Goal: Information Seeking & Learning: Learn about a topic

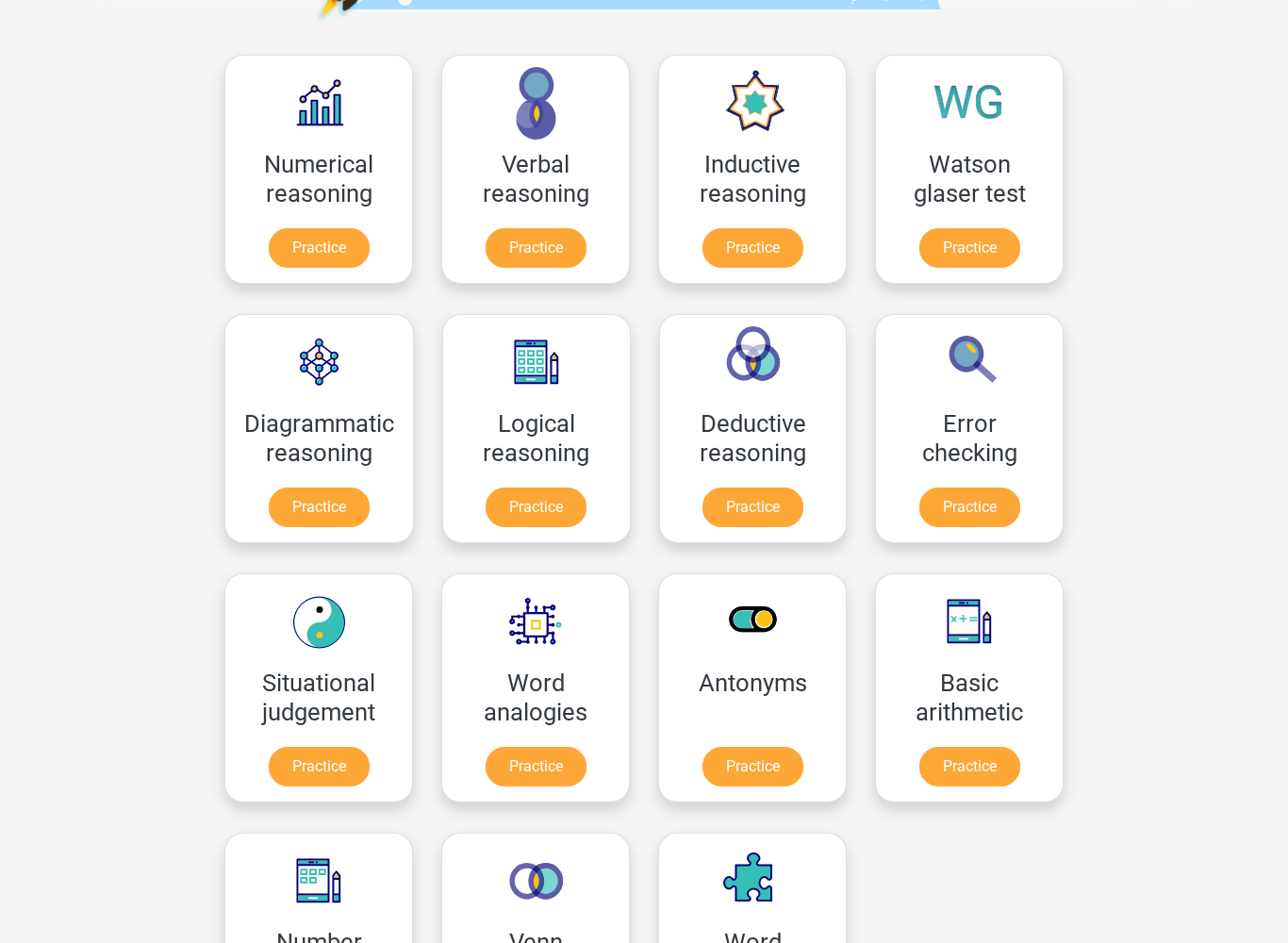
scroll to position [259, 0]
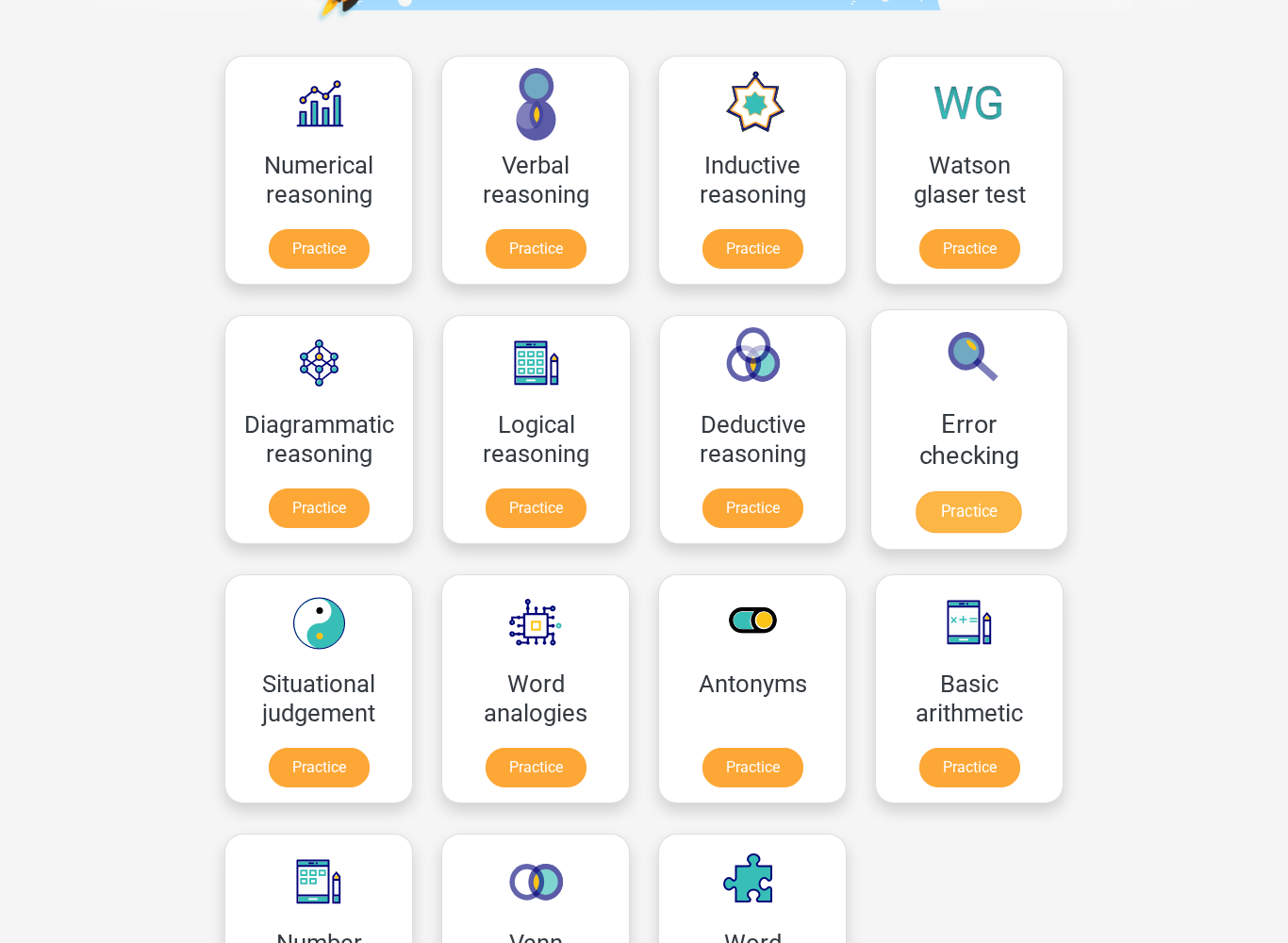
click at [983, 510] on link "Practice" at bounding box center [969, 512] width 106 height 42
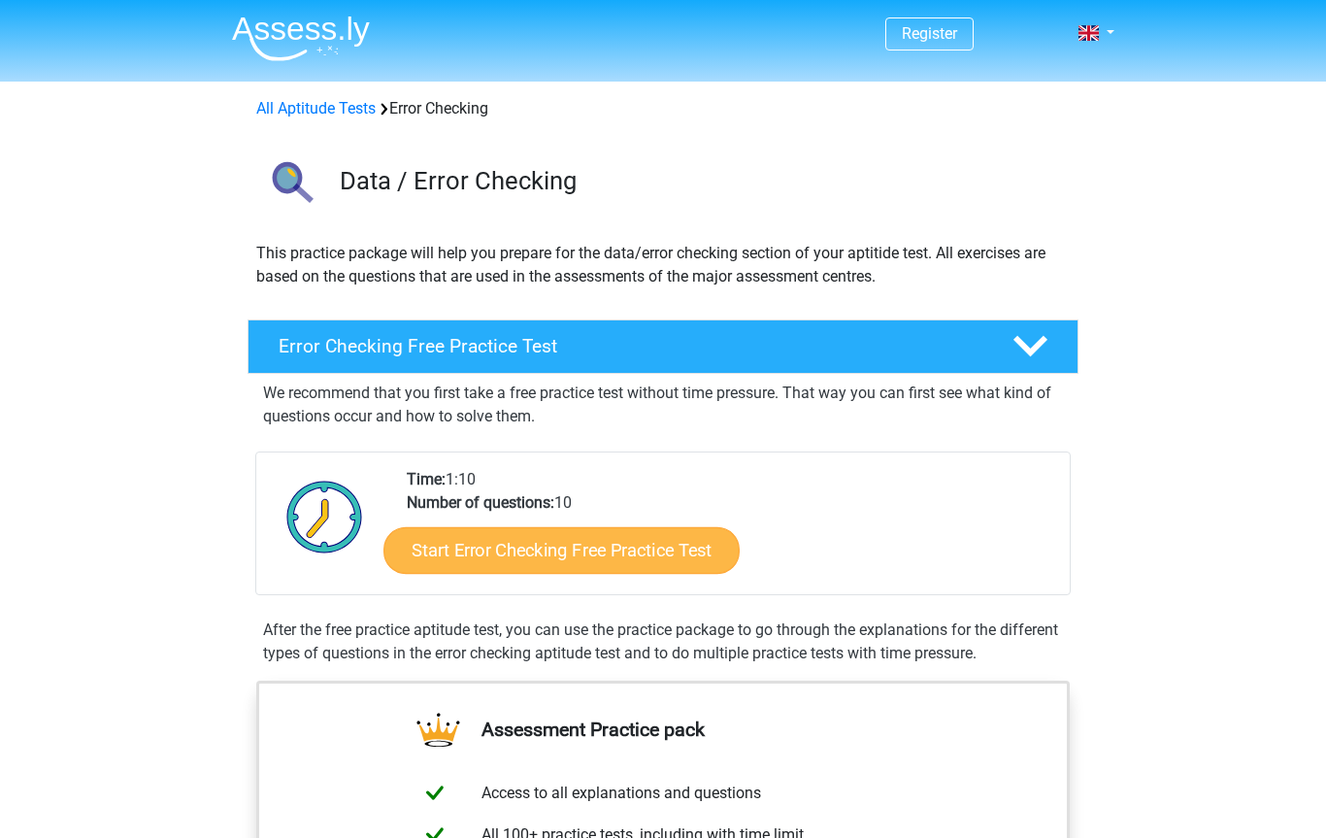
click at [431, 565] on link "Start Error Checking Free Practice Test" at bounding box center [562, 550] width 356 height 47
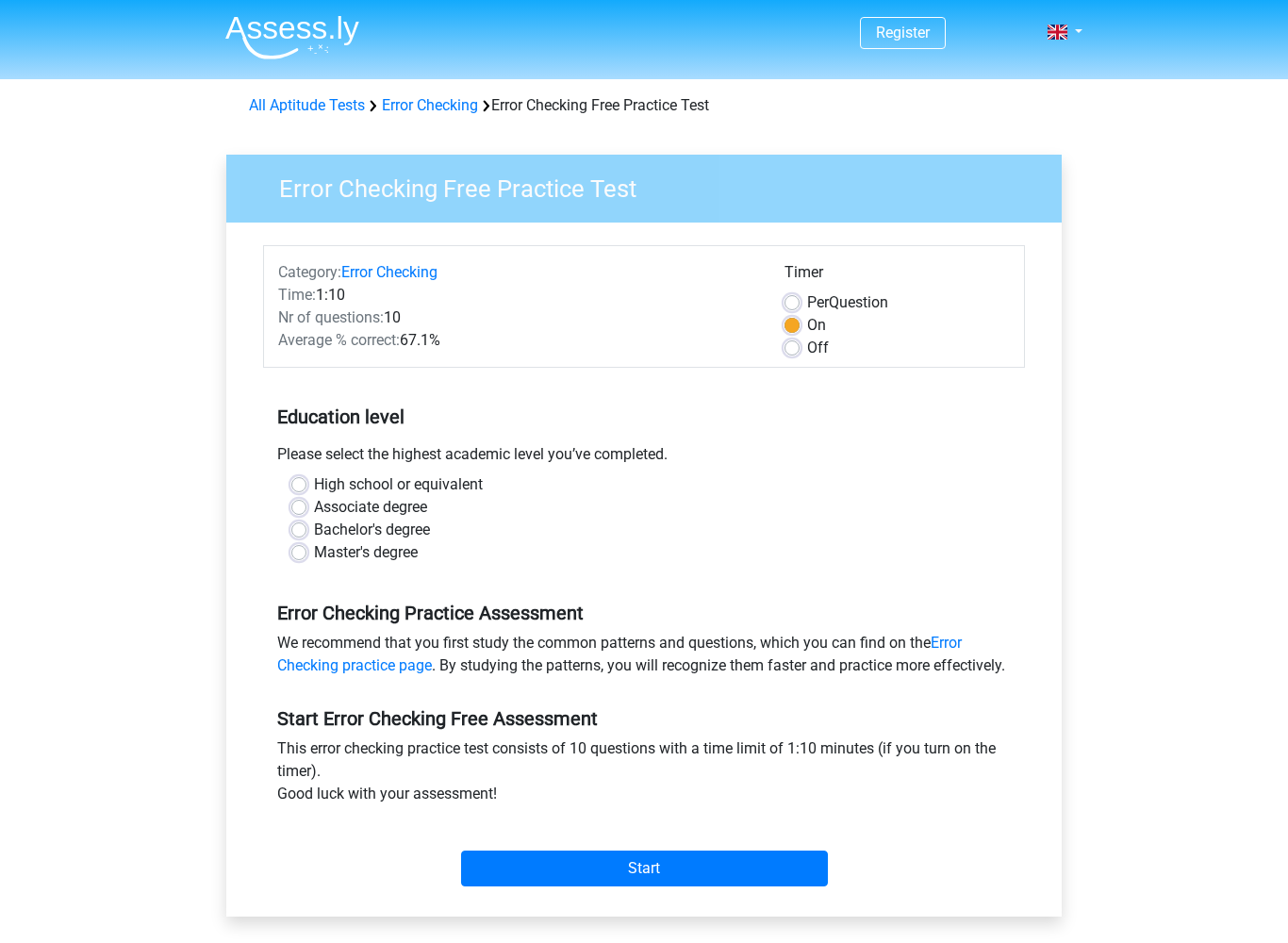
click at [314, 534] on label "Bachelor's degree" at bounding box center [371, 529] width 116 height 22
click at [300, 534] on input "Bachelor's degree" at bounding box center [299, 527] width 16 height 18
radio input "true"
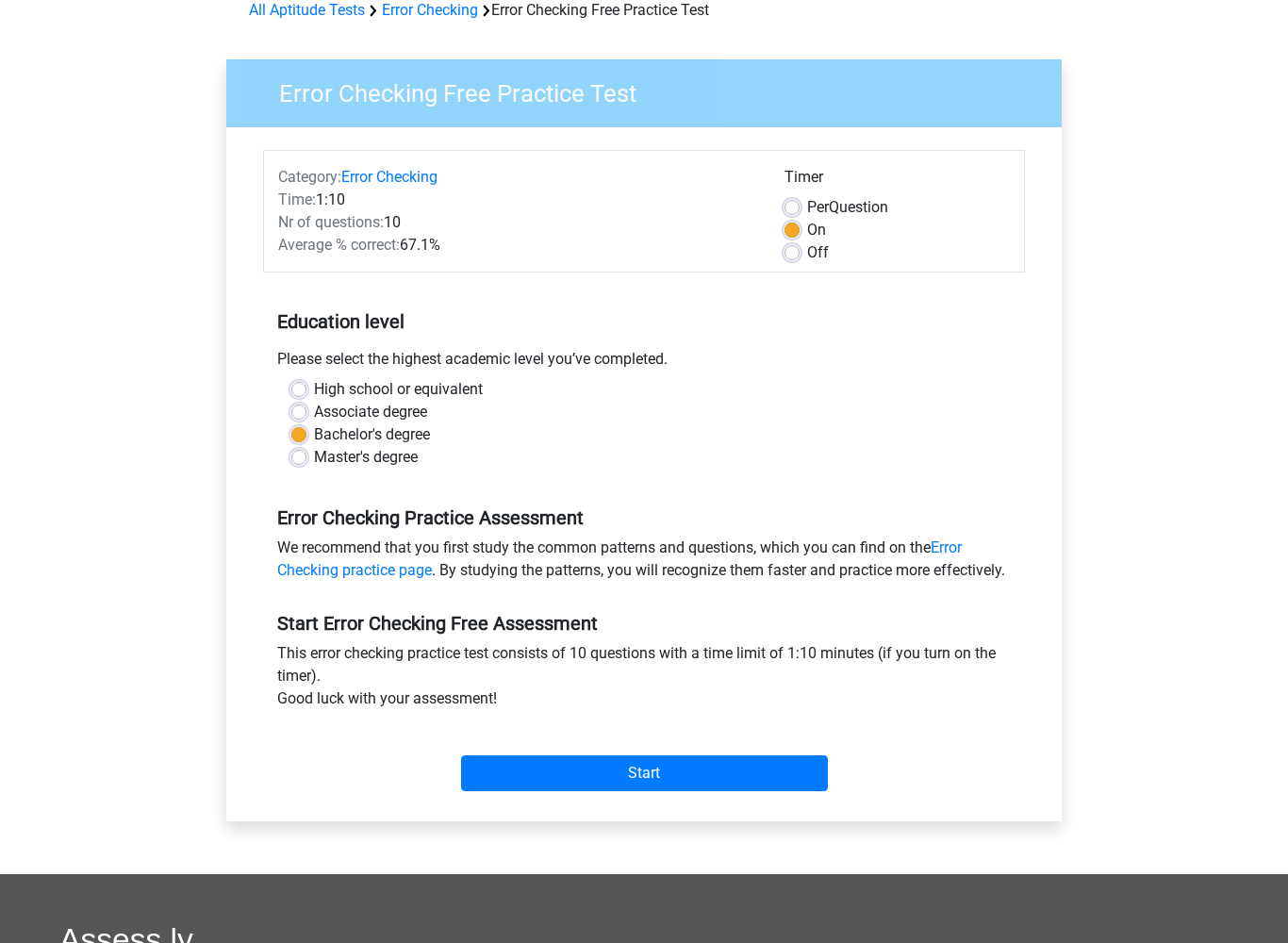
scroll to position [95, 0]
click at [471, 791] on input "Start" at bounding box center [645, 773] width 367 height 36
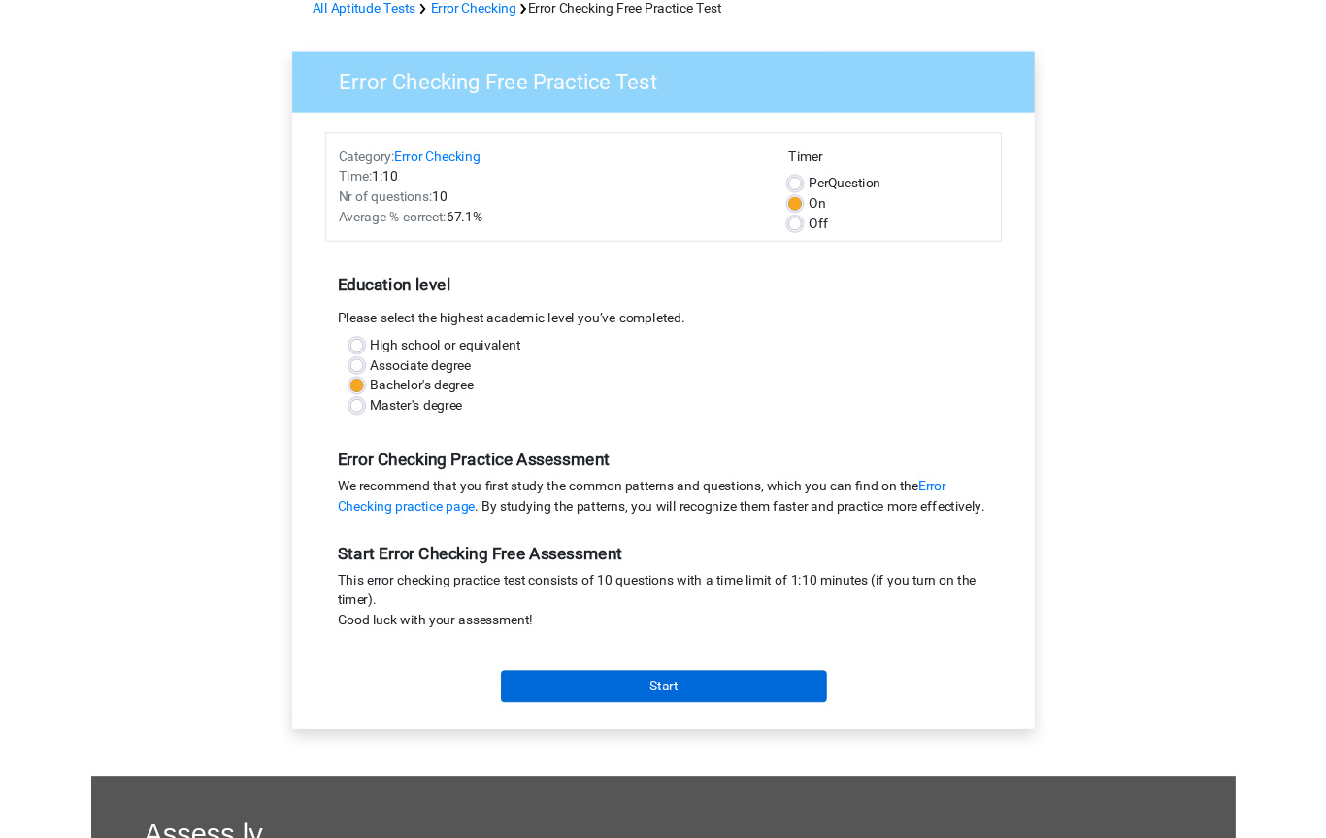
scroll to position [153, 0]
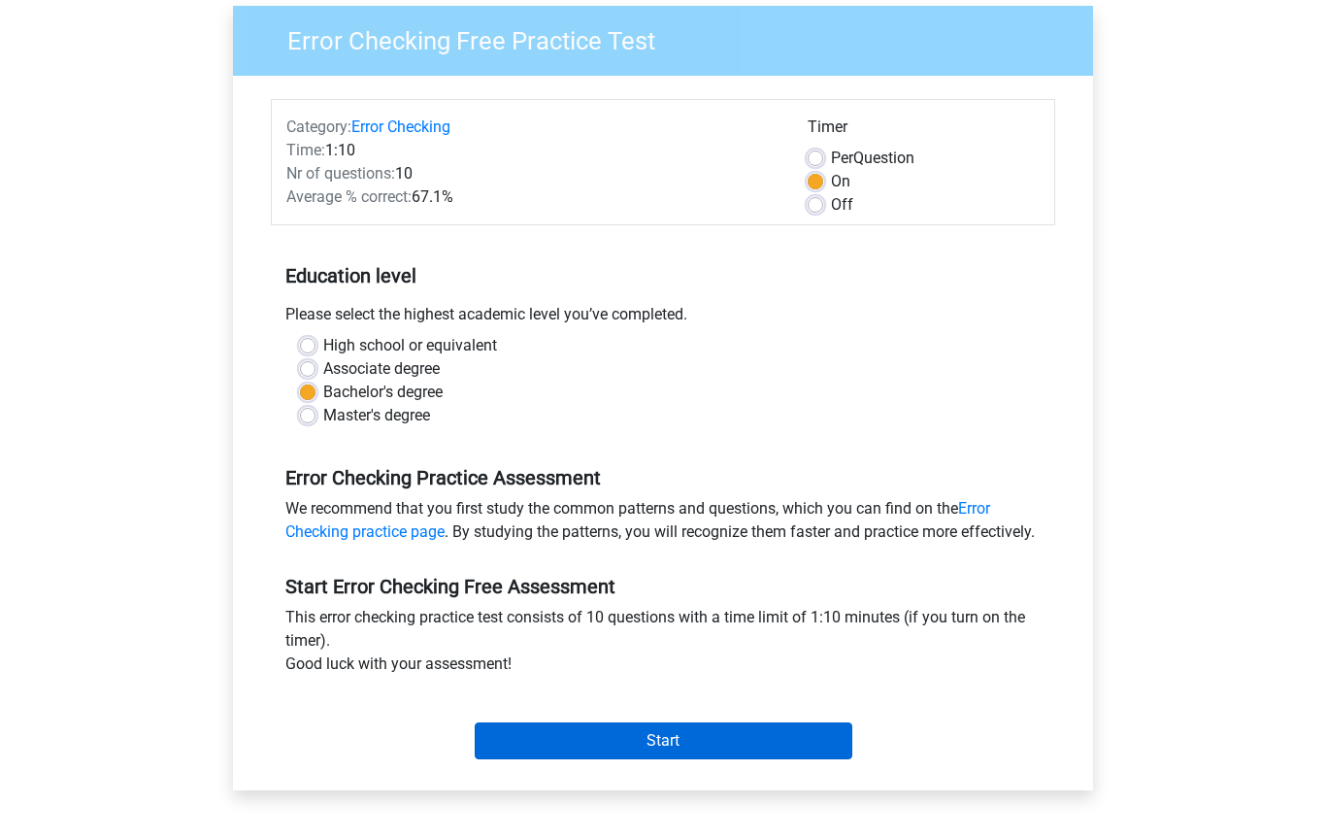
click at [491, 759] on input "Start" at bounding box center [664, 740] width 378 height 37
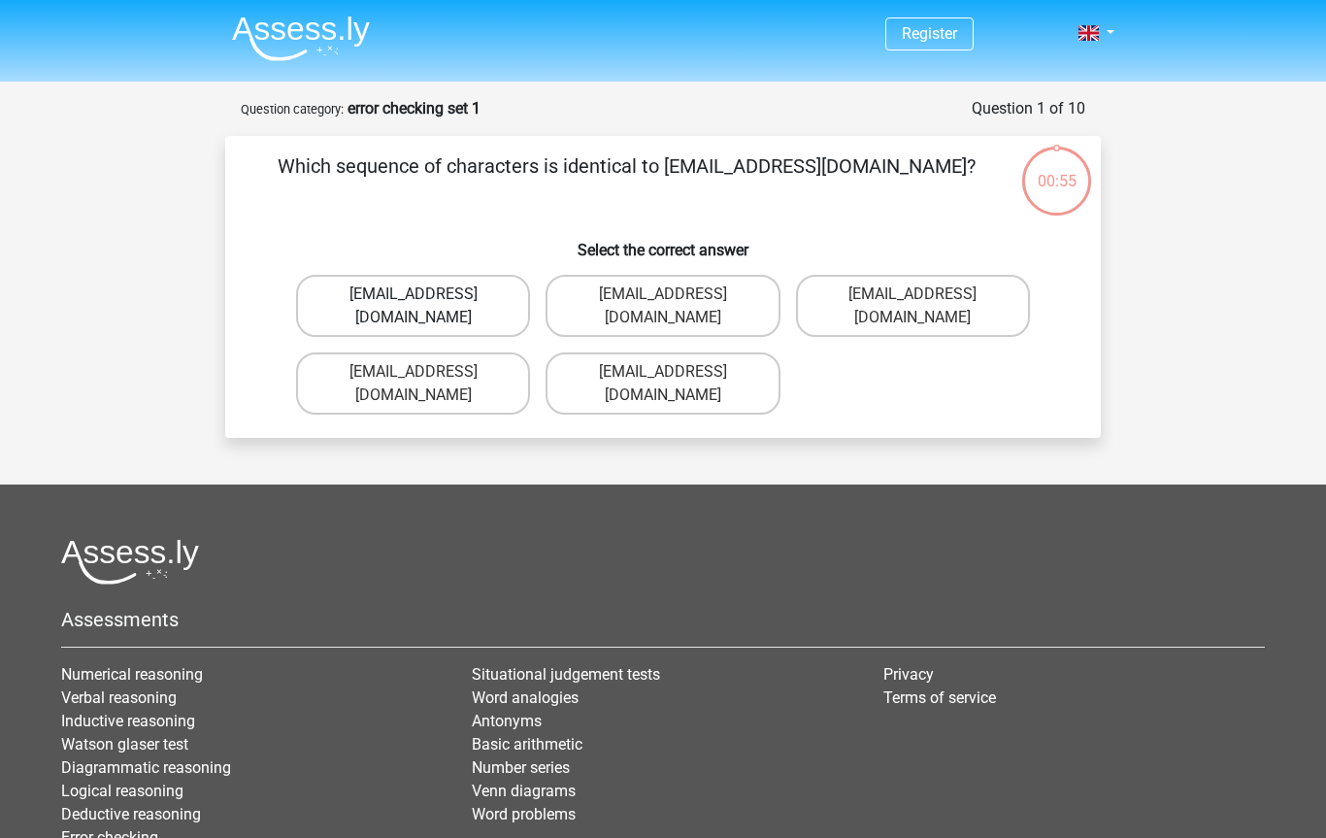
click at [379, 300] on label "Evie_Meade@jointmail.com.uk" at bounding box center [413, 306] width 234 height 62
click at [414, 300] on input "Evie_Meade@jointmail.com.uk" at bounding box center [420, 300] width 13 height 13
radio input "true"
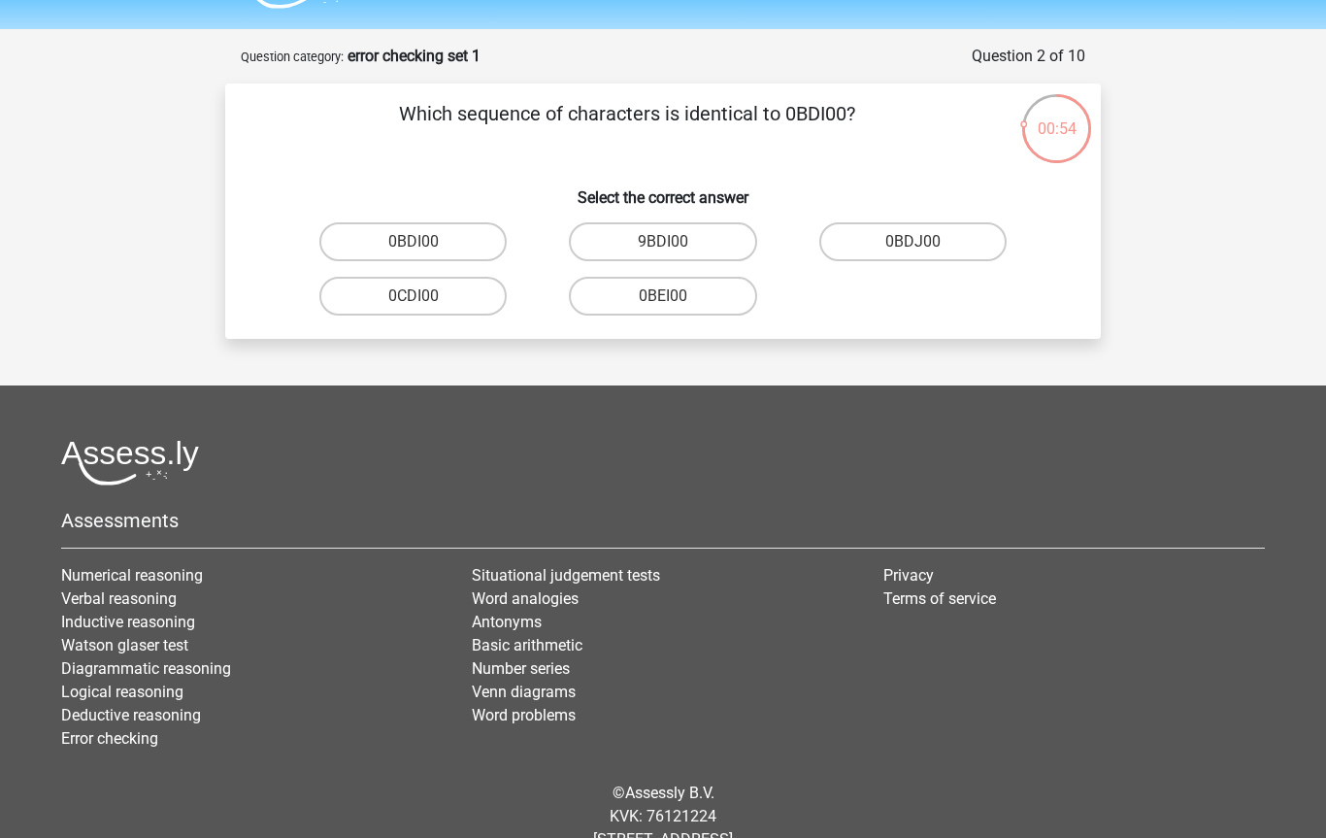
scroll to position [52, 0]
click at [367, 244] on label "0BDI00" at bounding box center [412, 241] width 187 height 39
click at [414, 244] on input "0BDI00" at bounding box center [420, 248] width 13 height 13
radio input "true"
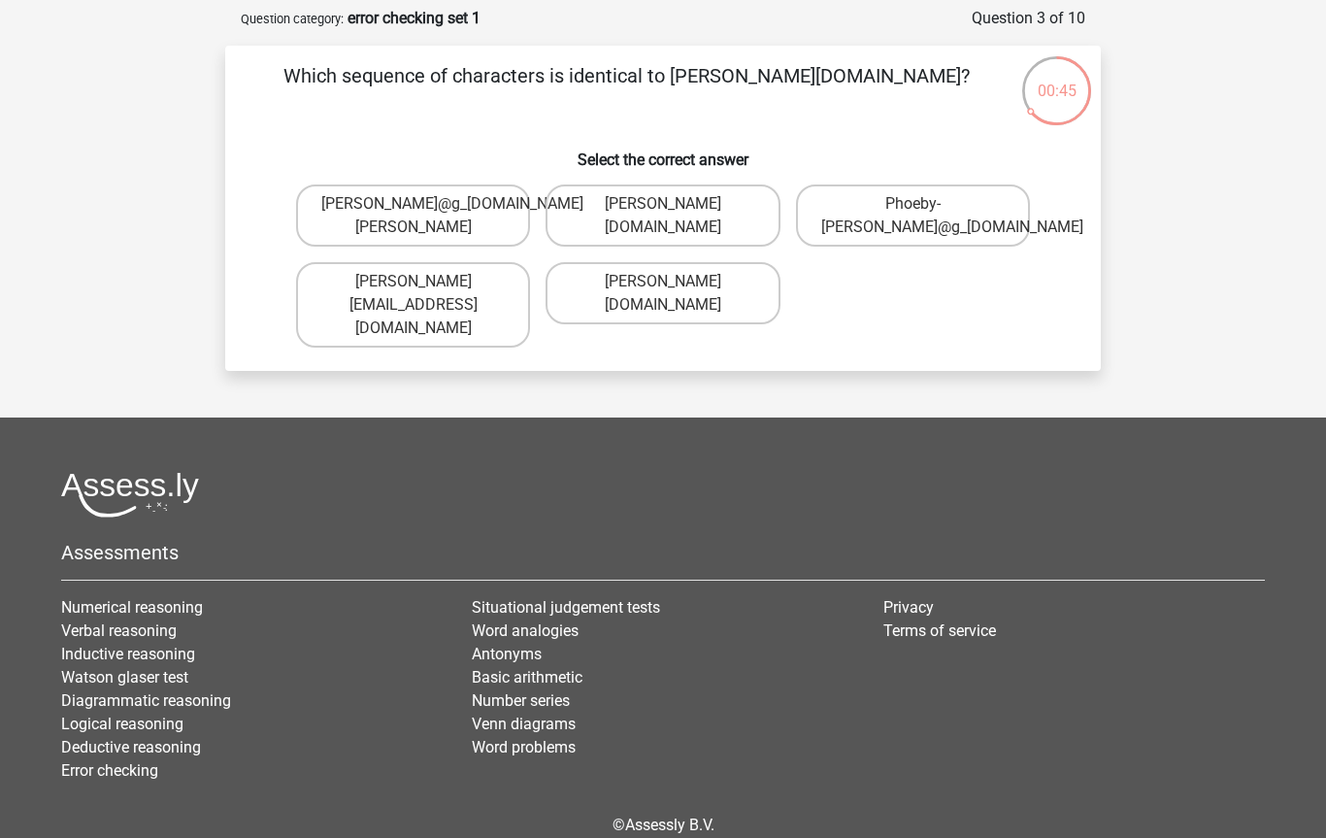
scroll to position [85, 0]
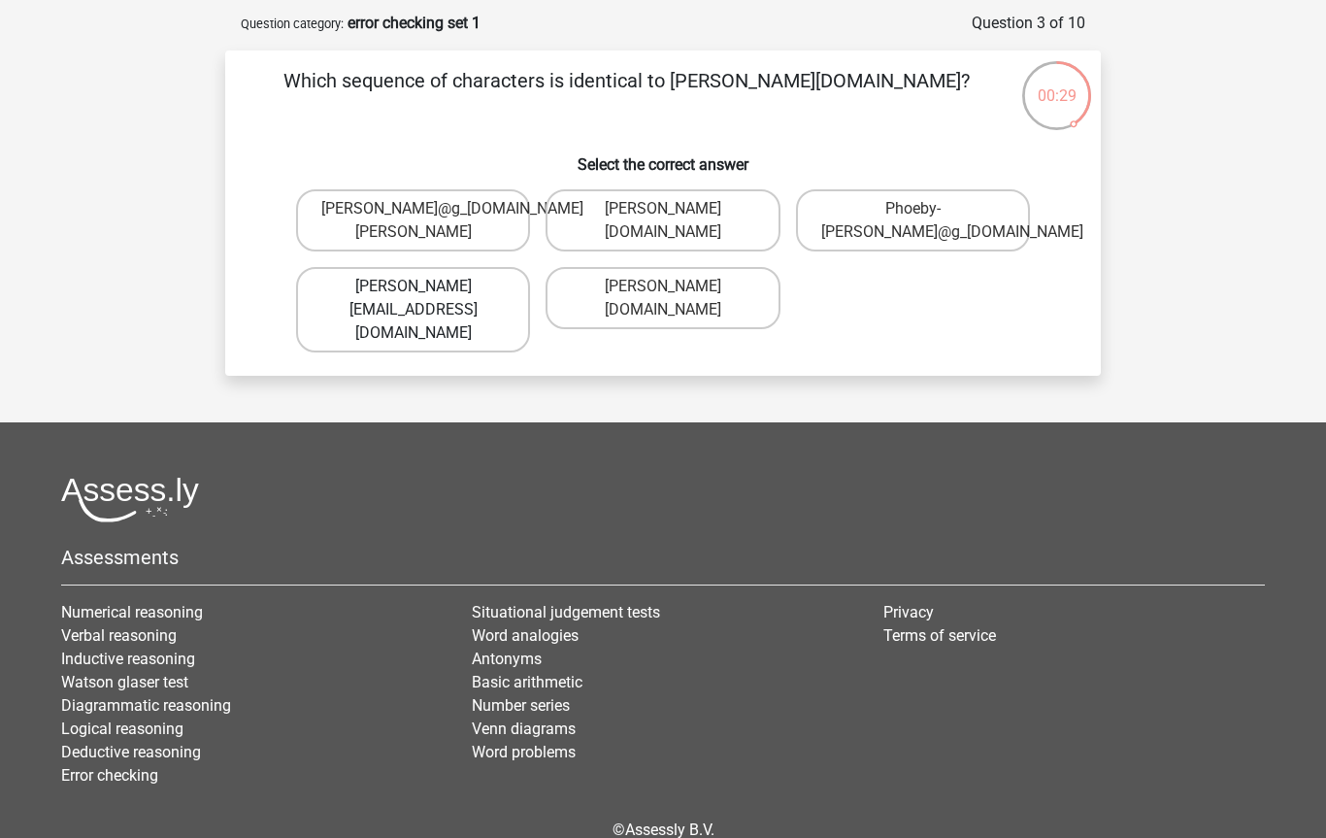
click at [354, 303] on label "Phoebe-Patterson@gmail.gr" at bounding box center [413, 309] width 234 height 85
click at [414, 299] on input "Phoebe-Patterson@gmail.gr" at bounding box center [420, 292] width 13 height 13
radio input "true"
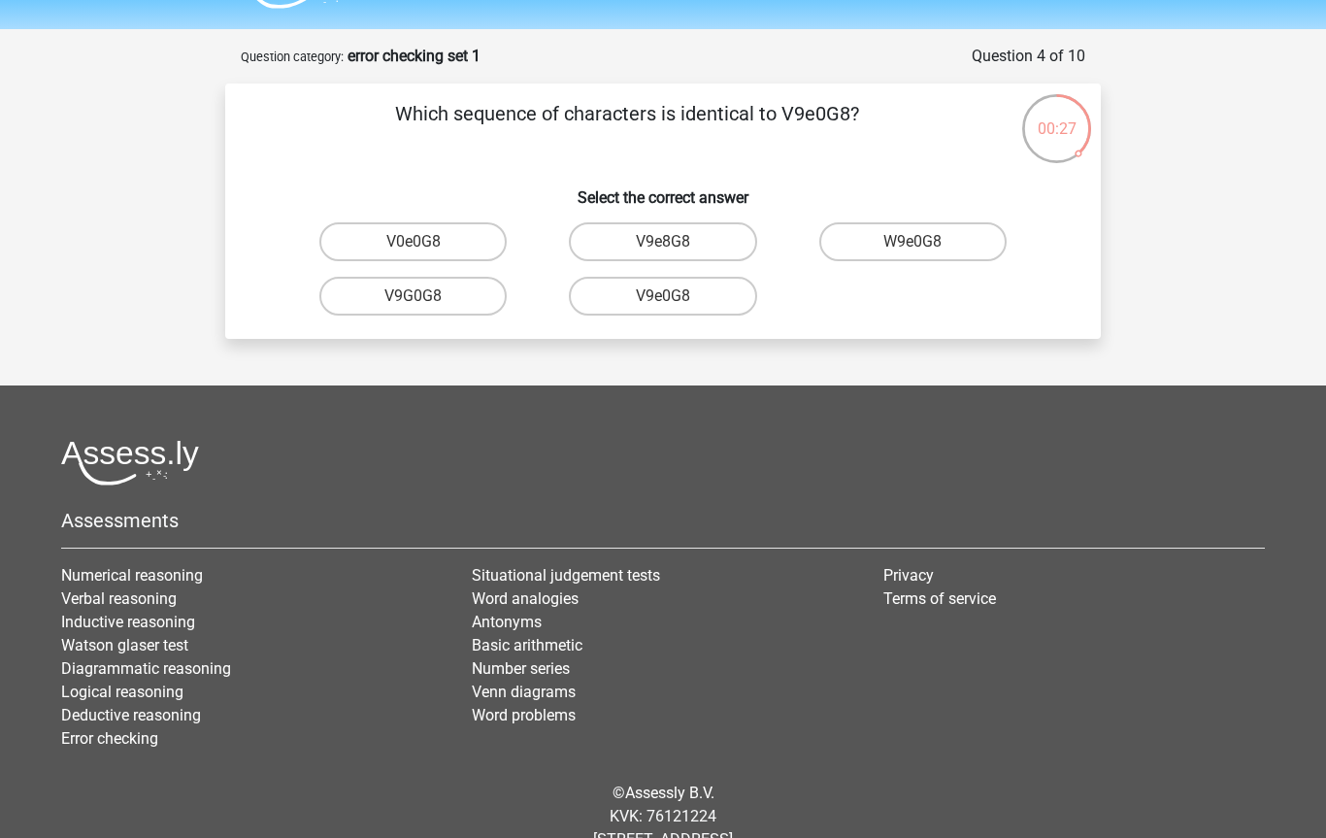
scroll to position [37, 0]
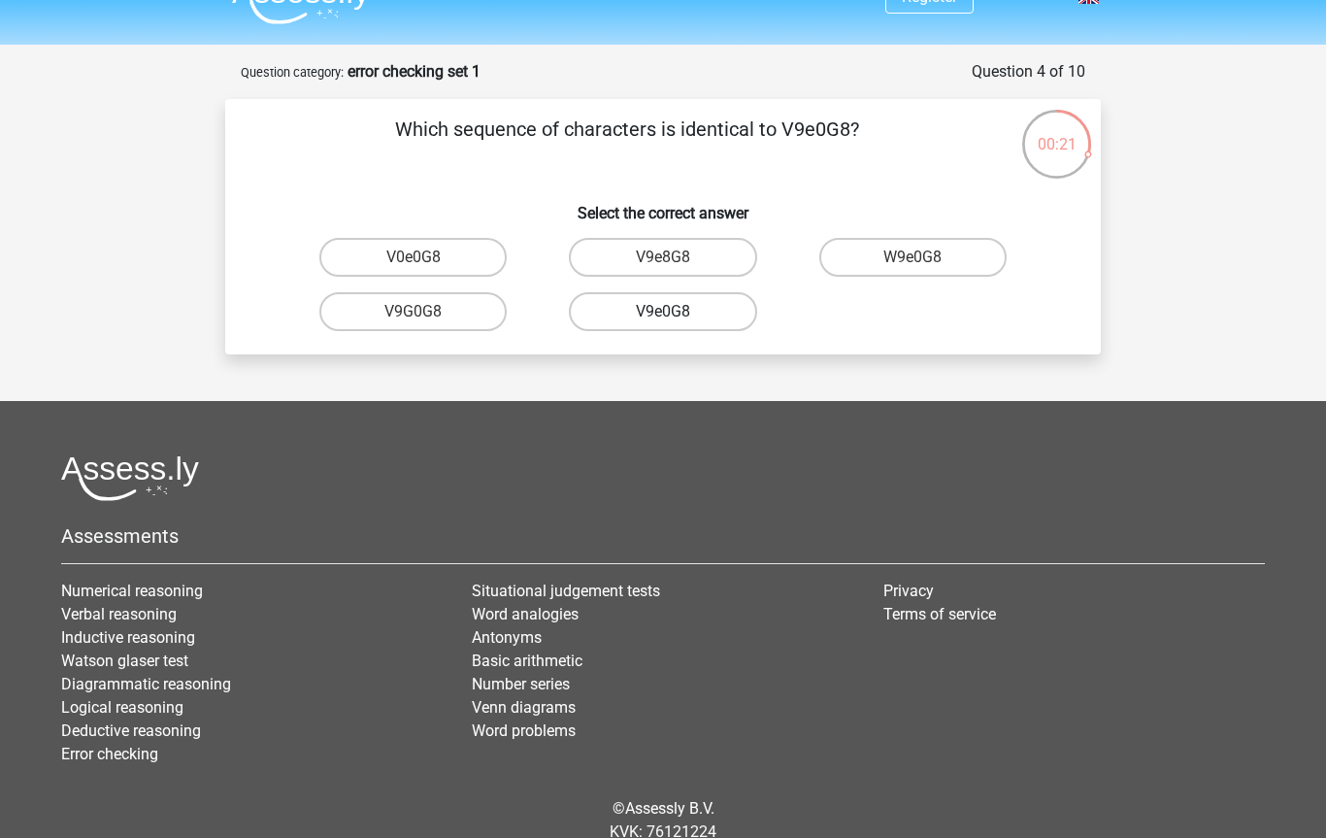
click at [605, 318] on label "V9e0G8" at bounding box center [662, 311] width 187 height 39
click at [663, 318] on input "V9e0G8" at bounding box center [669, 318] width 13 height 13
radio input "true"
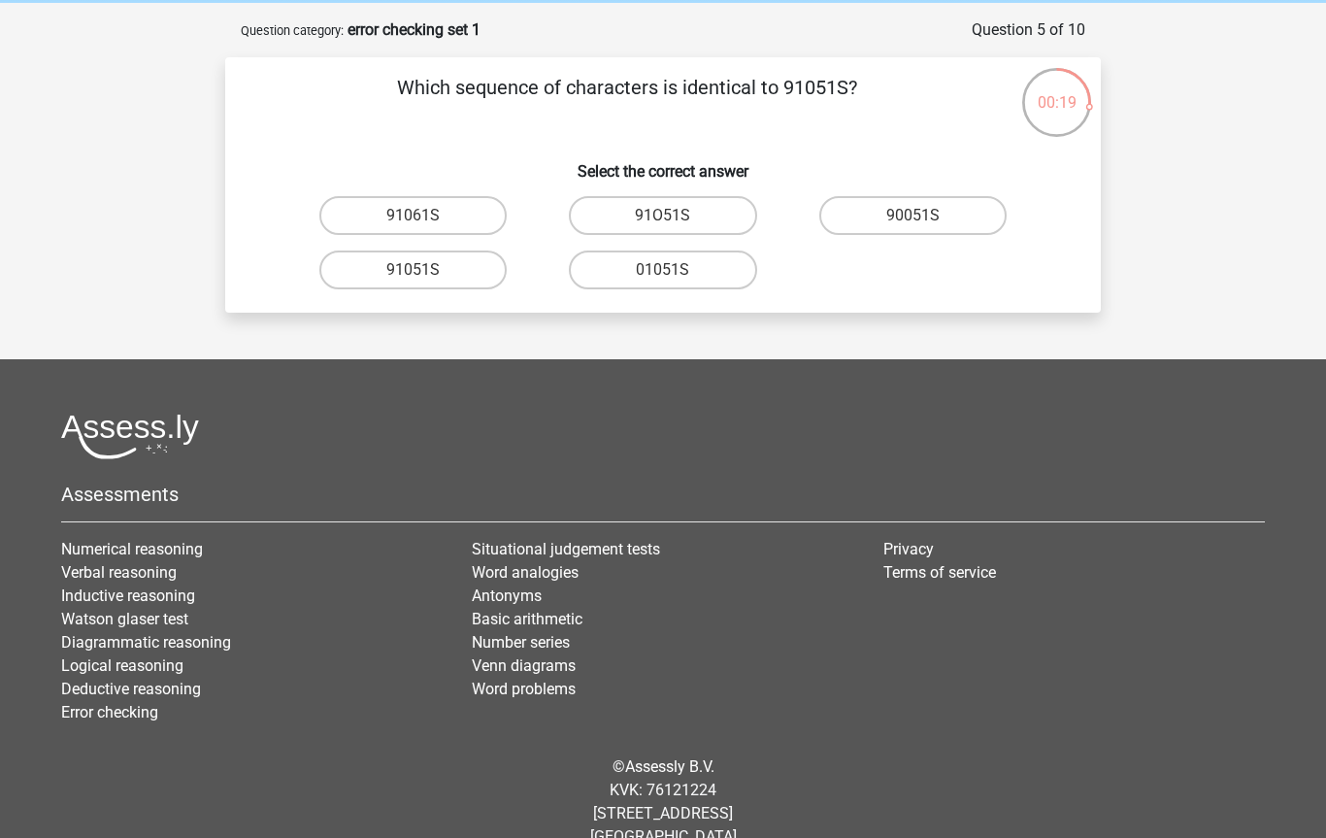
scroll to position [78, 0]
click at [382, 285] on label "91051S" at bounding box center [412, 270] width 187 height 39
click at [414, 284] on input "91051S" at bounding box center [420, 277] width 13 height 13
radio input "true"
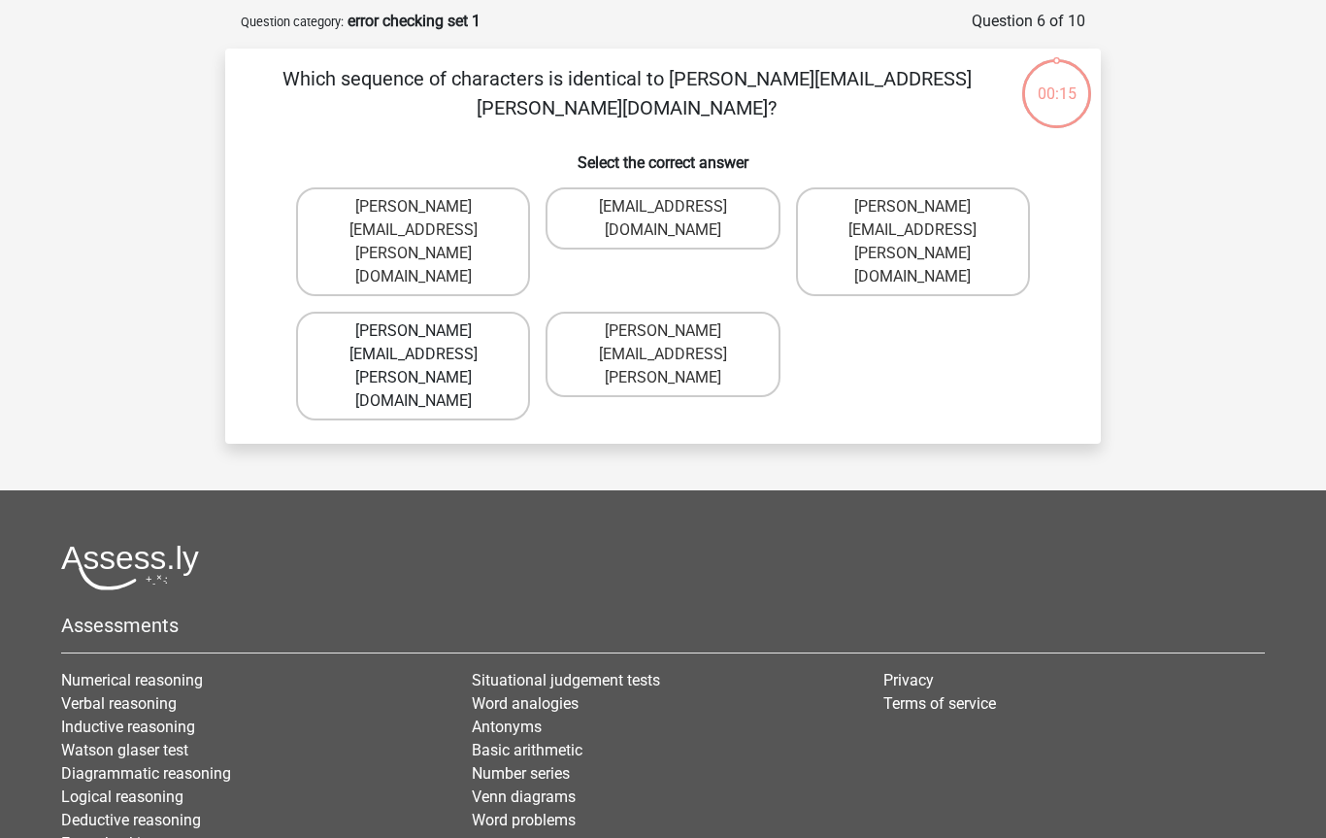
click at [357, 312] on label "Connor.Paterson@memail.com" at bounding box center [413, 366] width 234 height 109
click at [414, 331] on input "Connor.Paterson@memail.com" at bounding box center [420, 337] width 13 height 13
radio input "true"
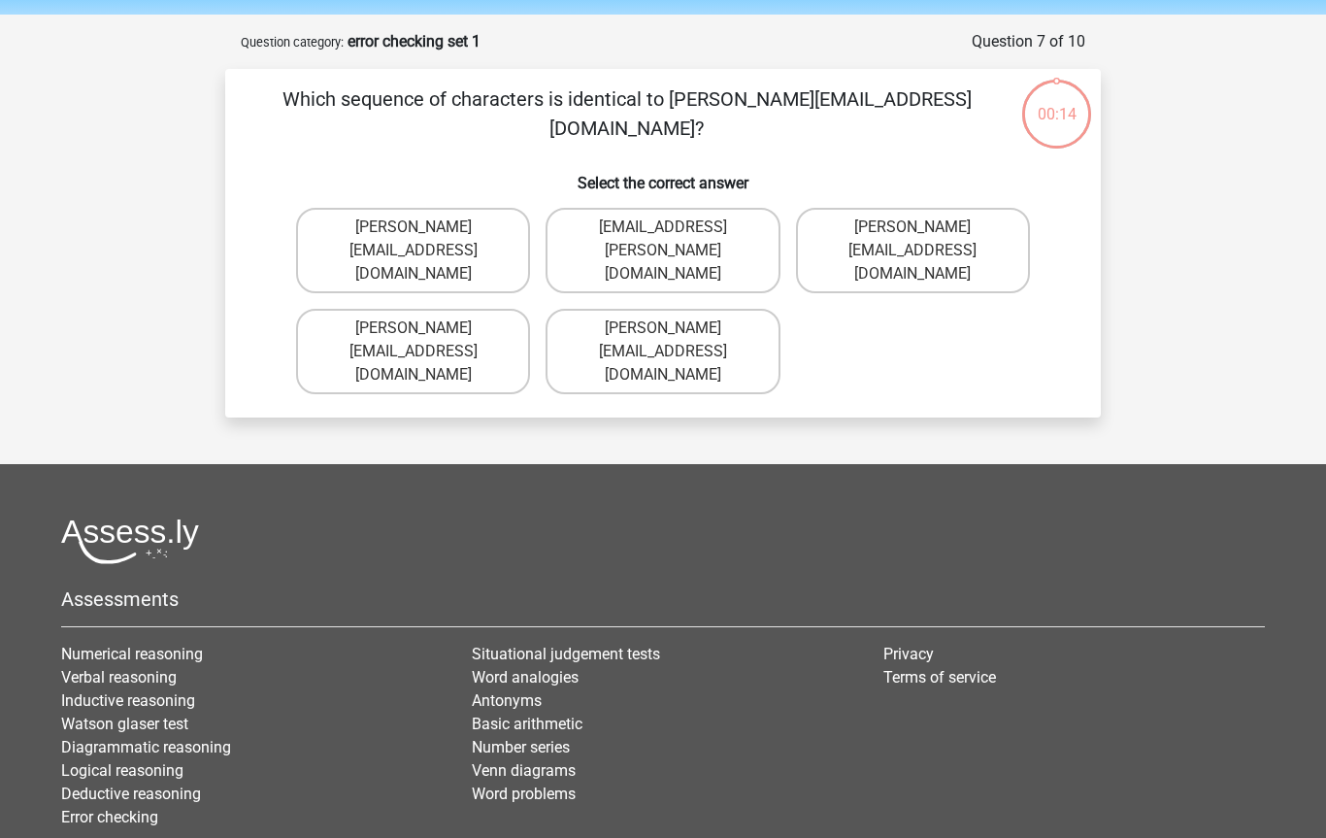
scroll to position [67, 0]
click at [352, 240] on label "Ava-Carroll@mailme.uk.com" at bounding box center [413, 250] width 234 height 85
click at [414, 240] on input "Ava-Carroll@mailme.uk.com" at bounding box center [420, 233] width 13 height 13
radio input "true"
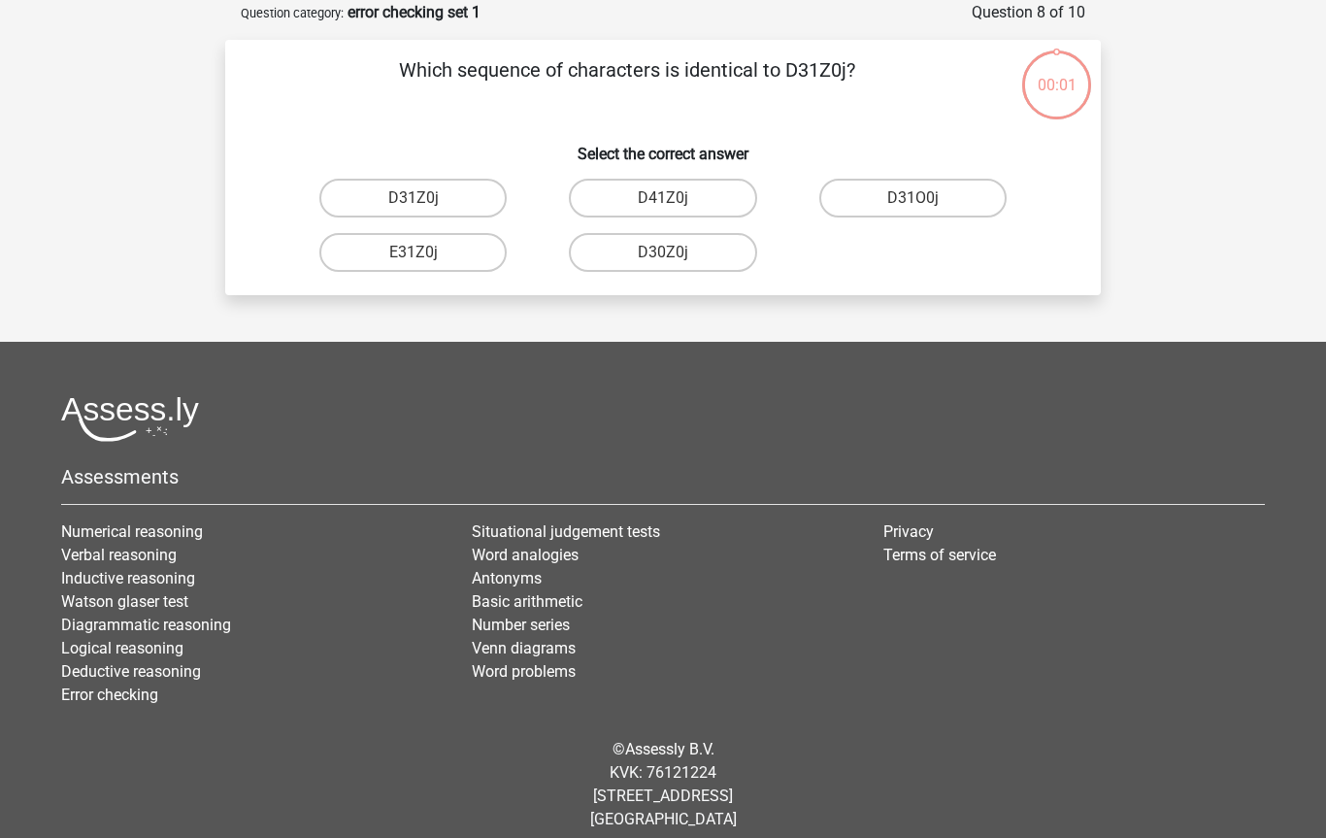
scroll to position [97, 0]
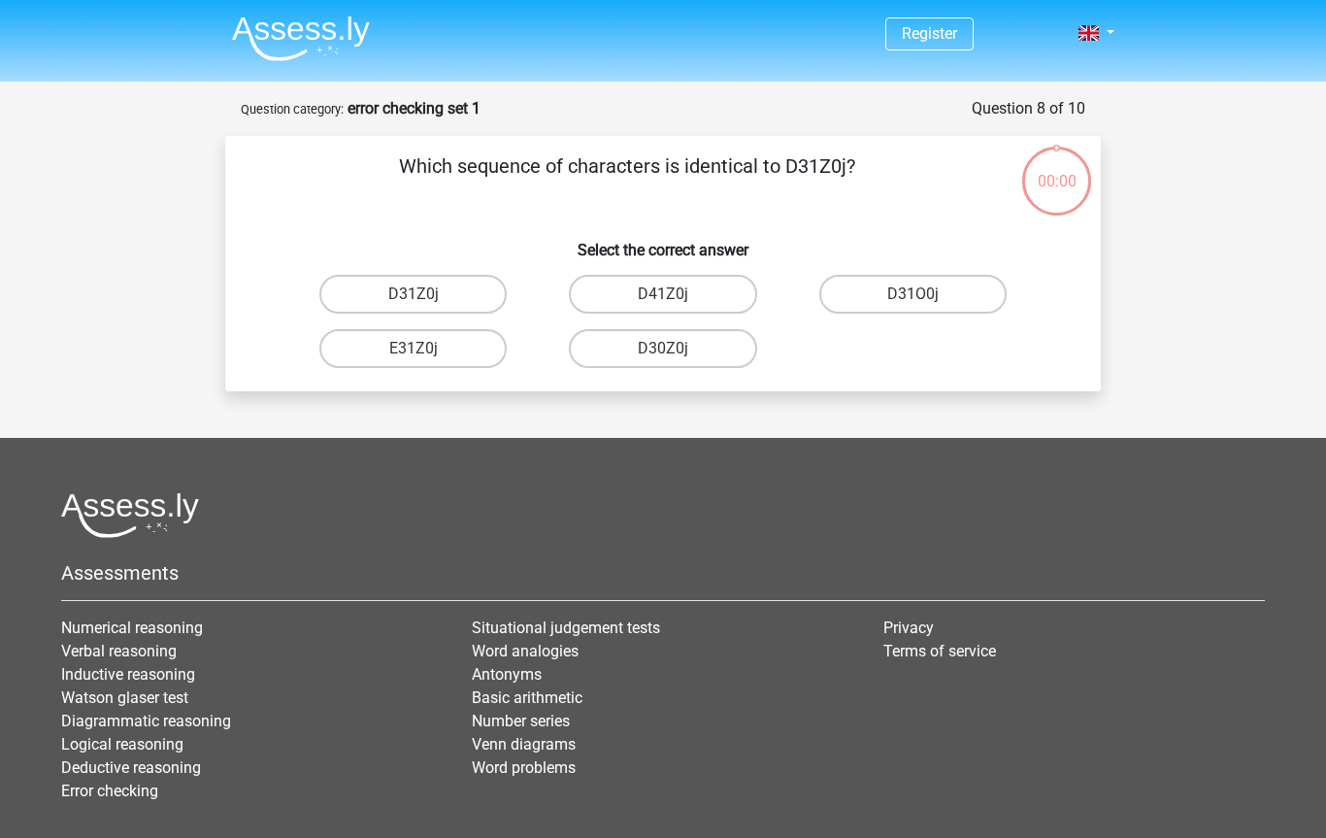
scroll to position [97, 0]
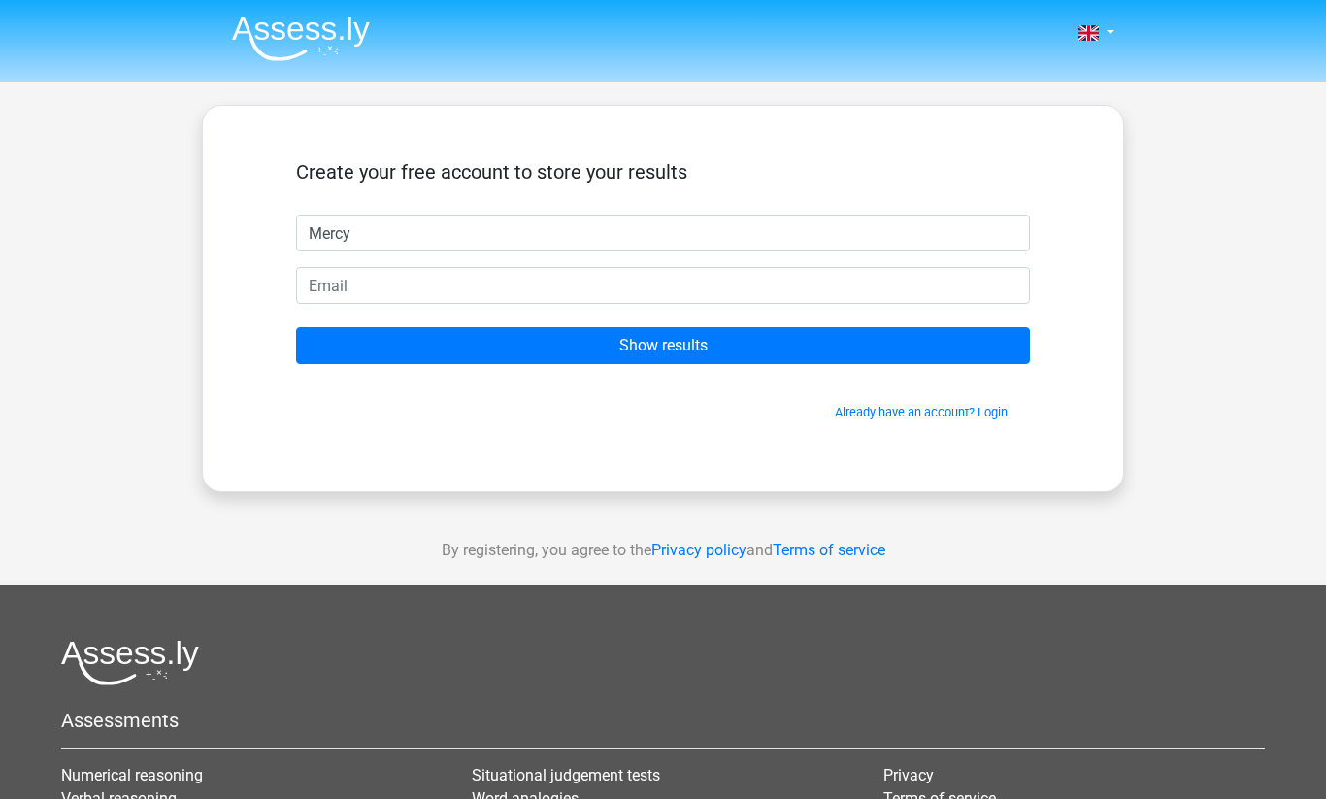
type input "Mercy"
click at [322, 262] on form "Create your free account to store your results Mercy Show results Already have …" at bounding box center [663, 290] width 734 height 261
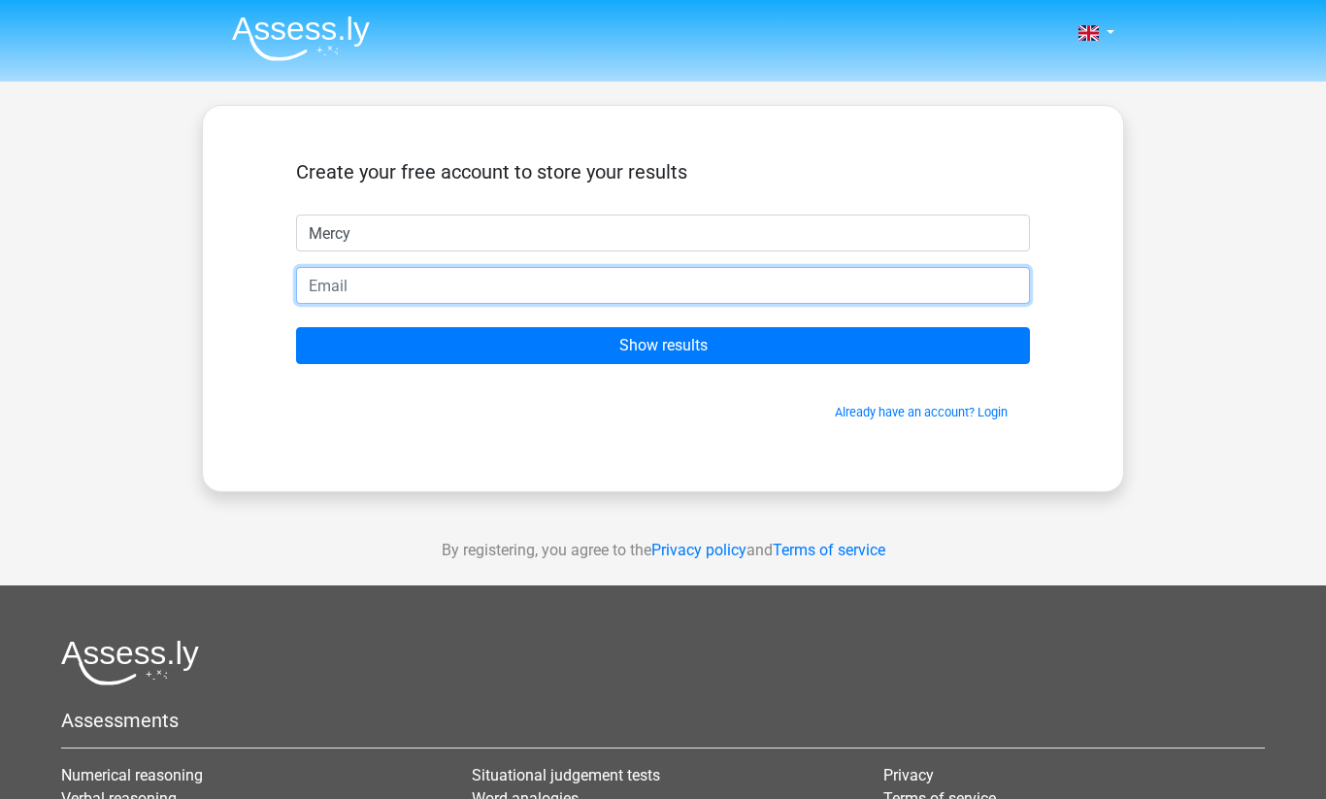
click at [347, 283] on input "email" at bounding box center [663, 285] width 734 height 37
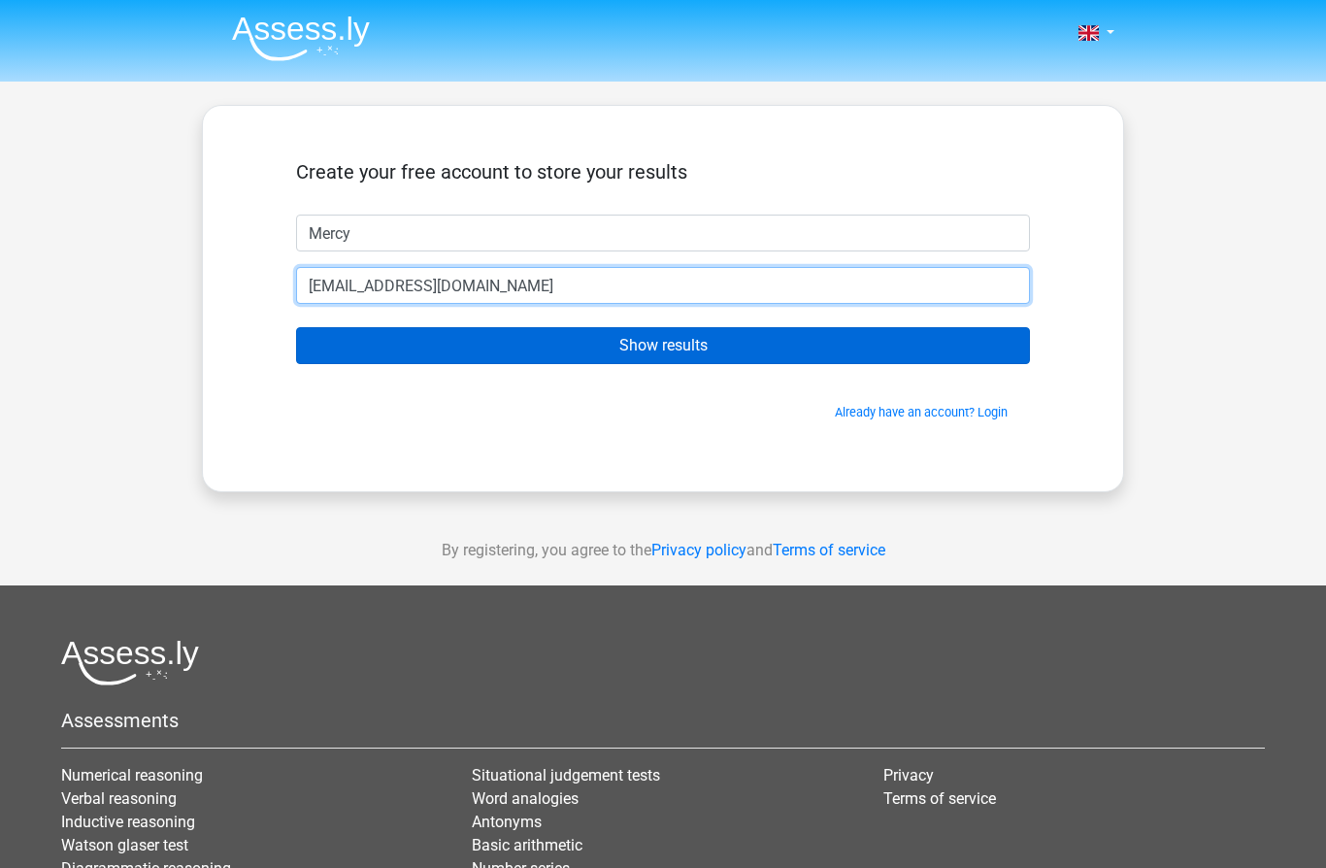
type input "[EMAIL_ADDRESS][DOMAIN_NAME]"
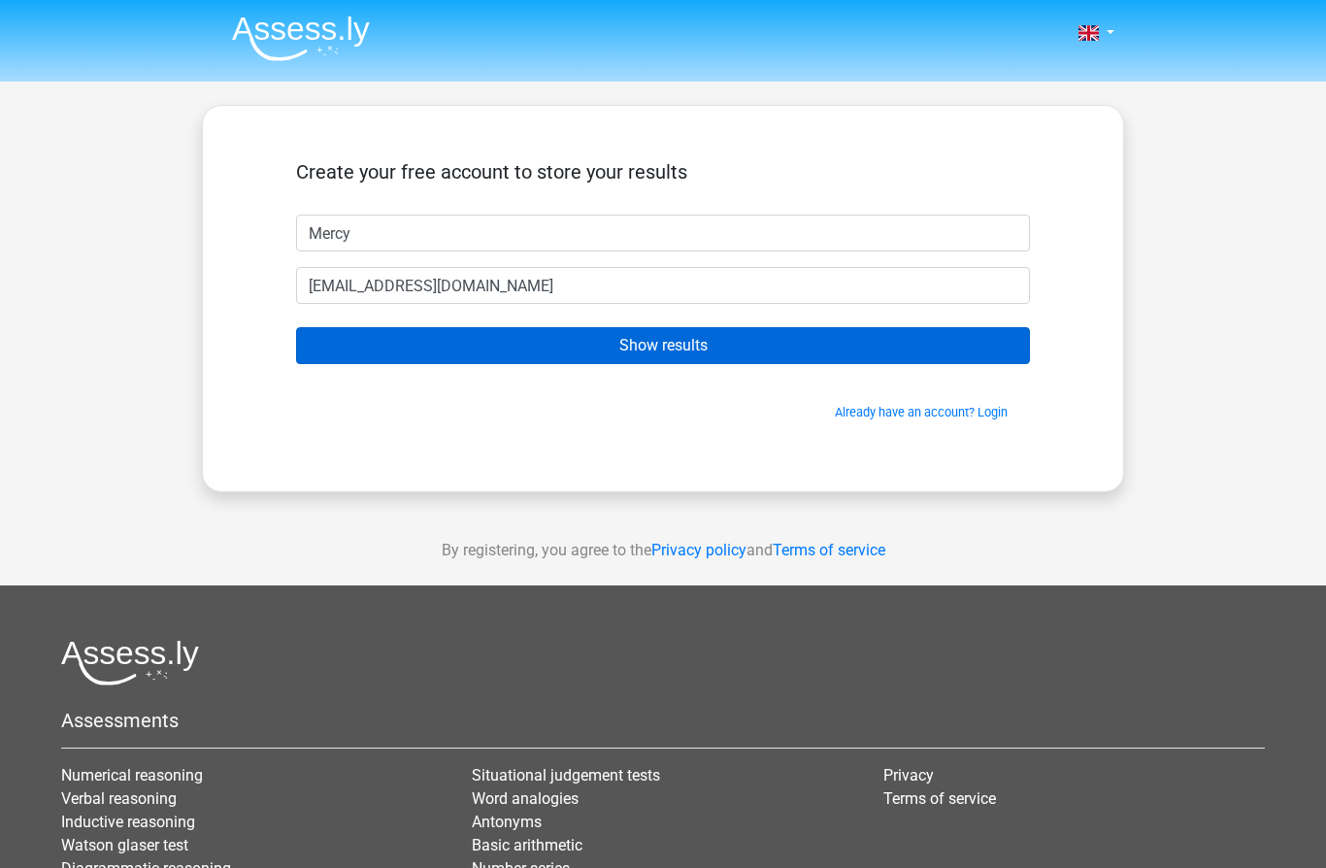
click at [417, 331] on input "Show results" at bounding box center [663, 345] width 734 height 37
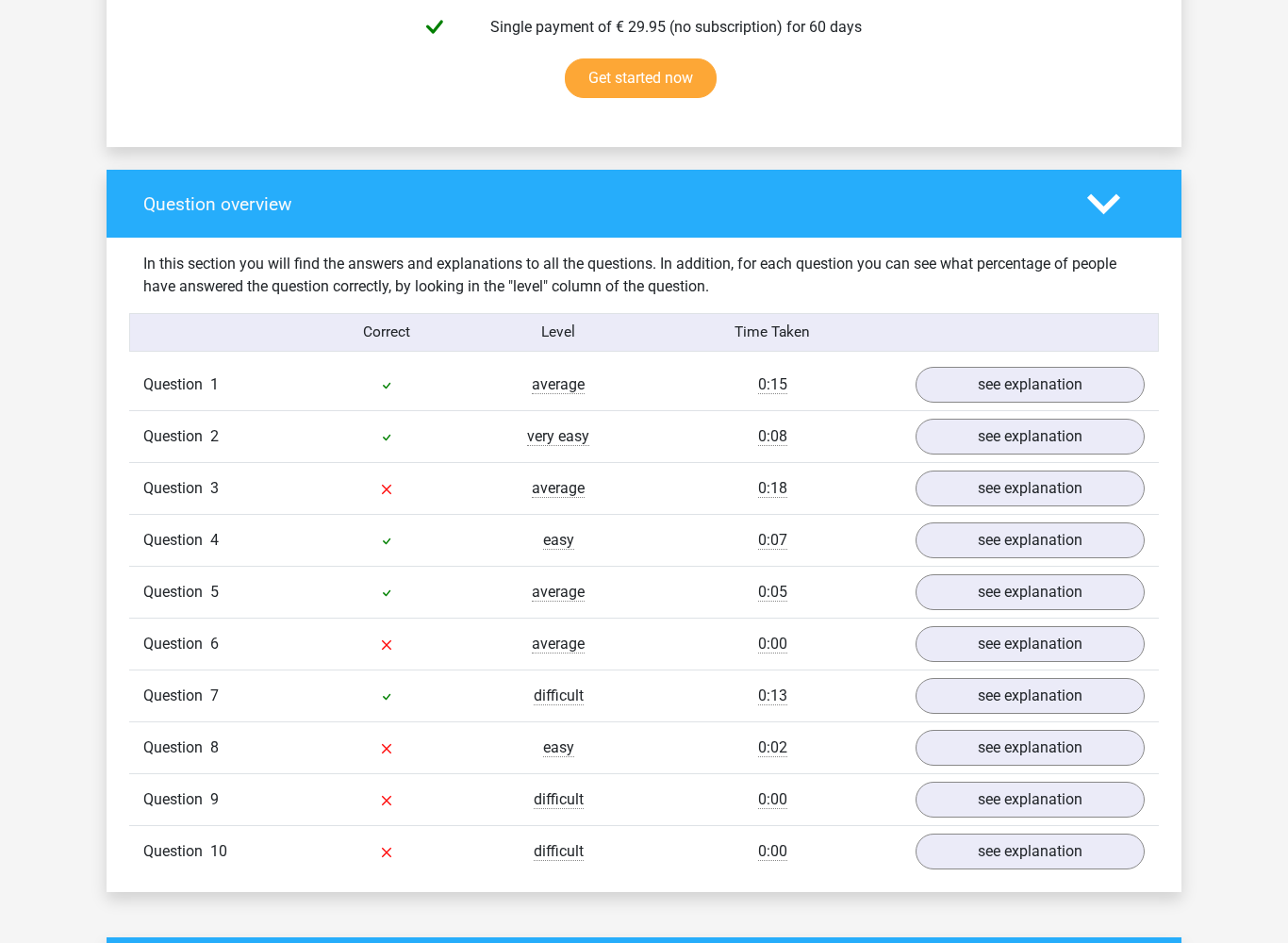
scroll to position [1228, 0]
click at [1111, 813] on link "see explanation" at bounding box center [1030, 852] width 263 height 42
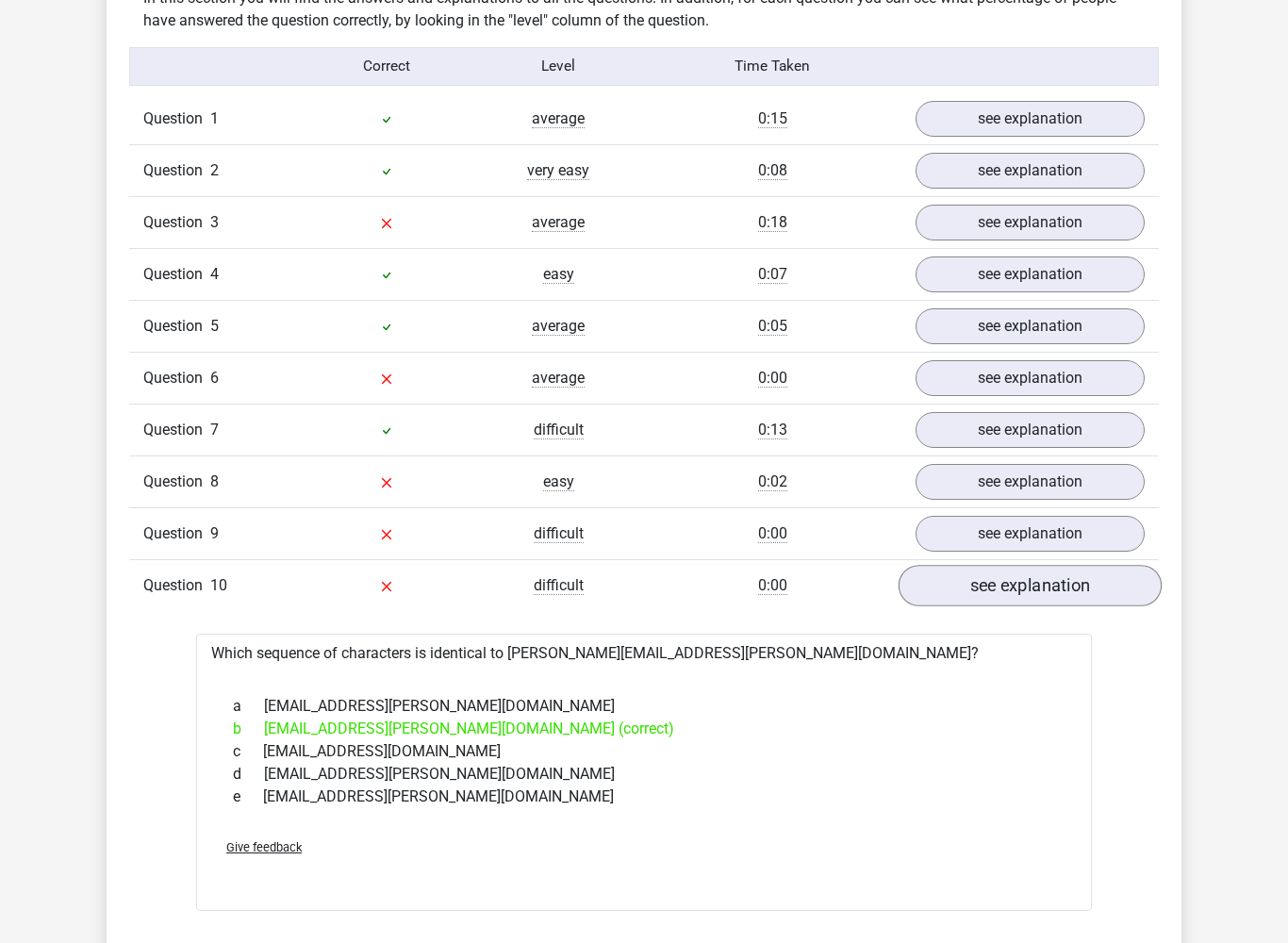
scroll to position [1494, 0]
click at [1134, 529] on link "see explanation" at bounding box center [1030, 534] width 263 height 42
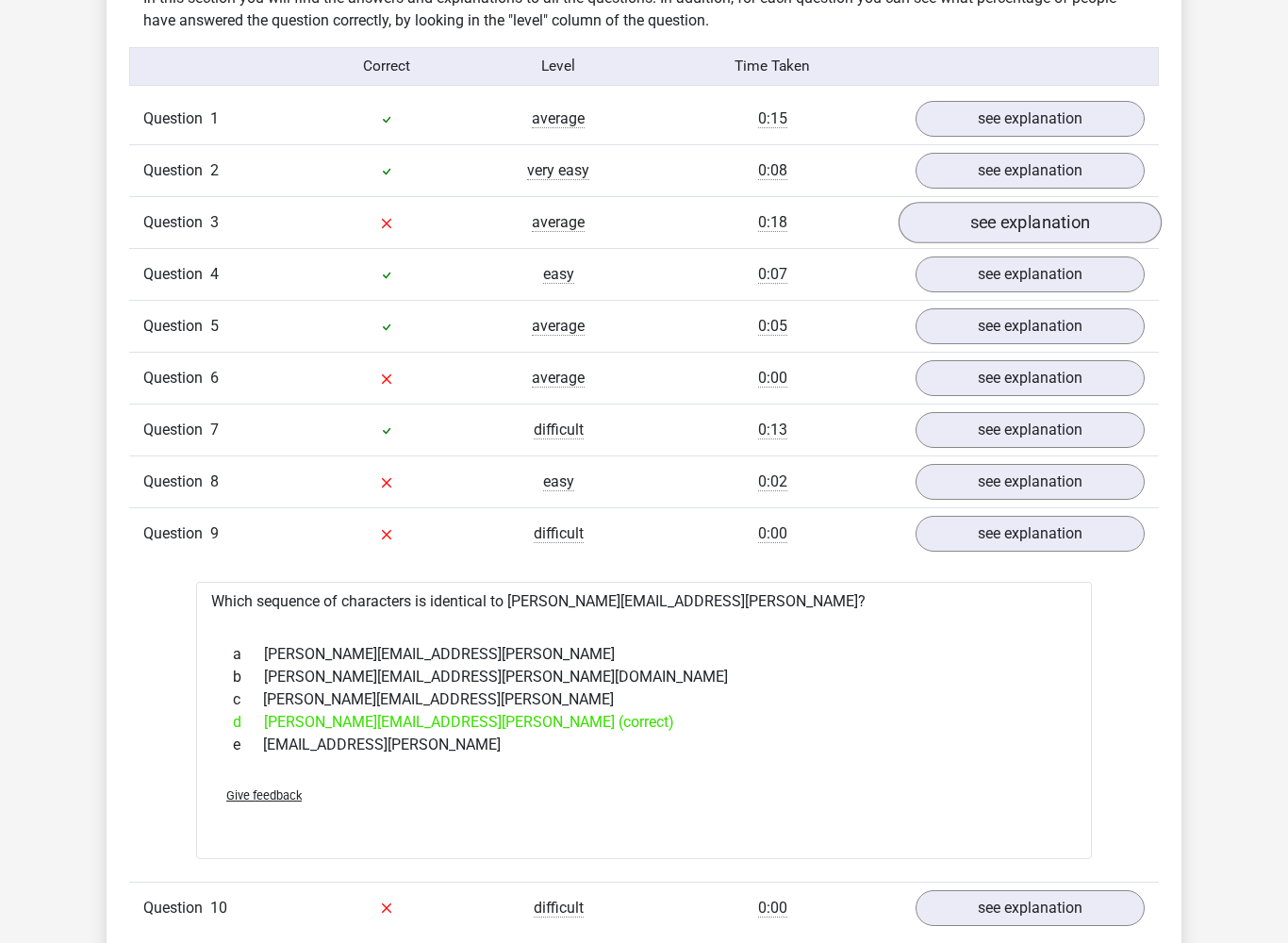
click at [1089, 227] on link "see explanation" at bounding box center [1030, 223] width 263 height 42
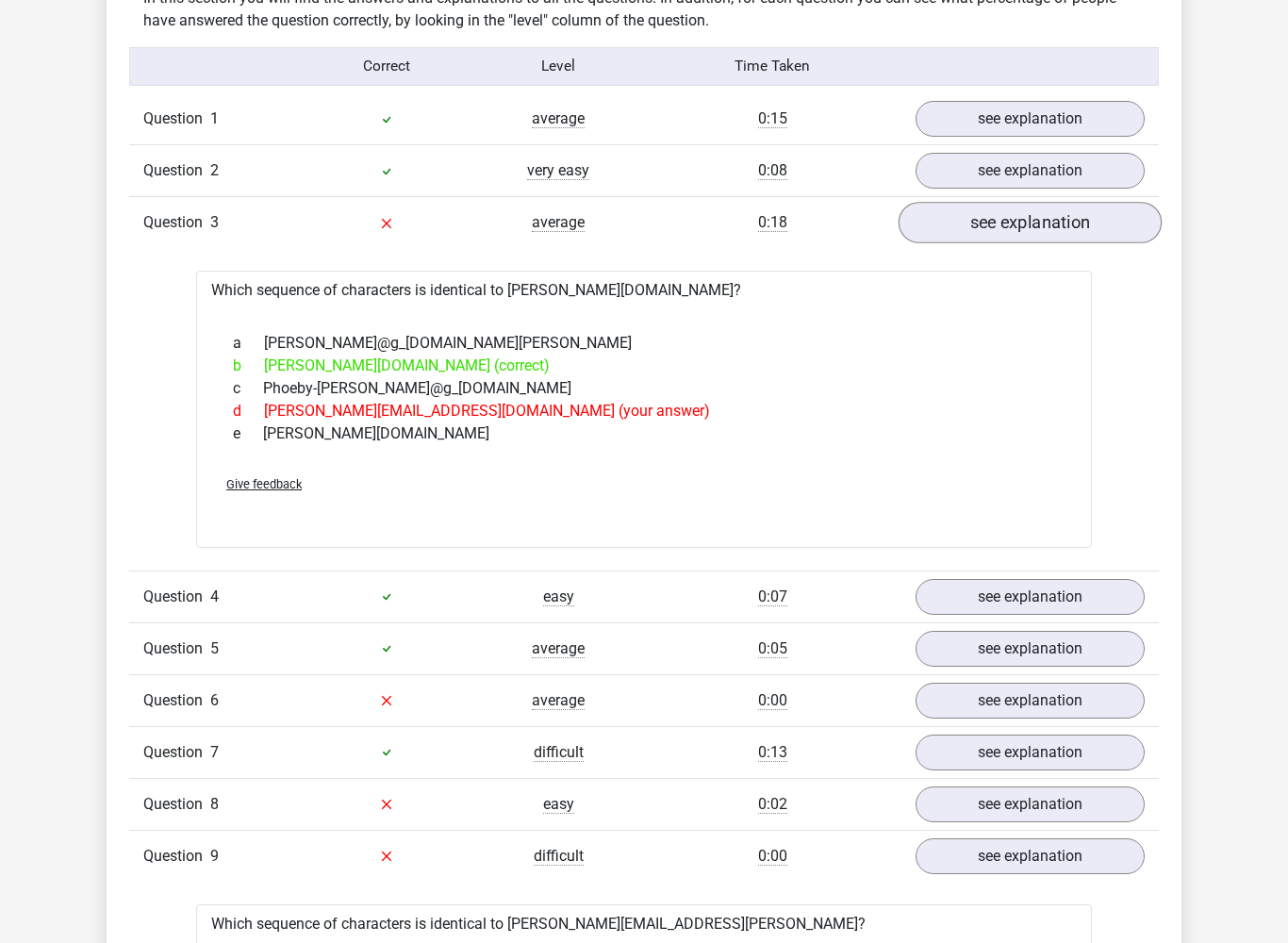
click at [1143, 219] on link "see explanation" at bounding box center [1030, 223] width 263 height 42
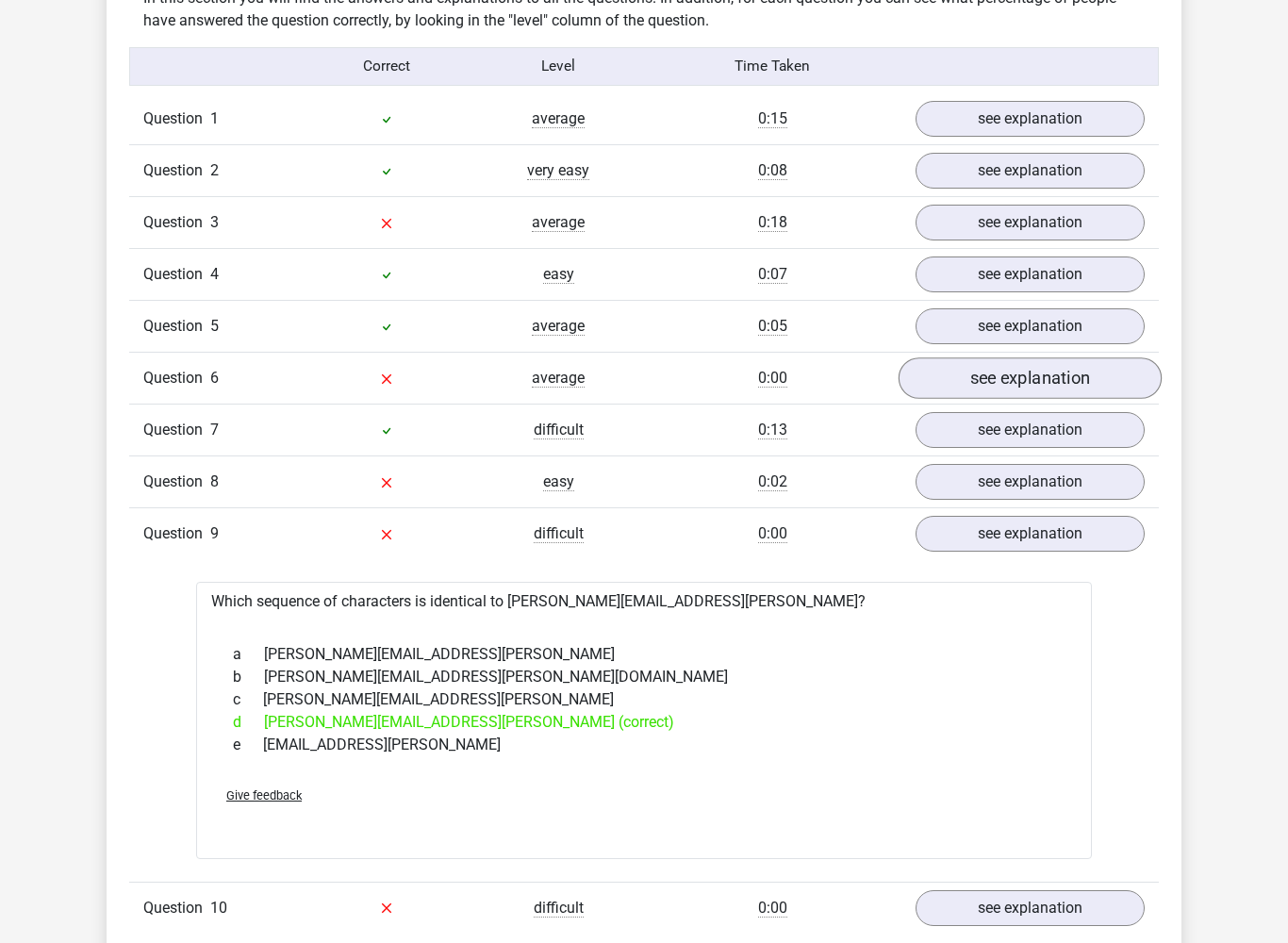
click at [1119, 368] on link "see explanation" at bounding box center [1030, 379] width 263 height 42
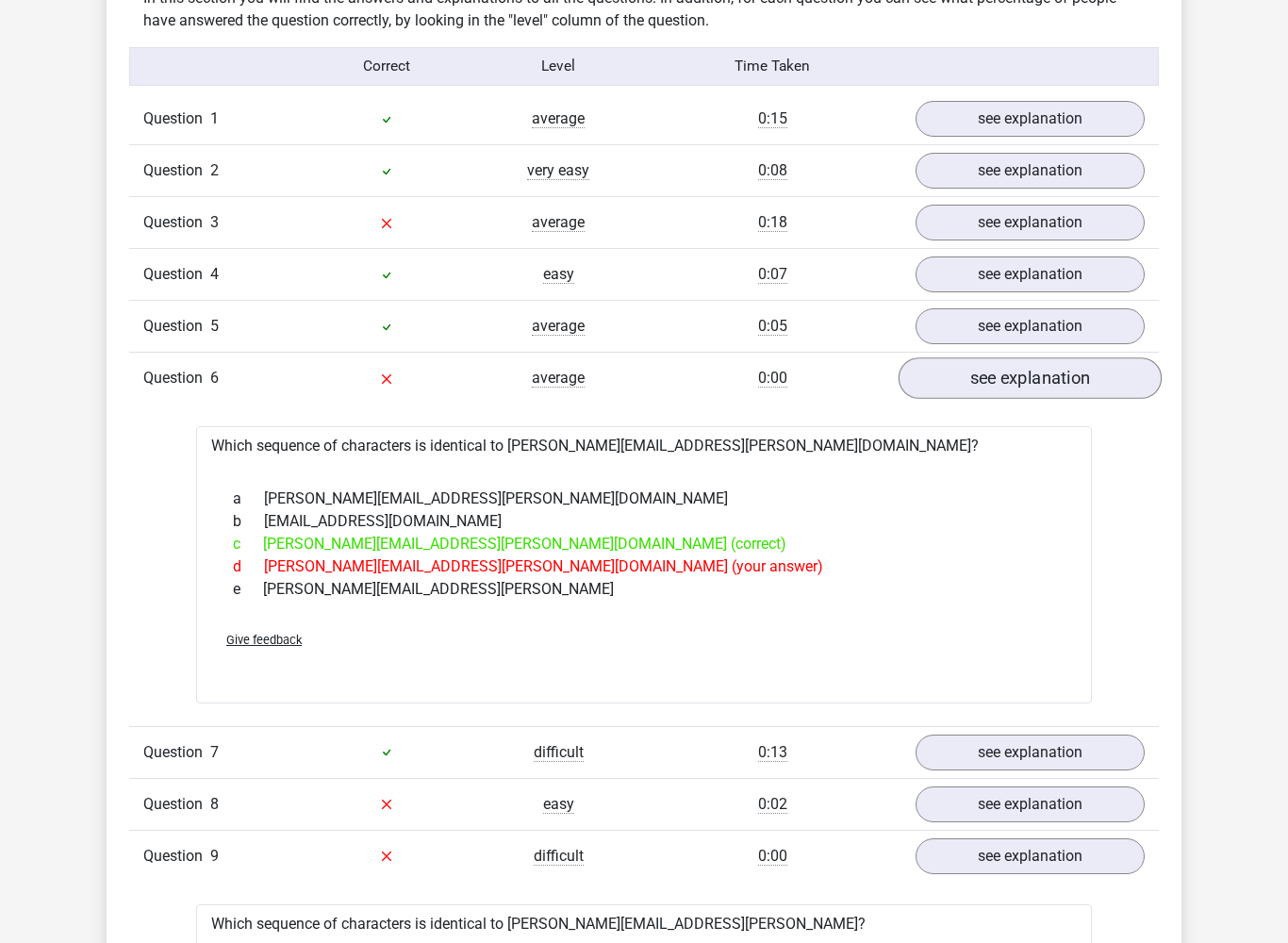
click at [1137, 389] on link "see explanation" at bounding box center [1030, 379] width 263 height 42
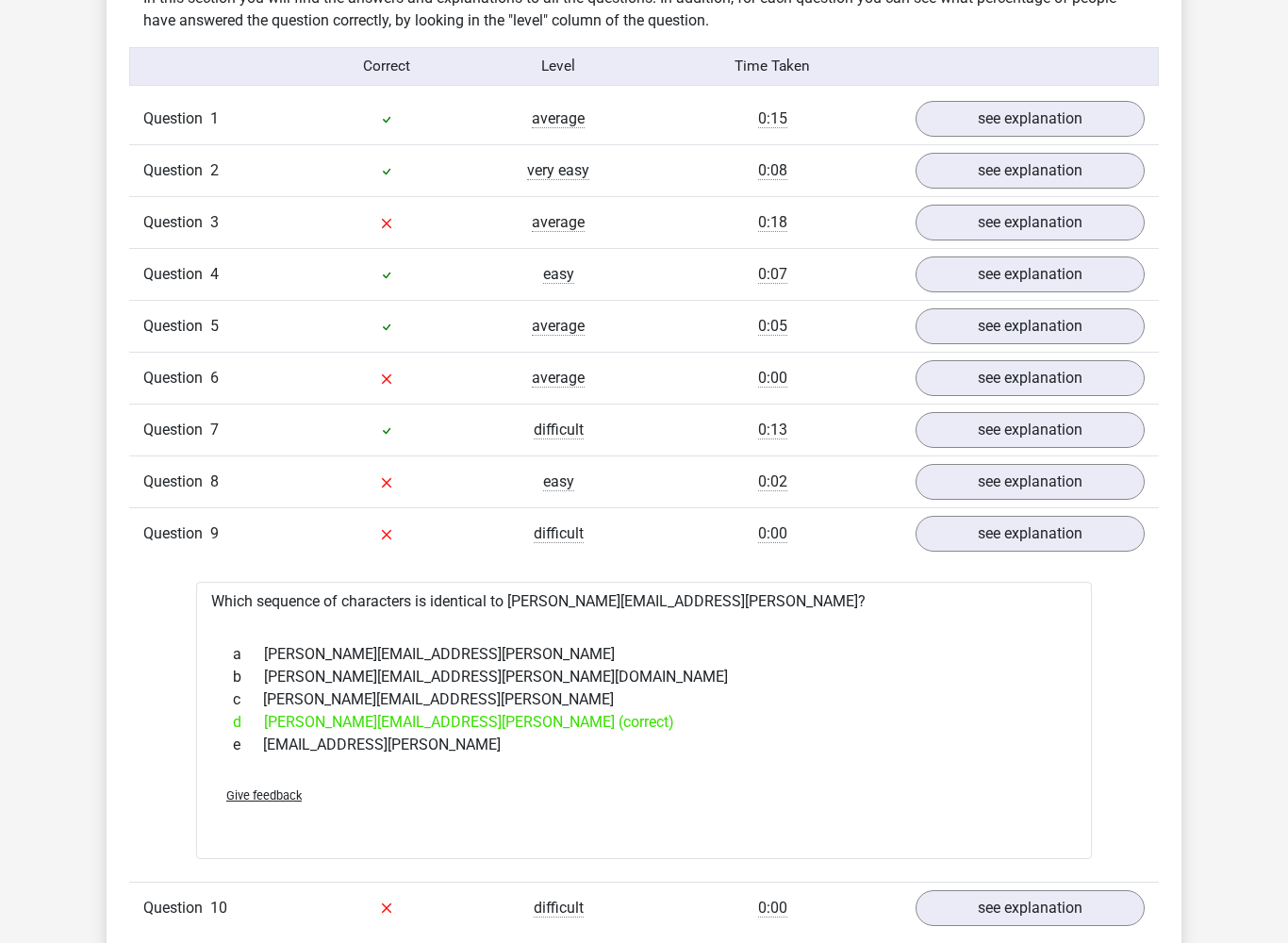
click at [1152, 425] on div "see explanation" at bounding box center [1030, 429] width 257 height 36
click at [1134, 429] on link "see explanation" at bounding box center [1030, 430] width 263 height 42
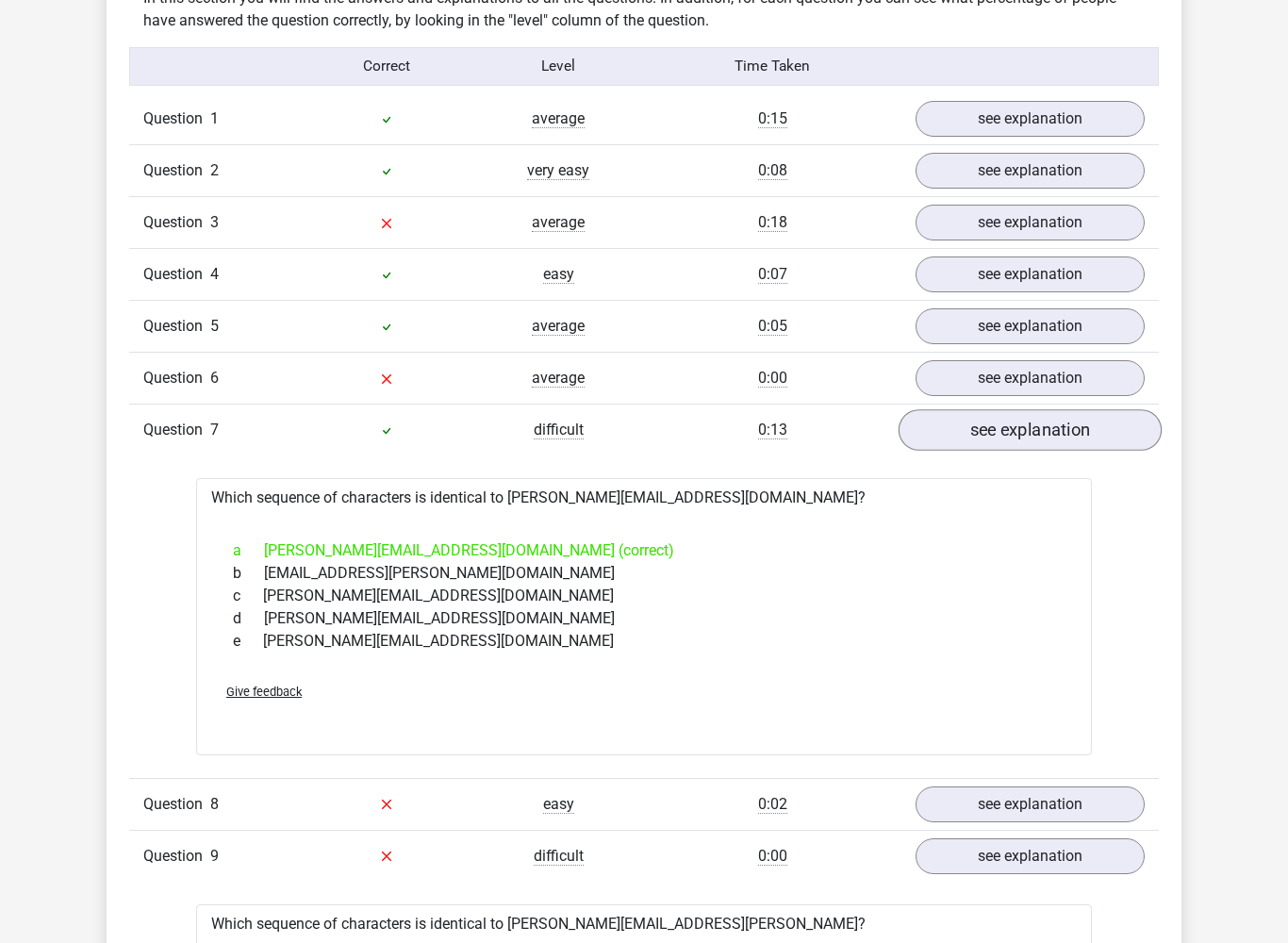
click at [1133, 430] on link "see explanation" at bounding box center [1030, 430] width 263 height 42
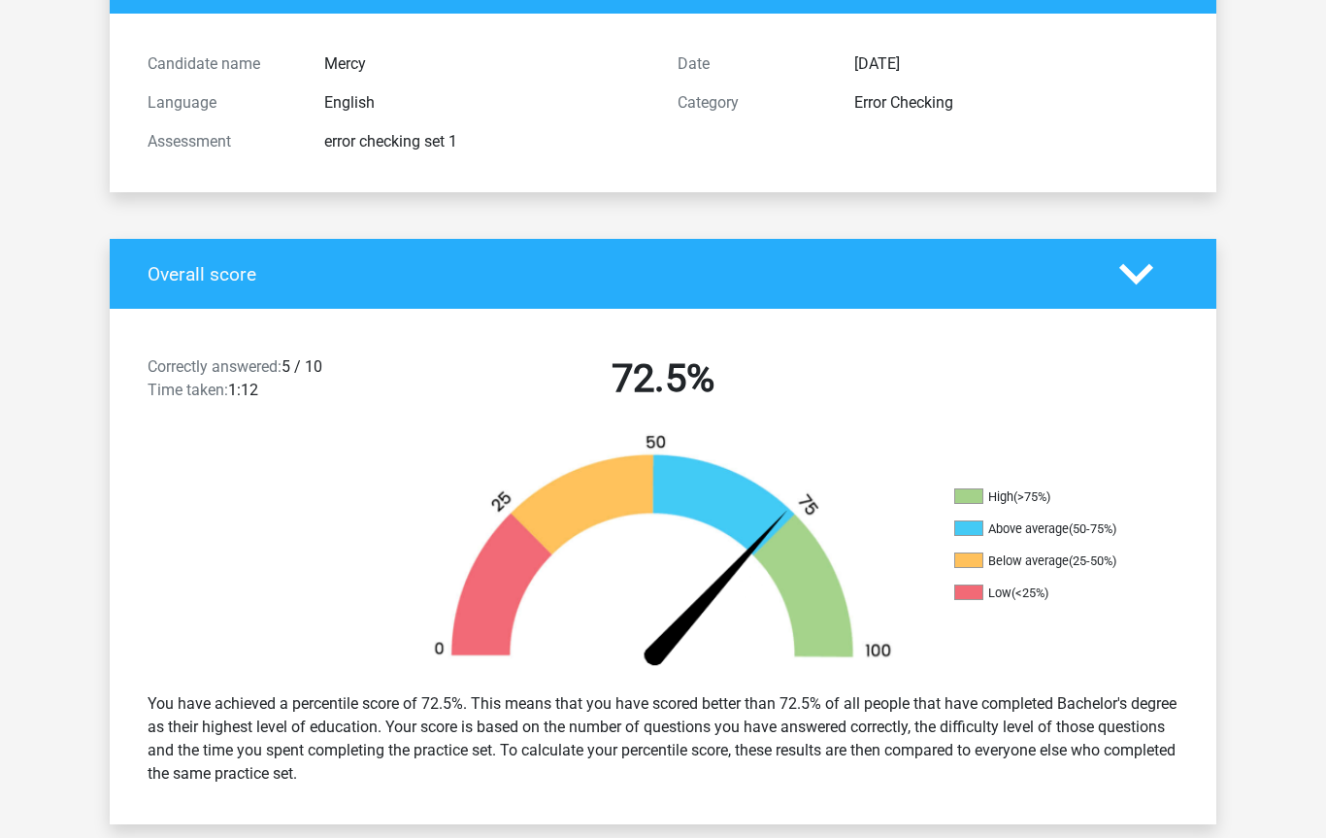
scroll to position [0, 0]
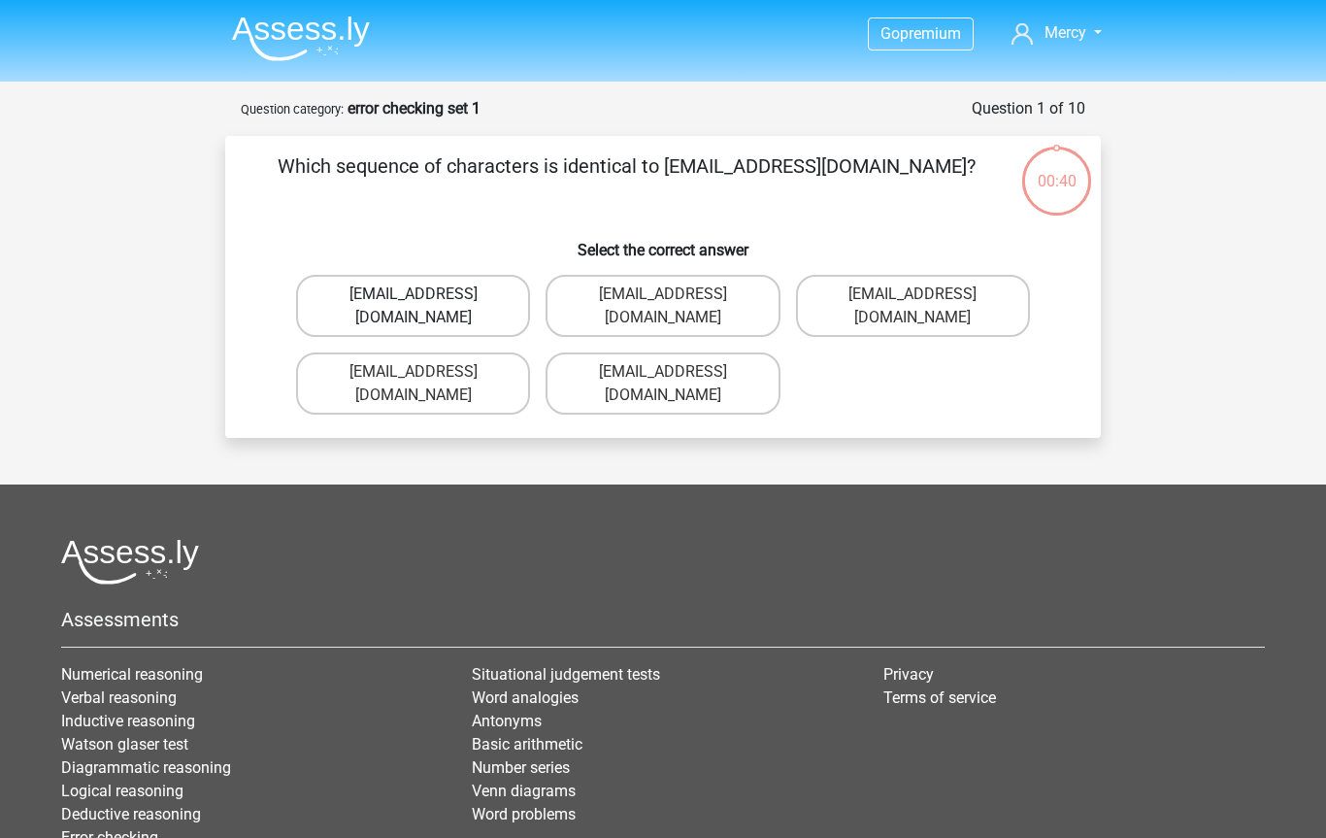
click at [337, 306] on label "Evie_Meade@jointmail.com.uk" at bounding box center [413, 306] width 234 height 62
click at [414, 306] on input "Evie_Meade@jointmail.com.uk" at bounding box center [420, 300] width 13 height 13
radio input "true"
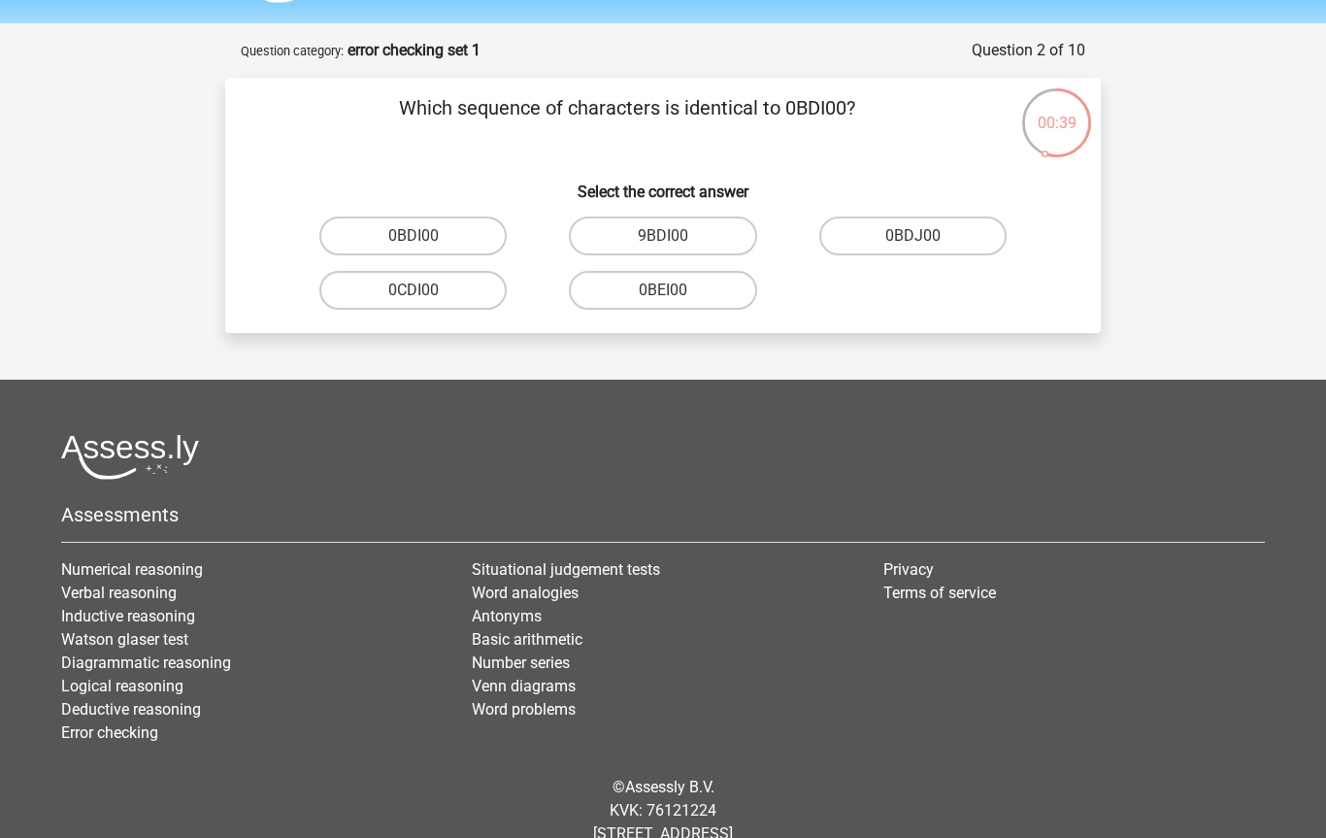
scroll to position [57, 0]
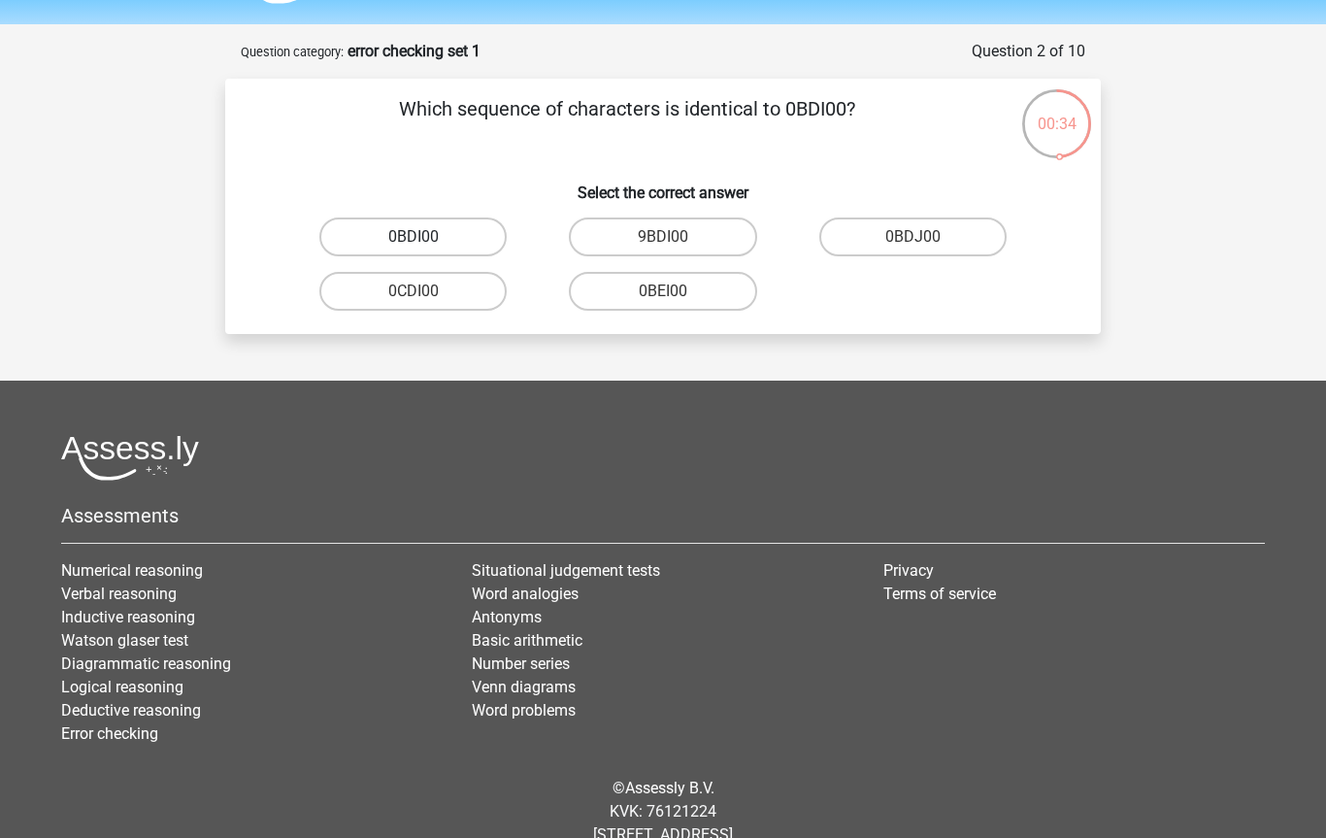
click at [348, 240] on label "0BDI00" at bounding box center [412, 237] width 187 height 39
click at [414, 240] on input "0BDI00" at bounding box center [420, 243] width 13 height 13
radio input "true"
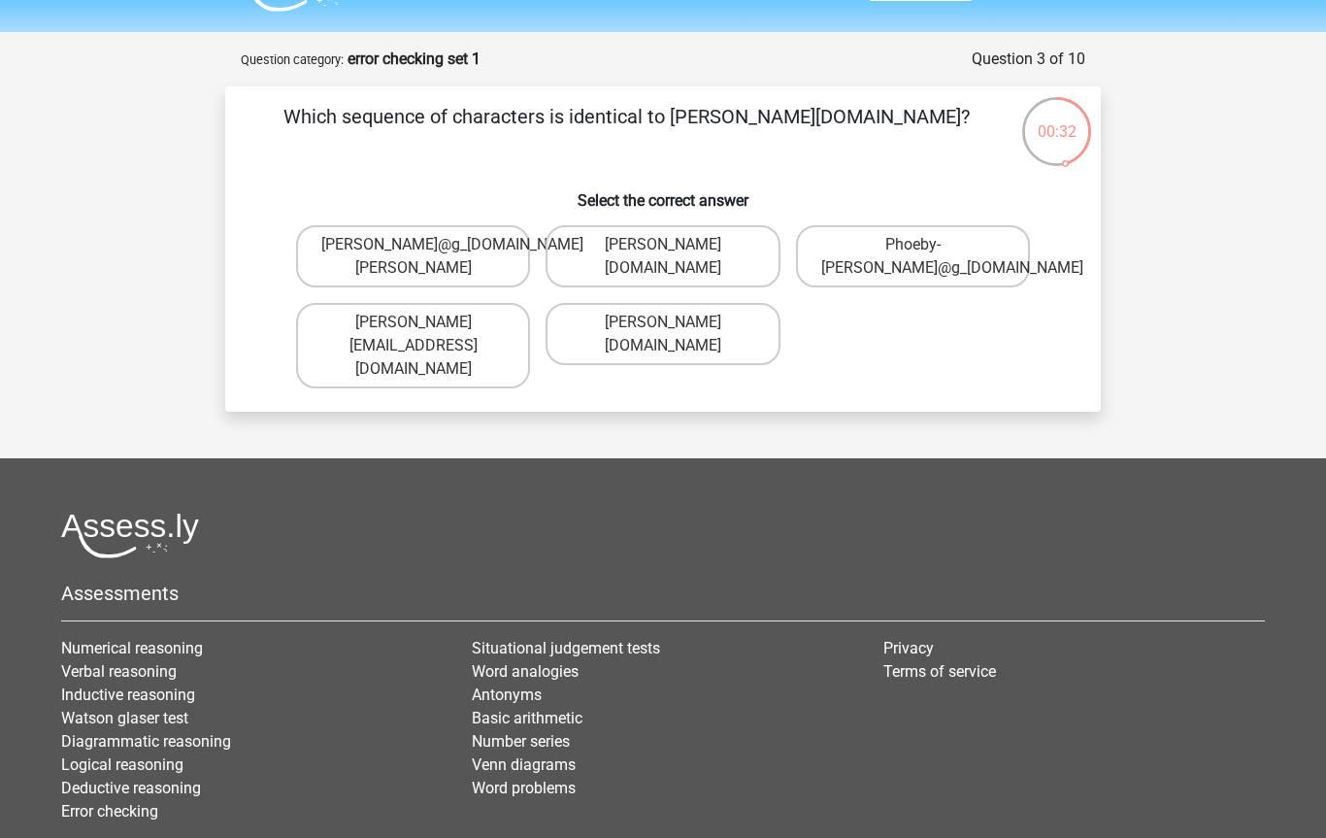
scroll to position [49, 0]
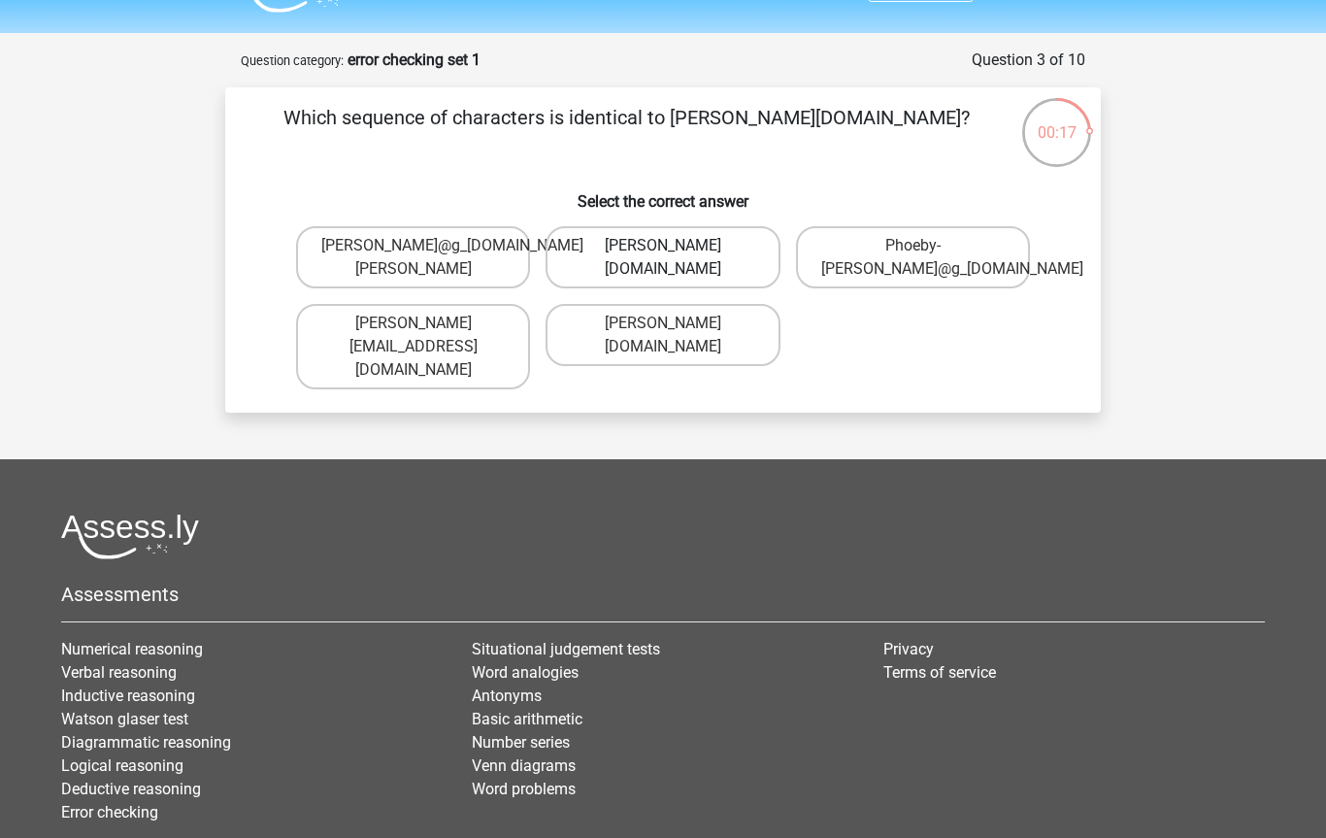
click at [600, 266] on label "Phoebe-Patterson@g_mail.gr" at bounding box center [663, 257] width 234 height 62
click at [663, 258] on input "Phoebe-Patterson@g_mail.gr" at bounding box center [669, 252] width 13 height 13
radio input "true"
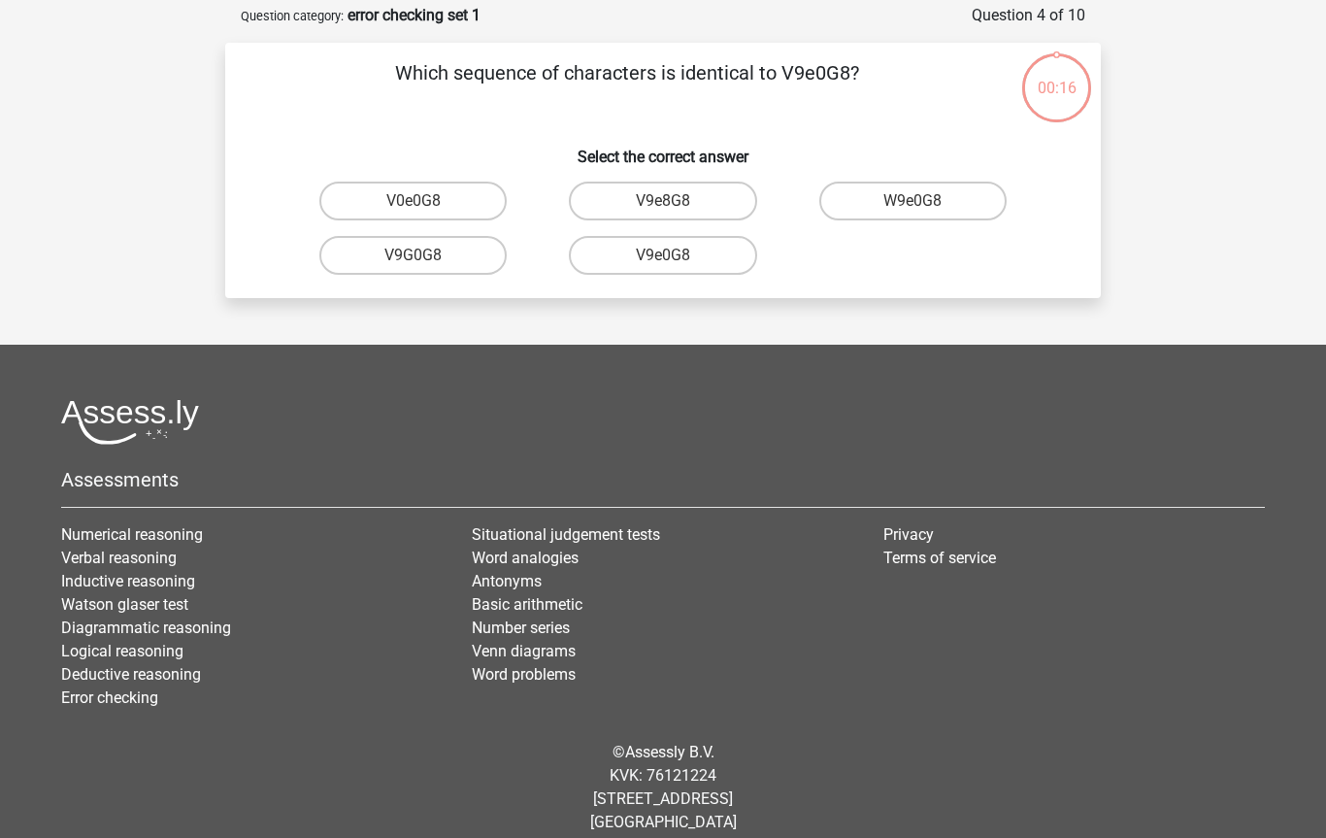
scroll to position [97, 0]
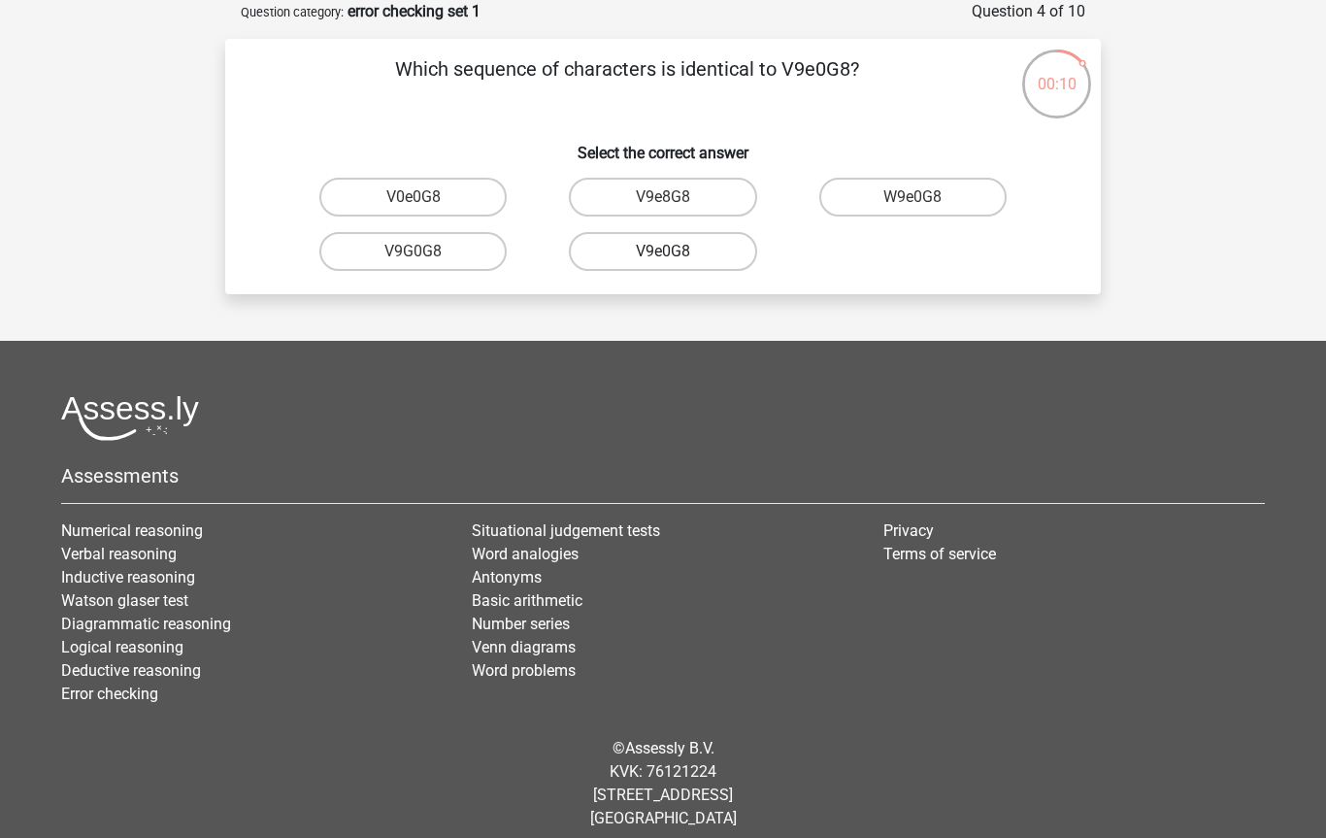
click at [597, 262] on label "V9e0G8" at bounding box center [662, 251] width 187 height 39
click at [663, 262] on input "V9e0G8" at bounding box center [669, 257] width 13 height 13
radio input "true"
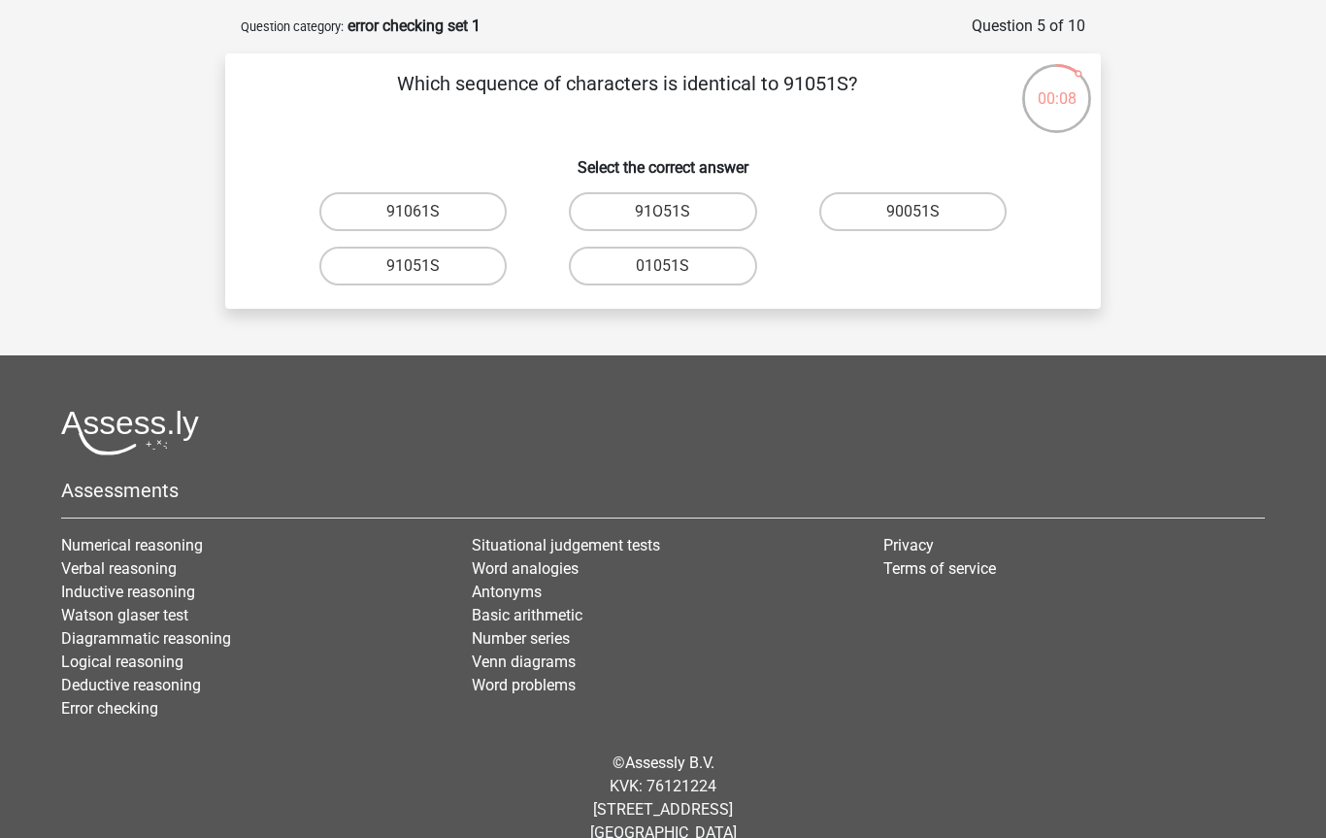
scroll to position [82, 0]
click at [355, 268] on label "91051S" at bounding box center [412, 267] width 187 height 39
click at [414, 268] on input "91051S" at bounding box center [420, 273] width 13 height 13
radio input "true"
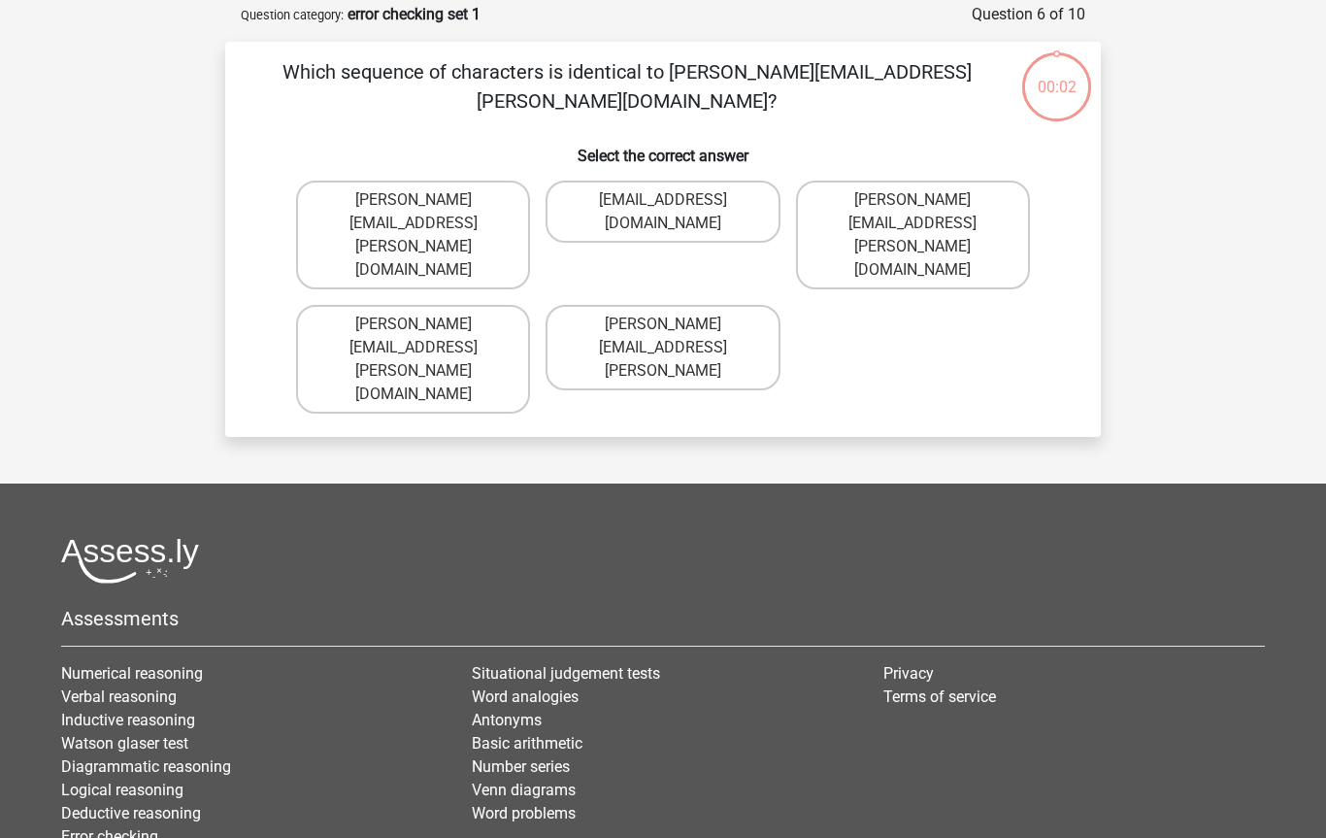
scroll to position [84, 0]
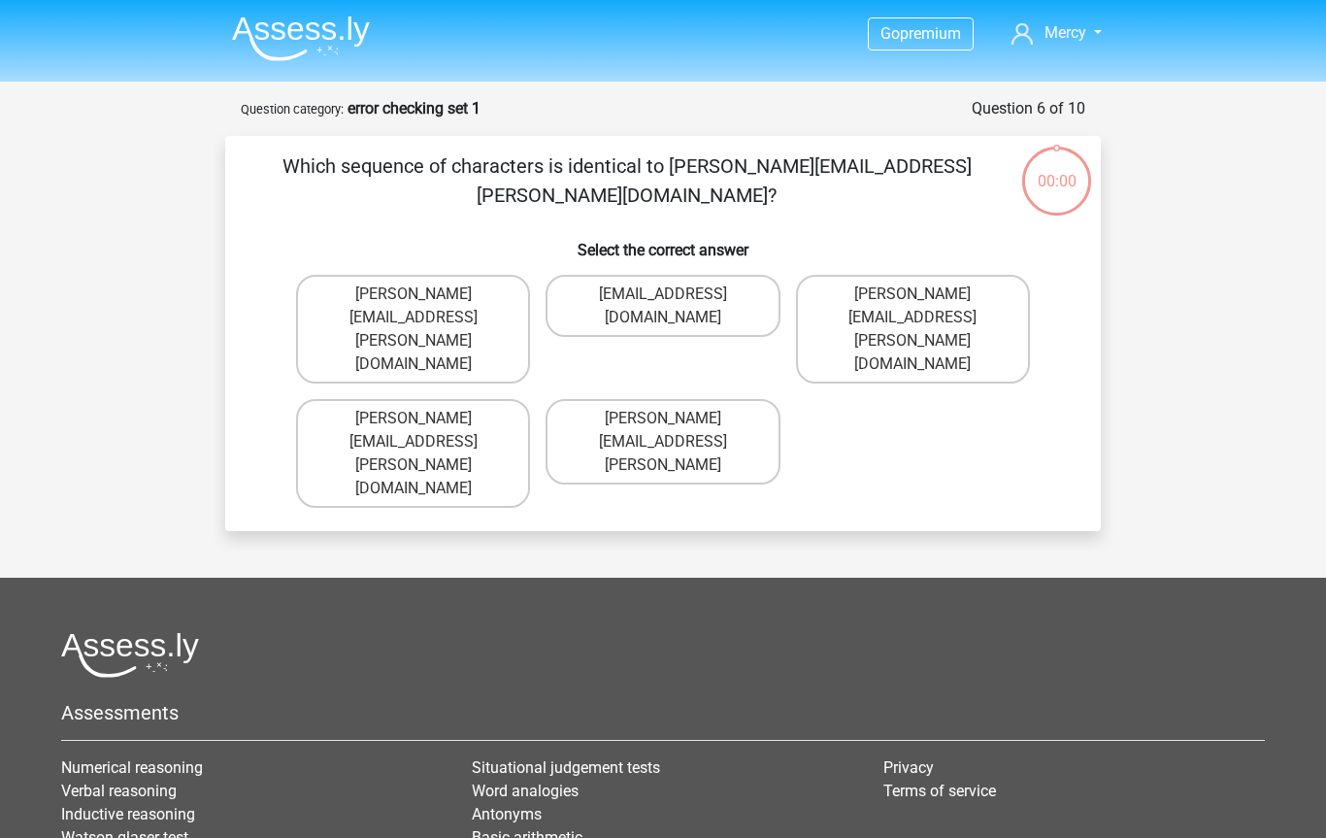
scroll to position [84, 0]
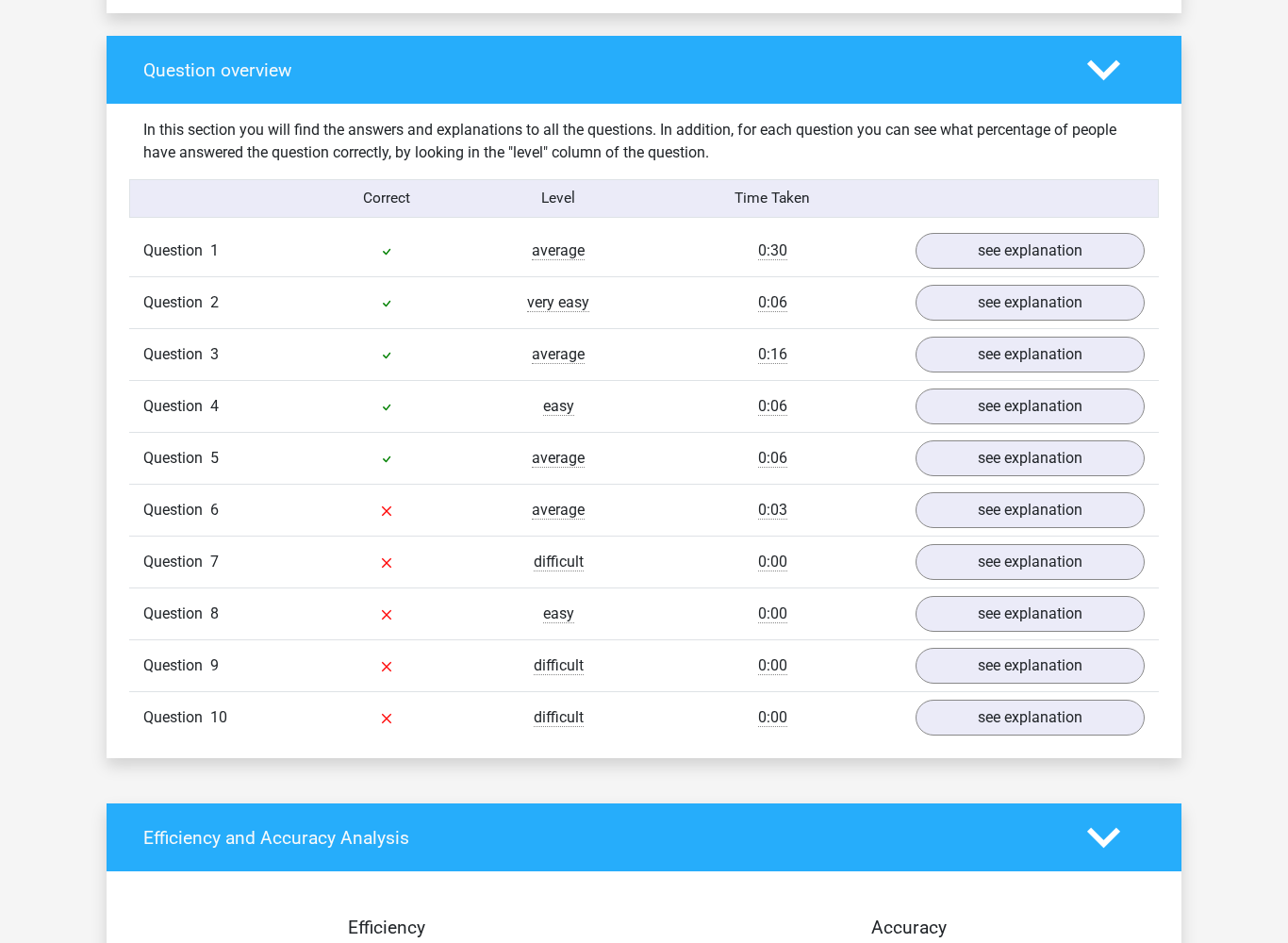
scroll to position [1363, 0]
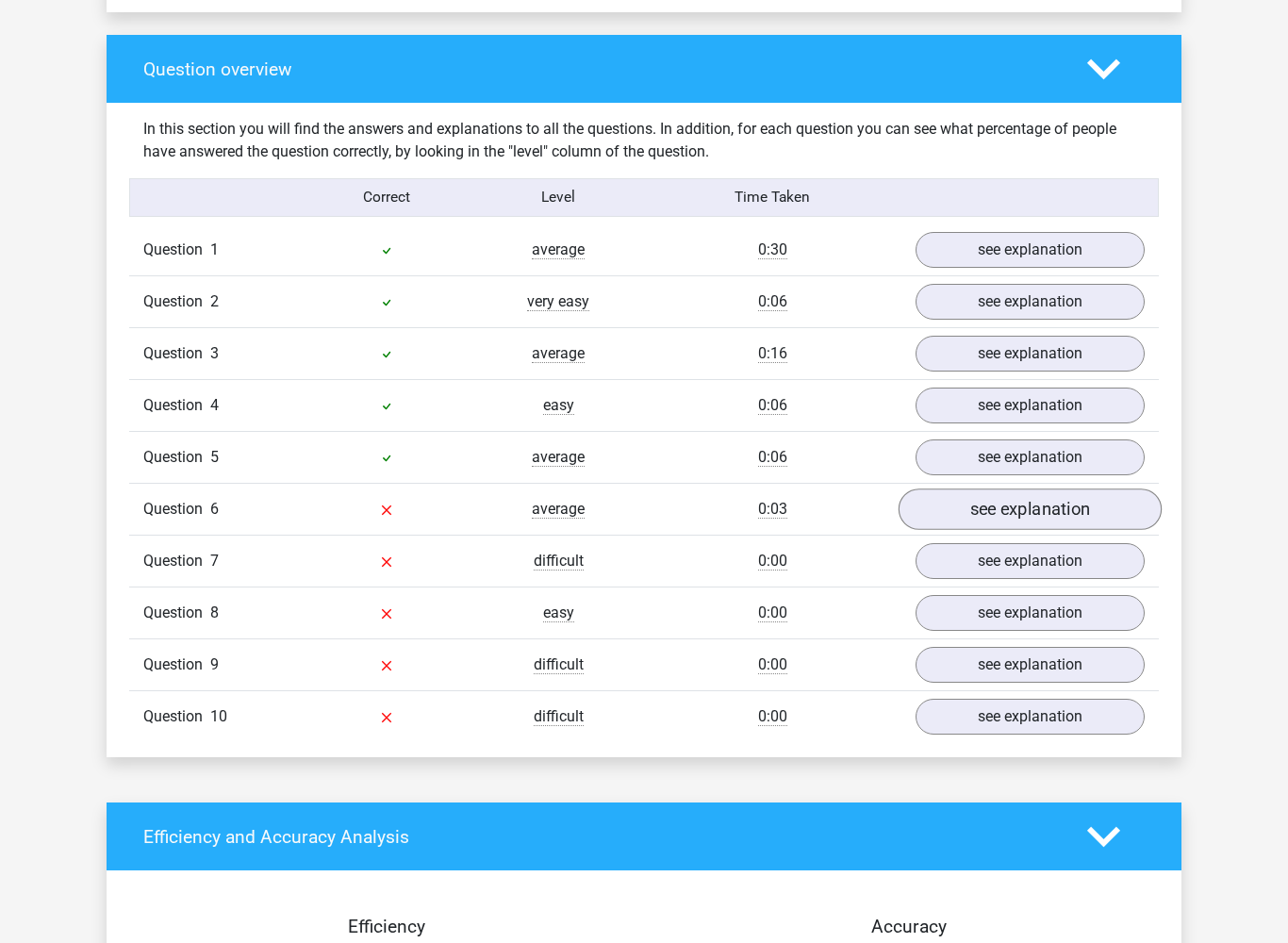
click at [1127, 508] on link "see explanation" at bounding box center [1030, 510] width 263 height 42
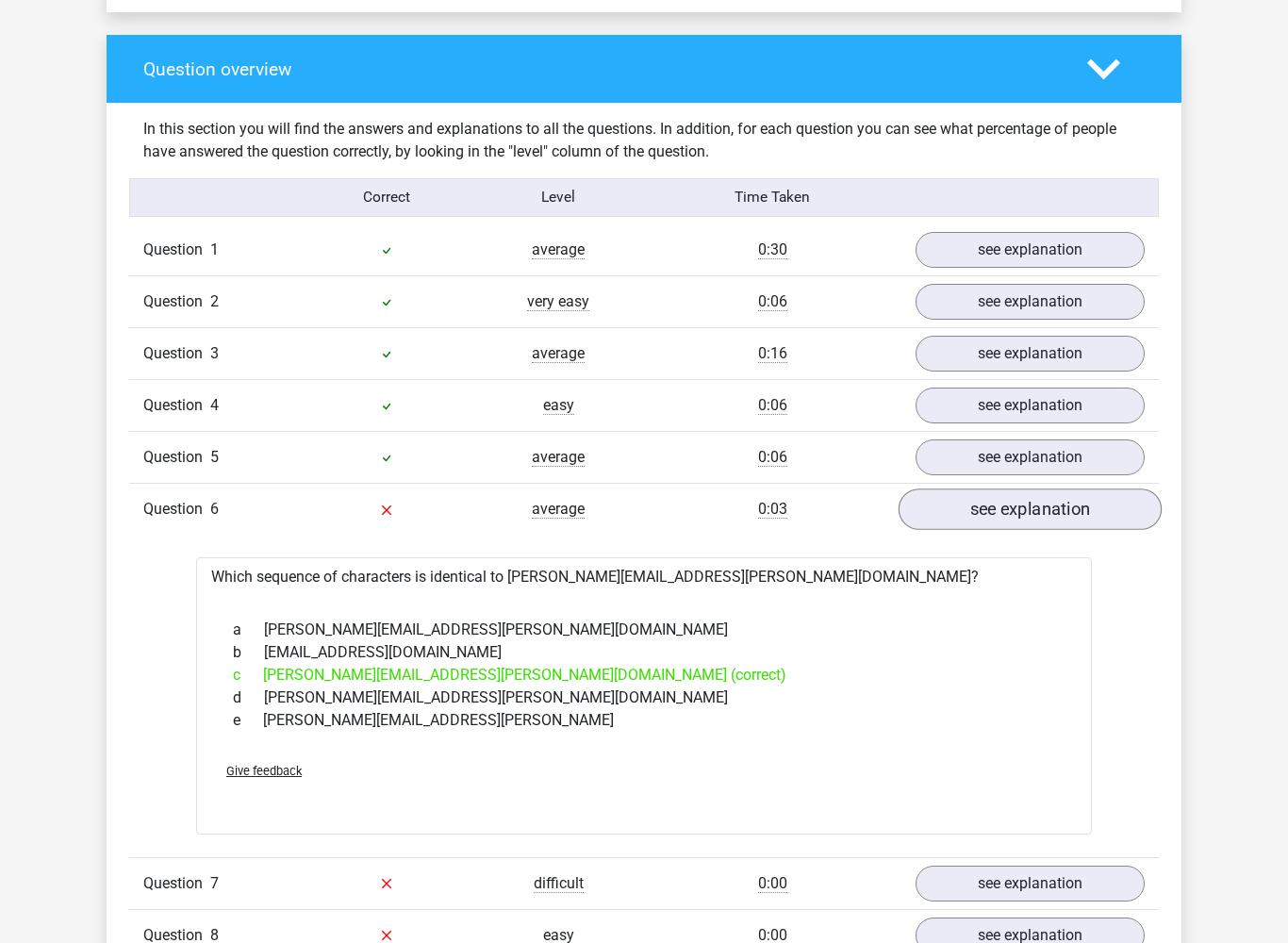
click at [1123, 510] on link "see explanation" at bounding box center [1030, 510] width 263 height 42
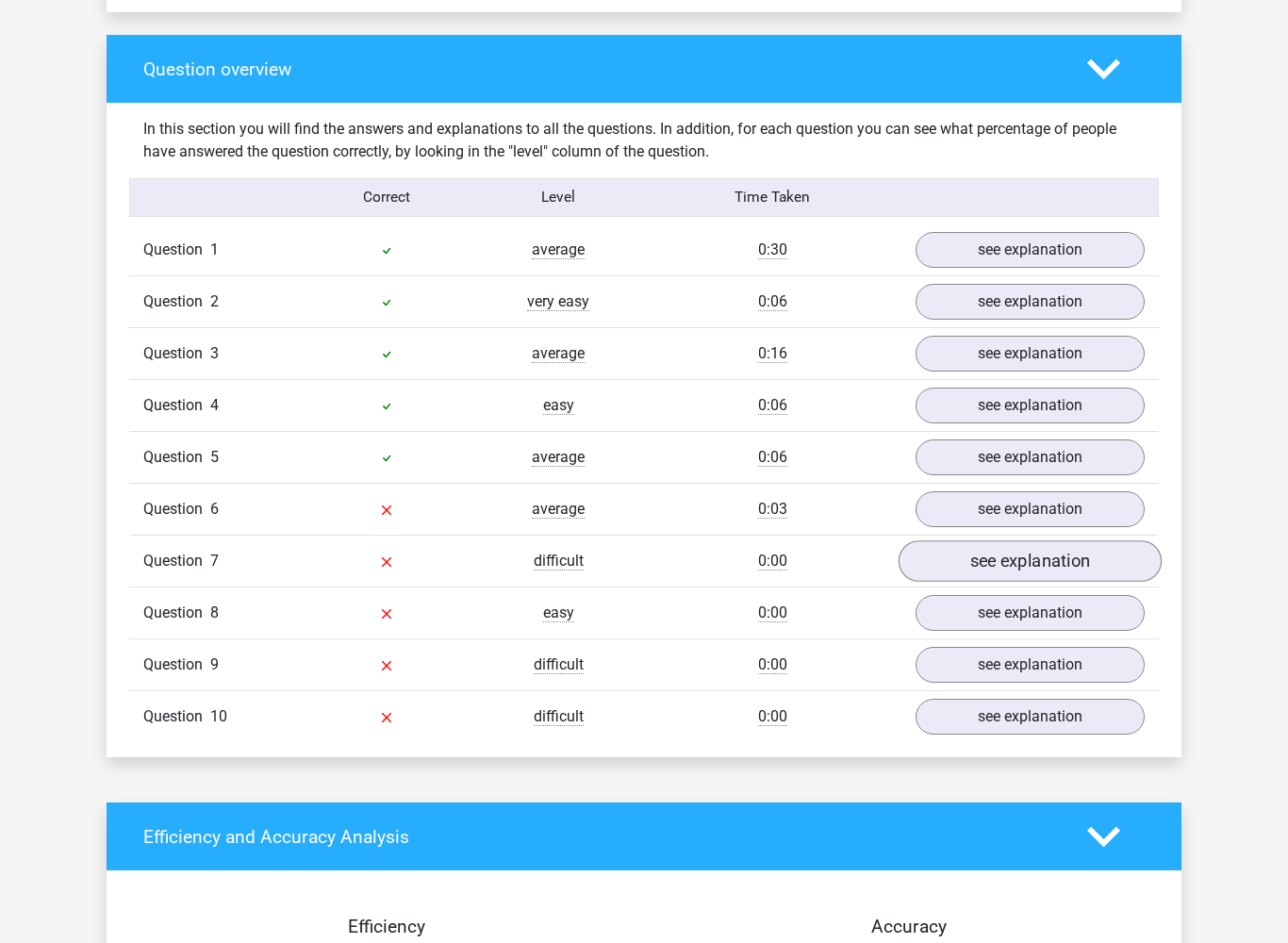
click at [1114, 548] on link "see explanation" at bounding box center [1030, 561] width 263 height 42
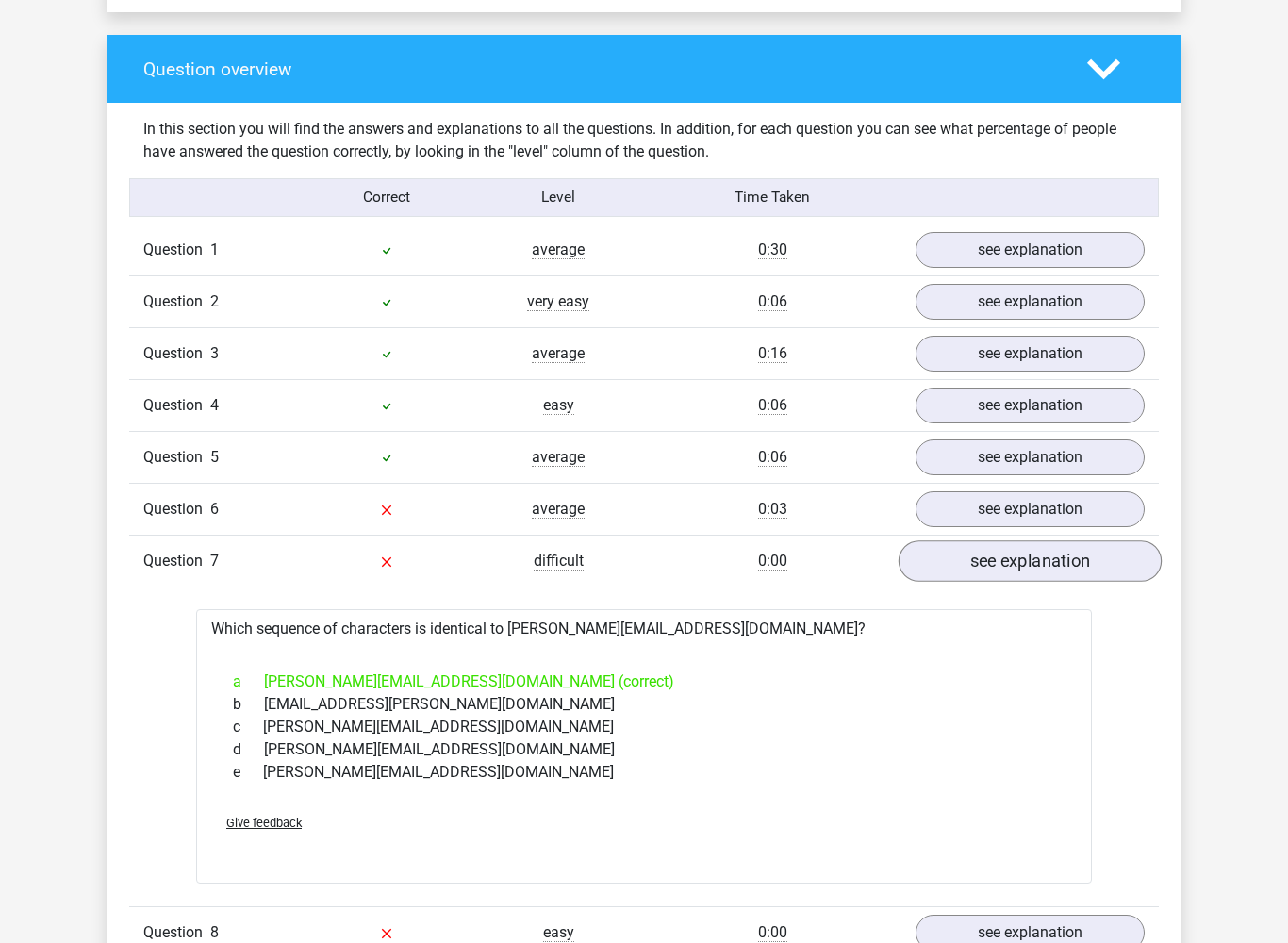
click at [1114, 551] on link "see explanation" at bounding box center [1030, 561] width 263 height 42
click at [1113, 555] on link "see explanation" at bounding box center [1030, 561] width 263 height 42
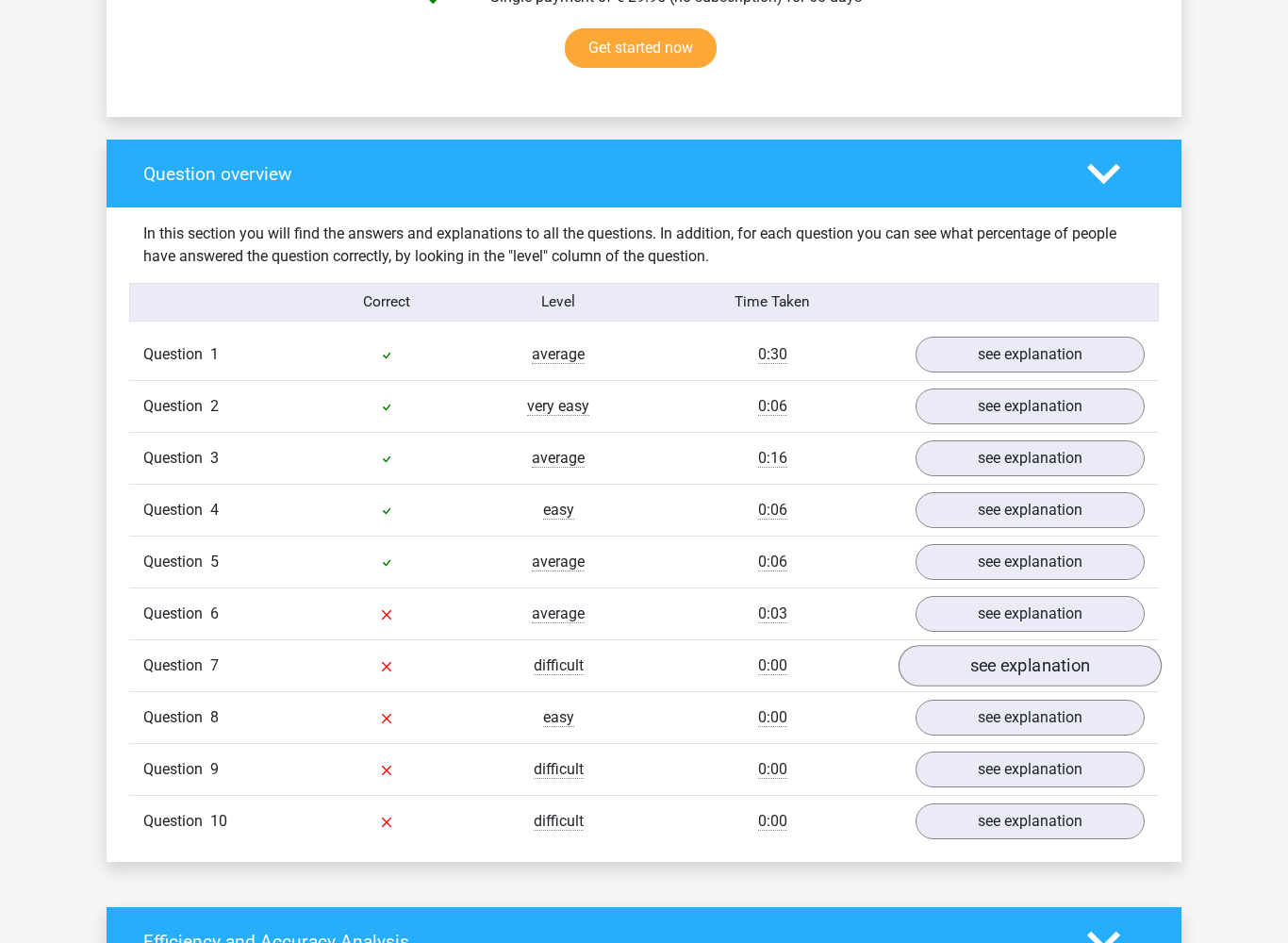
scroll to position [1260, 0]
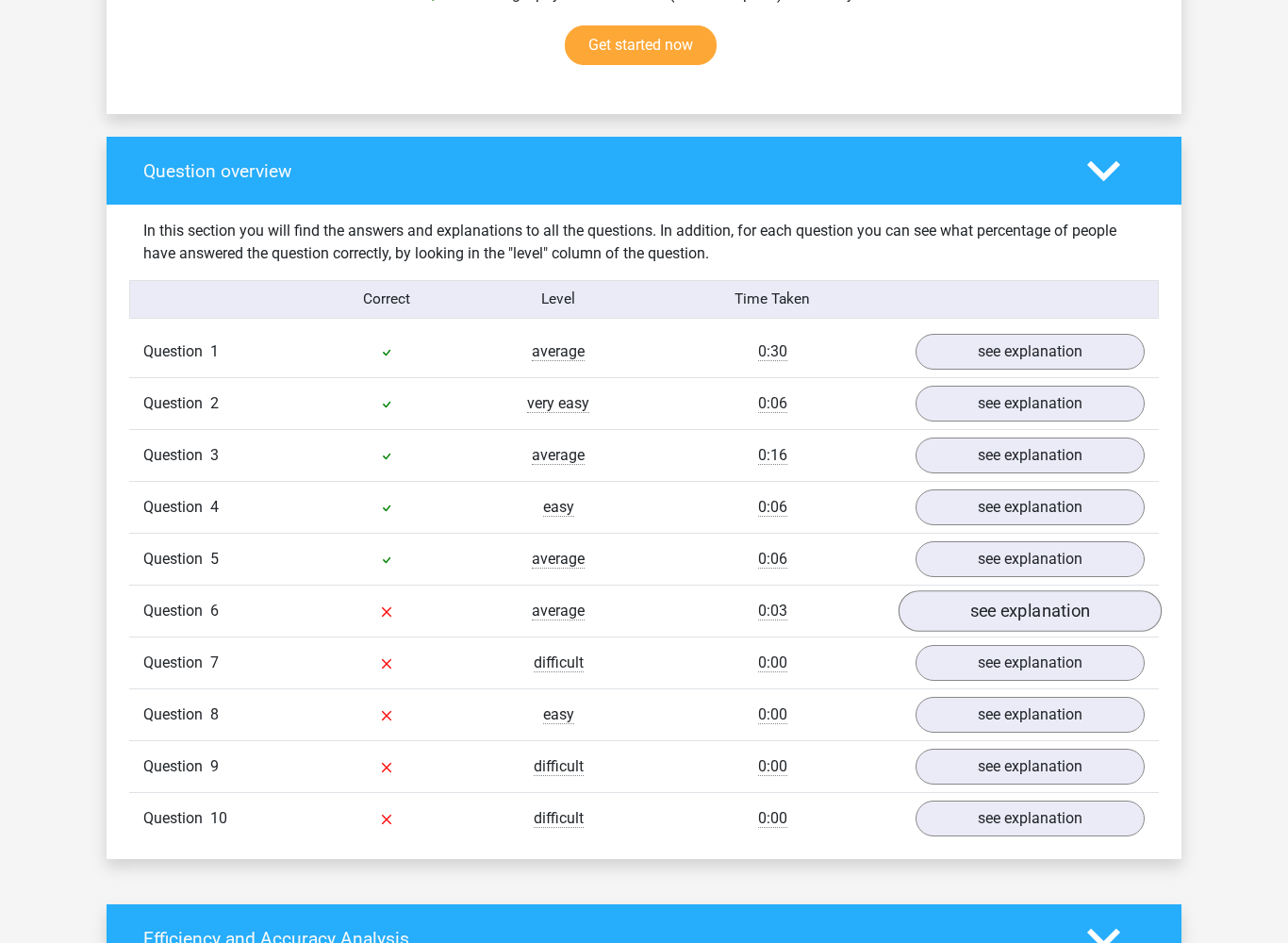
click at [1102, 601] on link "see explanation" at bounding box center [1030, 613] width 263 height 42
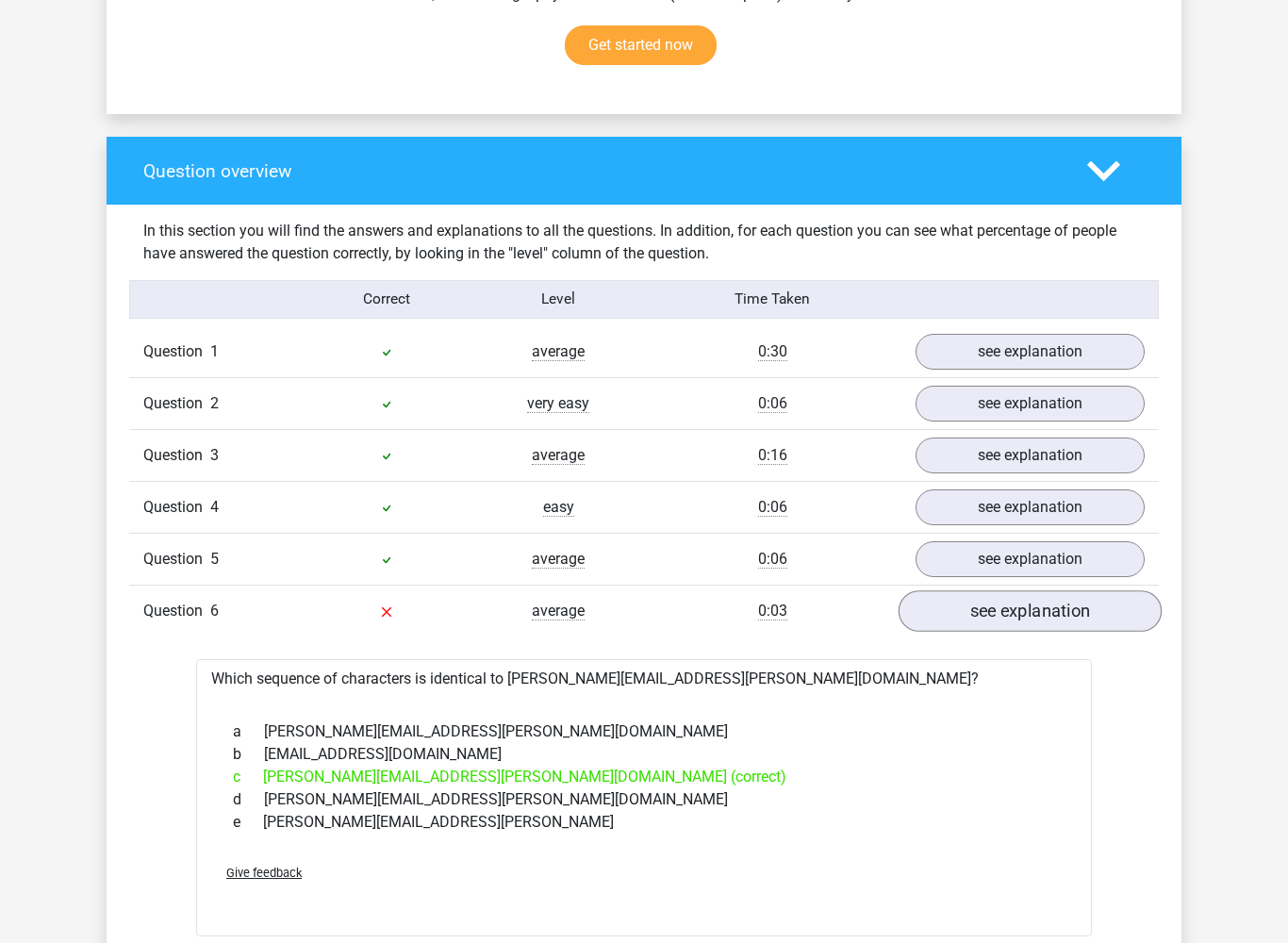
click at [1111, 602] on link "see explanation" at bounding box center [1030, 612] width 263 height 42
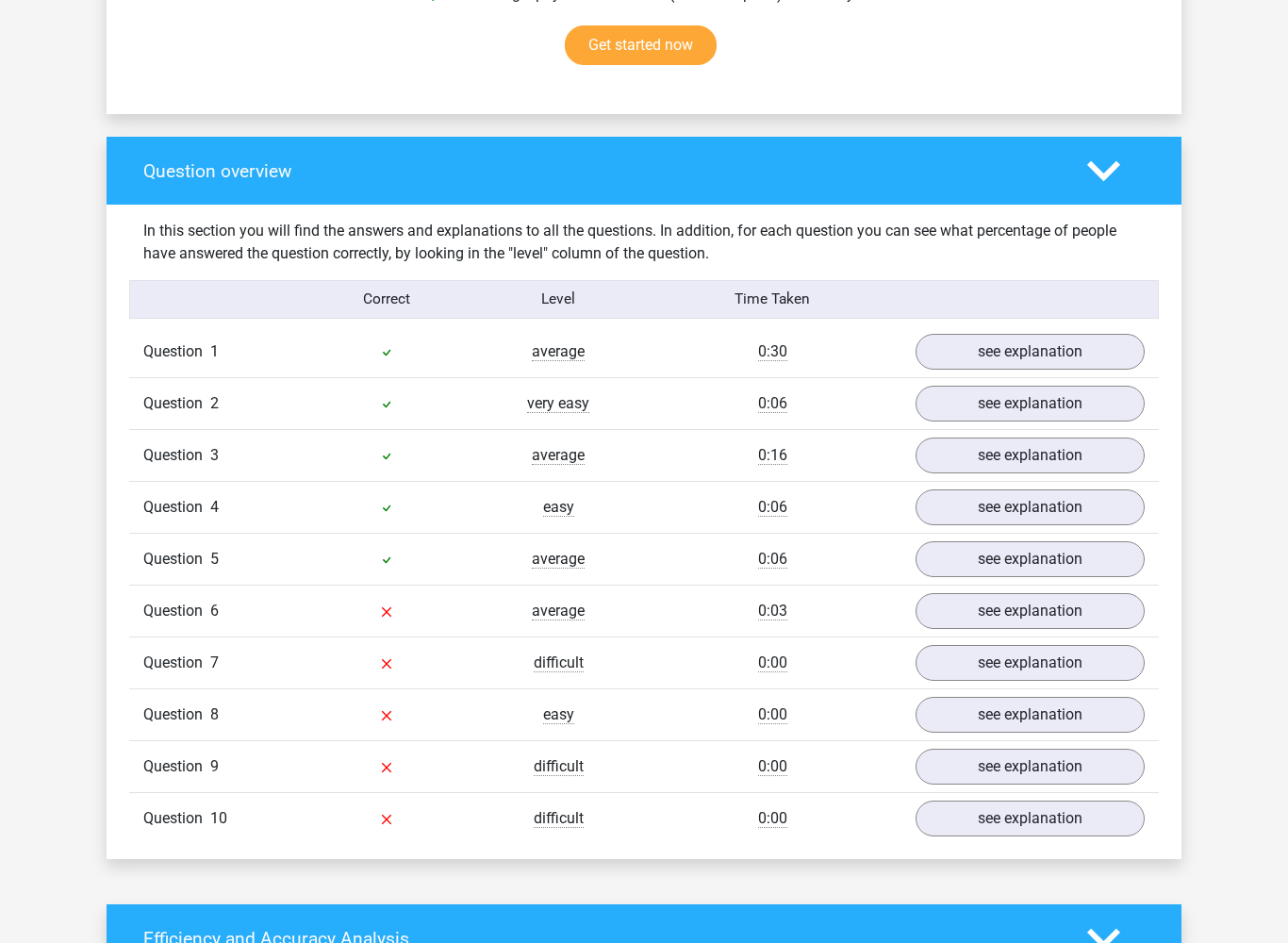
click at [1106, 692] on div "Question 8 easy 0:00 see explanation" at bounding box center [644, 714] width 1030 height 51
click at [1110, 700] on link "see explanation" at bounding box center [1030, 716] width 263 height 42
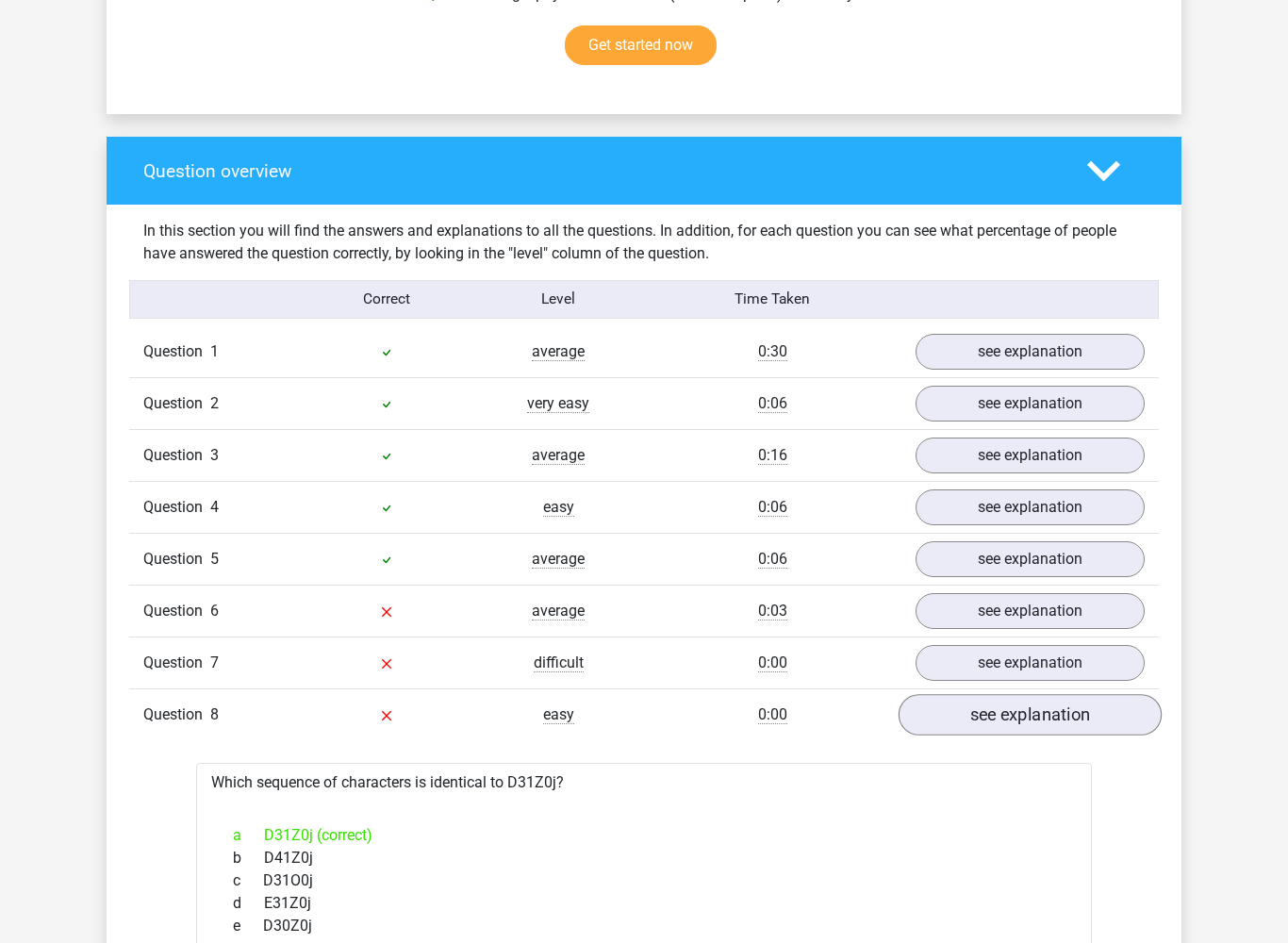
click at [1107, 699] on link "see explanation" at bounding box center [1030, 716] width 263 height 42
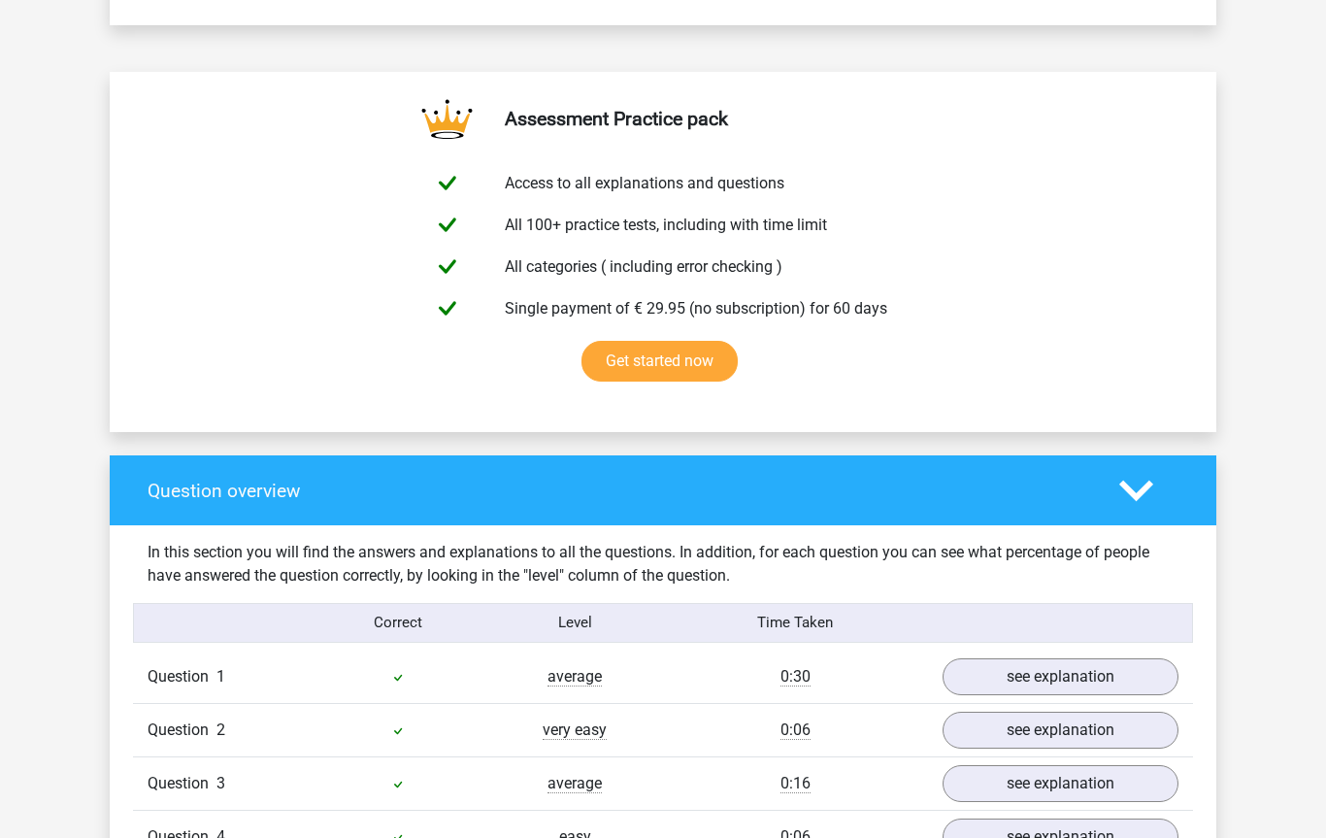
scroll to position [983, 0]
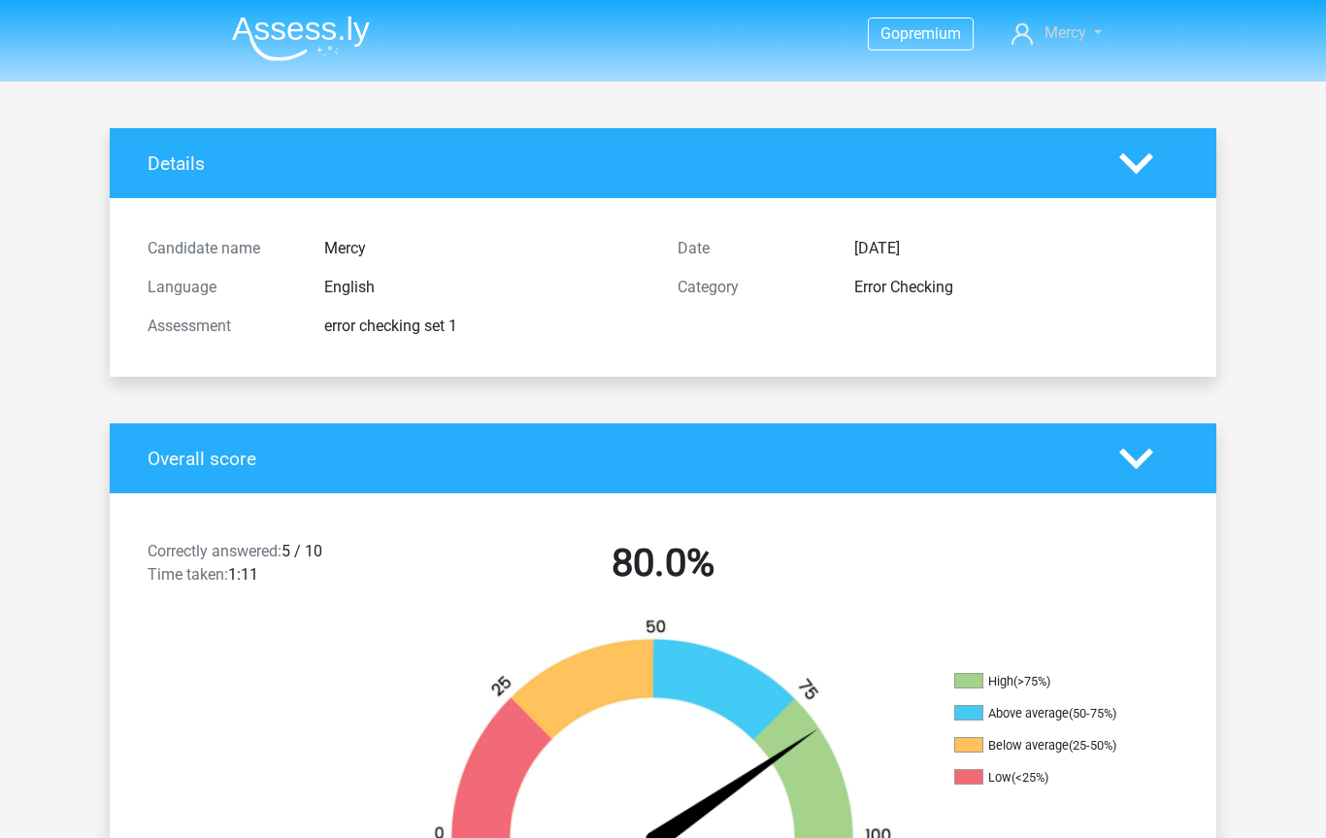
click at [1069, 36] on span "Mercy" at bounding box center [1066, 32] width 42 height 18
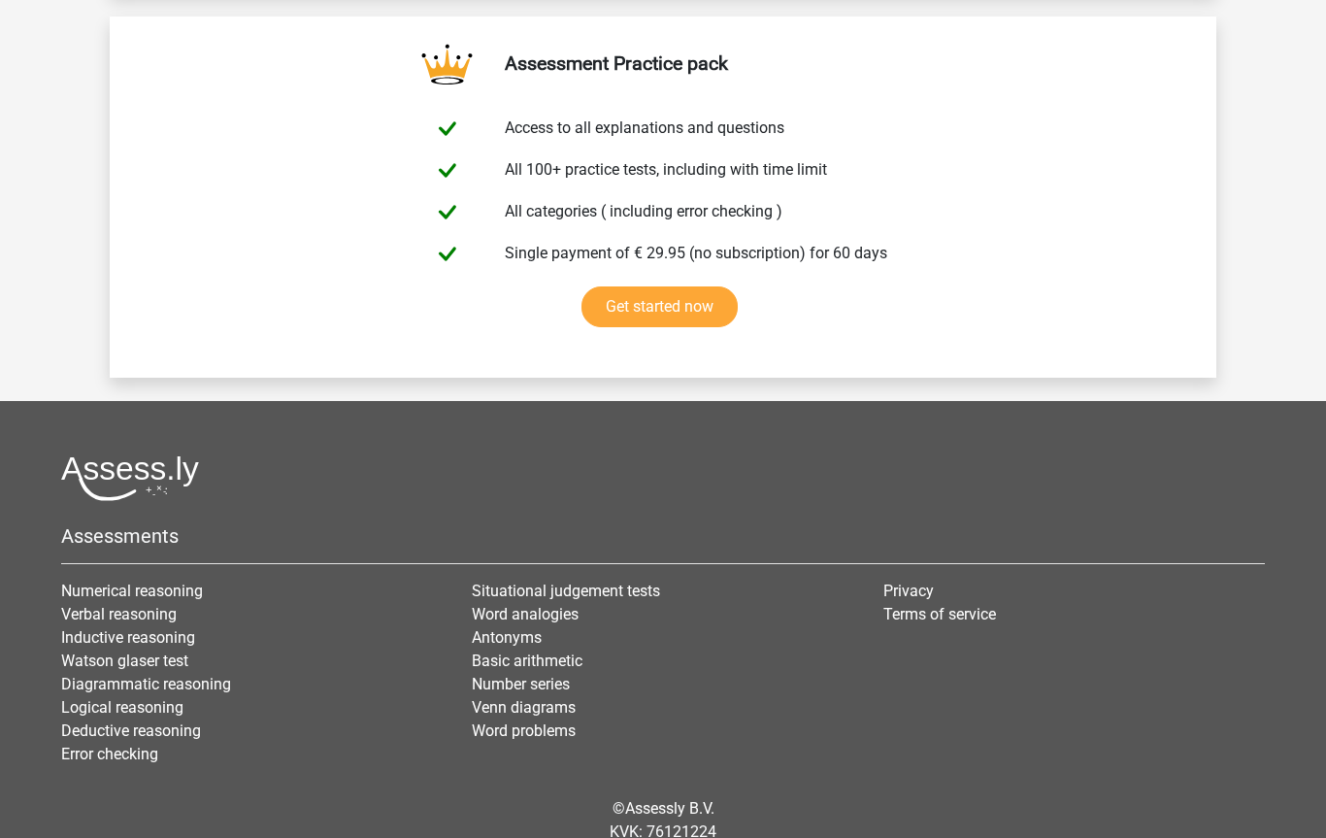
scroll to position [3316, 0]
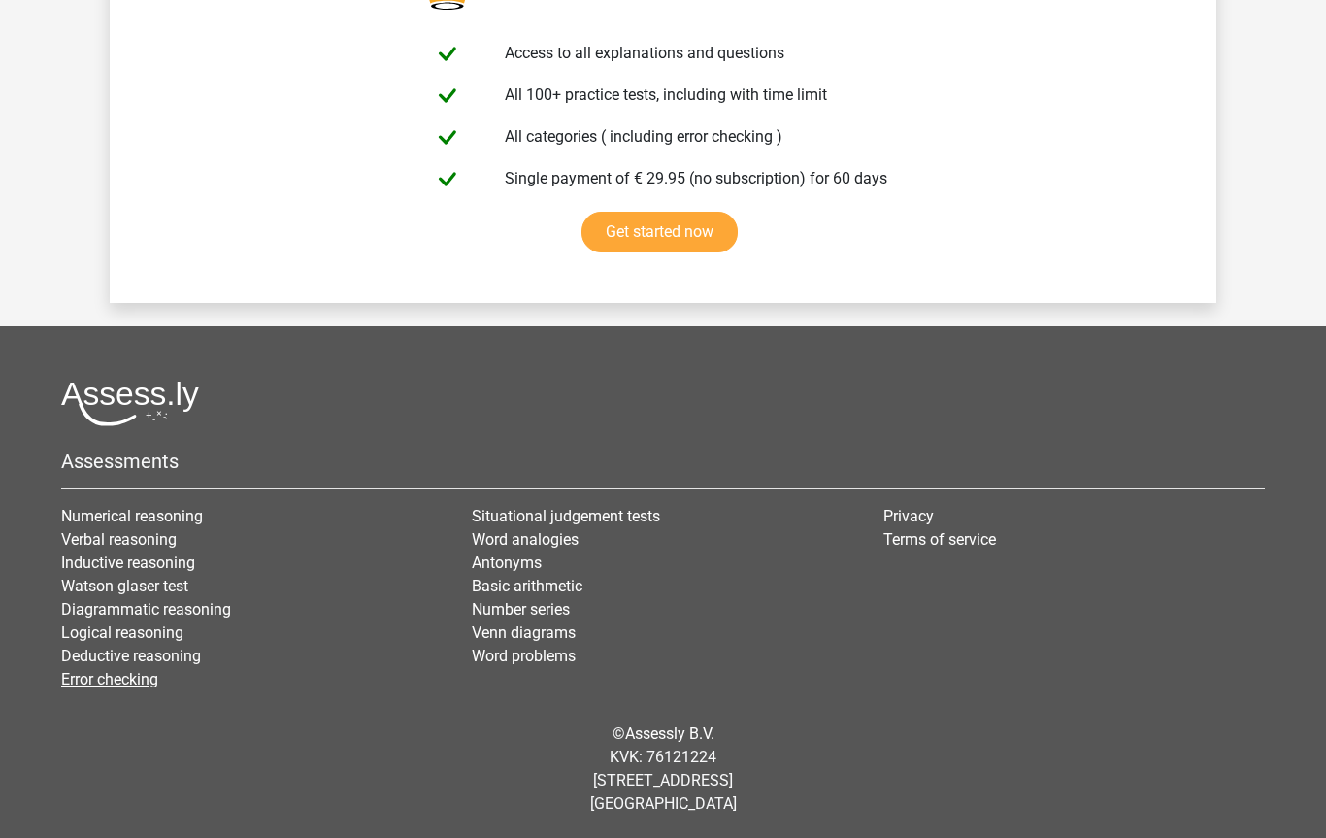
click at [141, 673] on link "Error checking" at bounding box center [109, 679] width 97 height 18
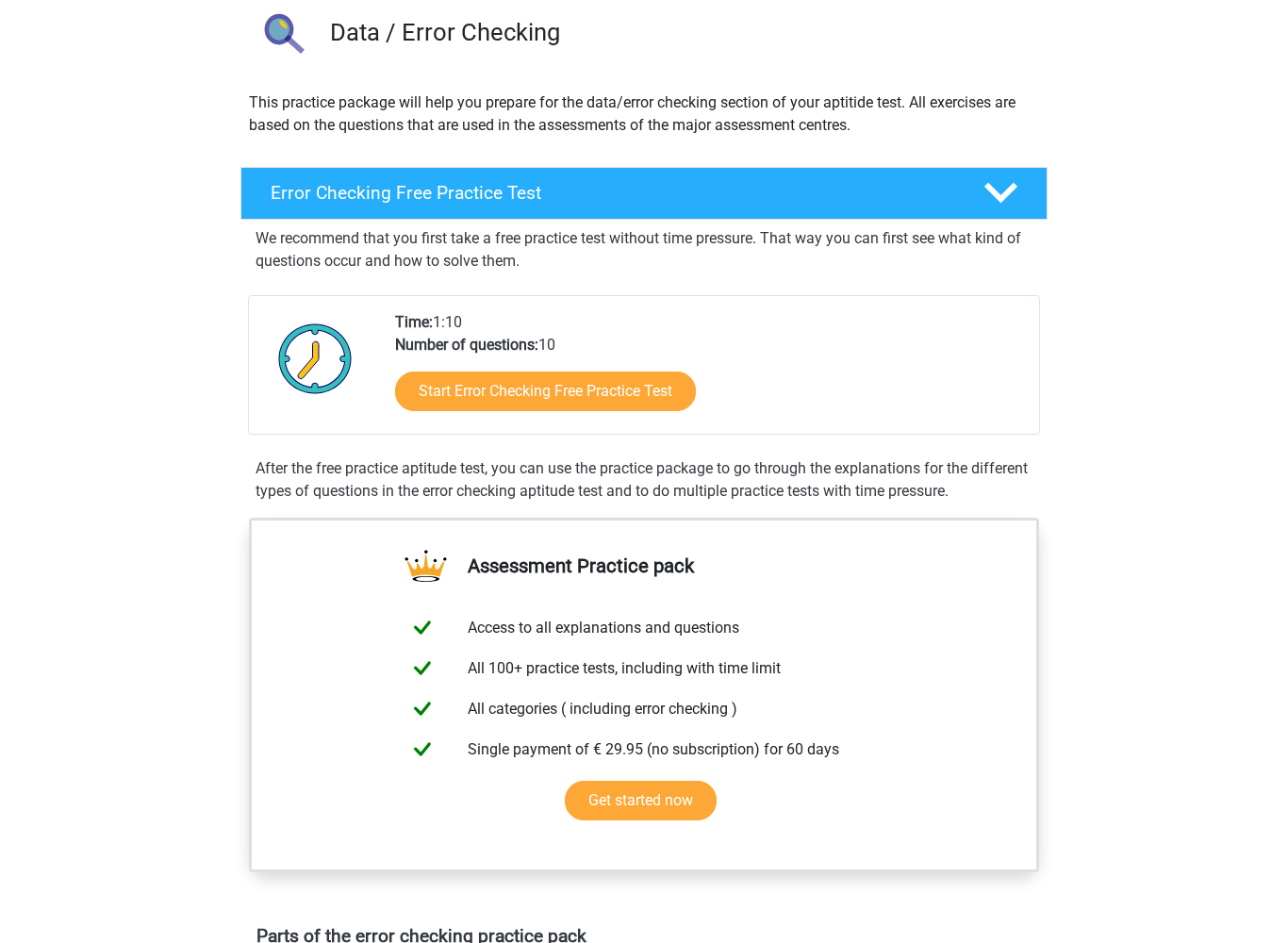
scroll to position [166, 0]
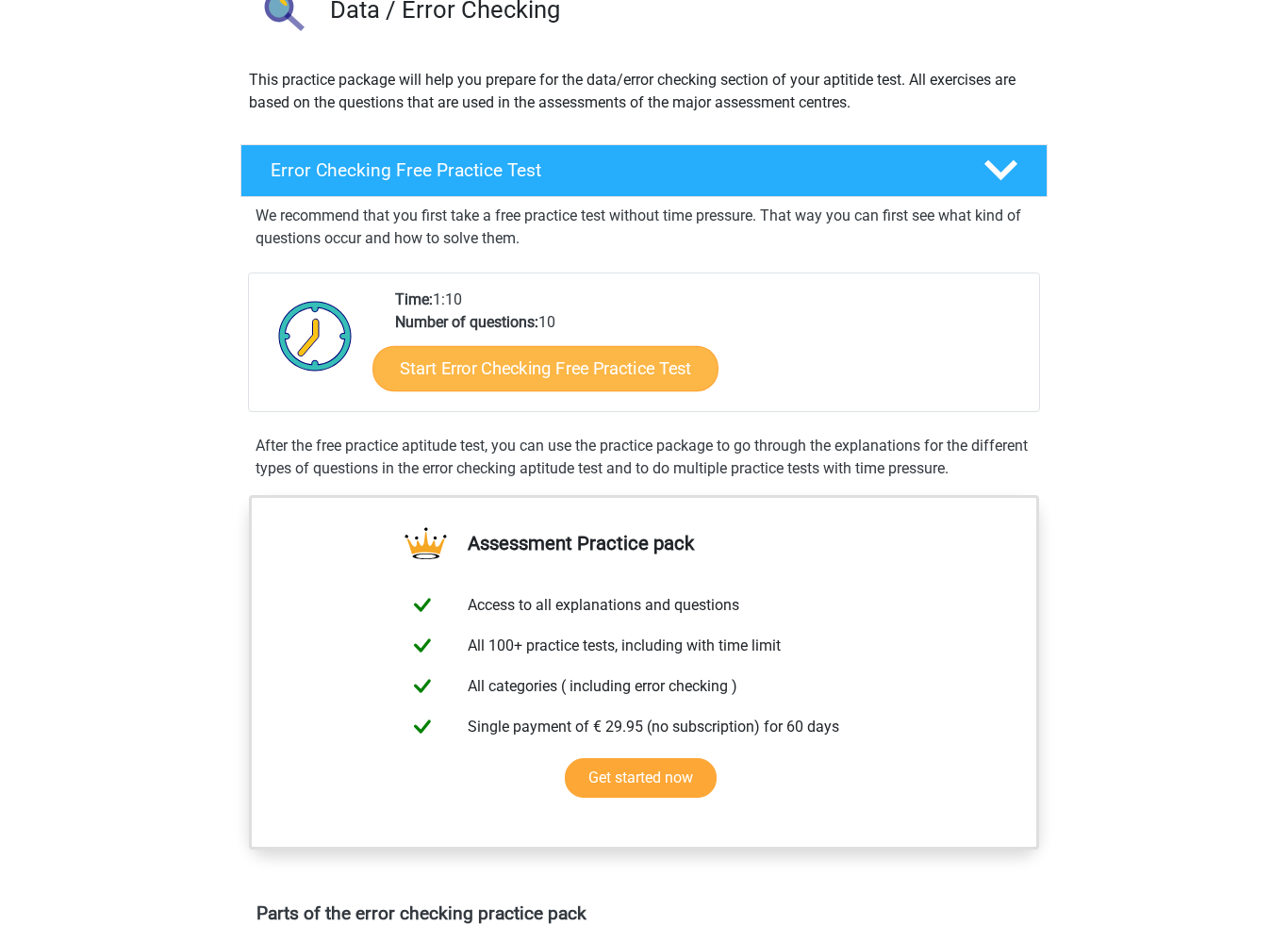
click at [655, 359] on link "Start Error Checking Free Practice Test" at bounding box center [546, 368] width 346 height 46
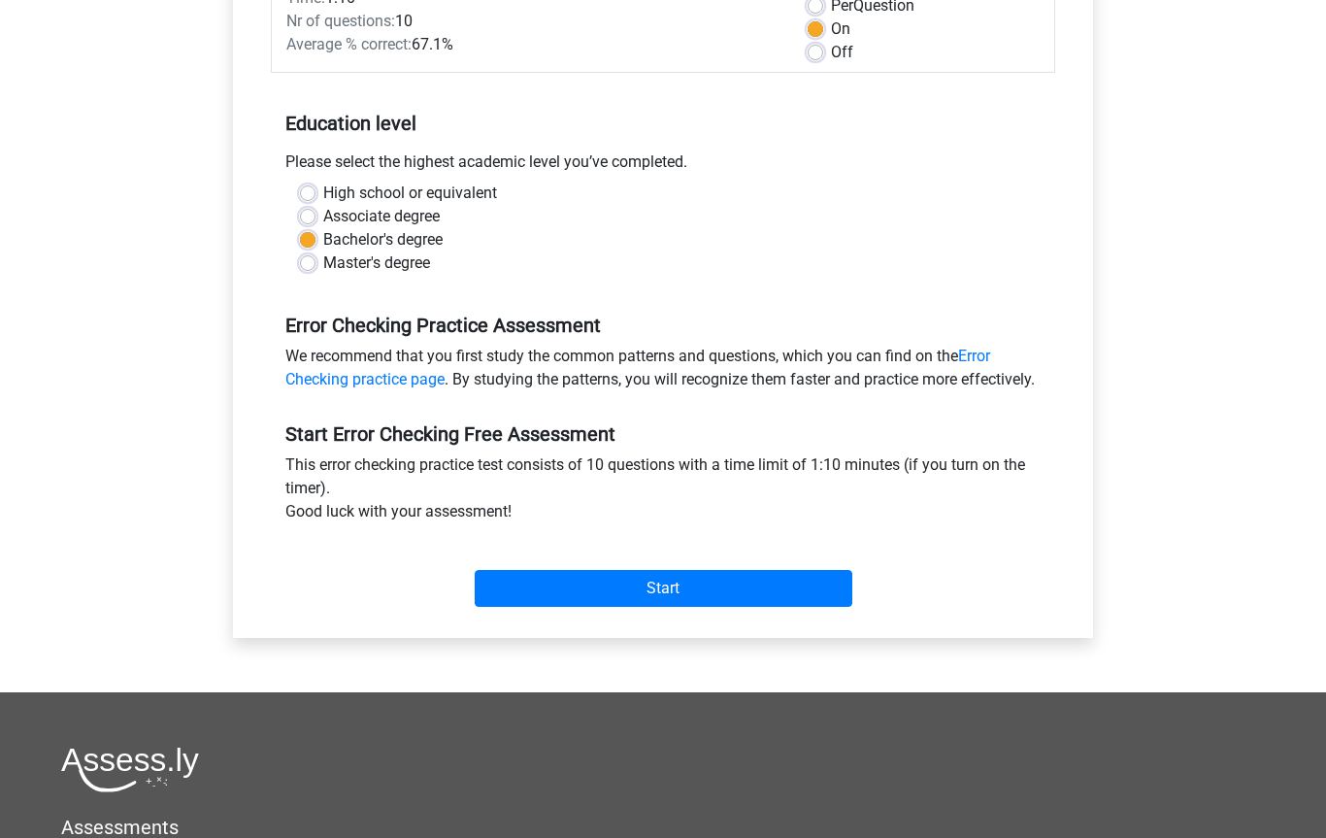
scroll to position [459, 0]
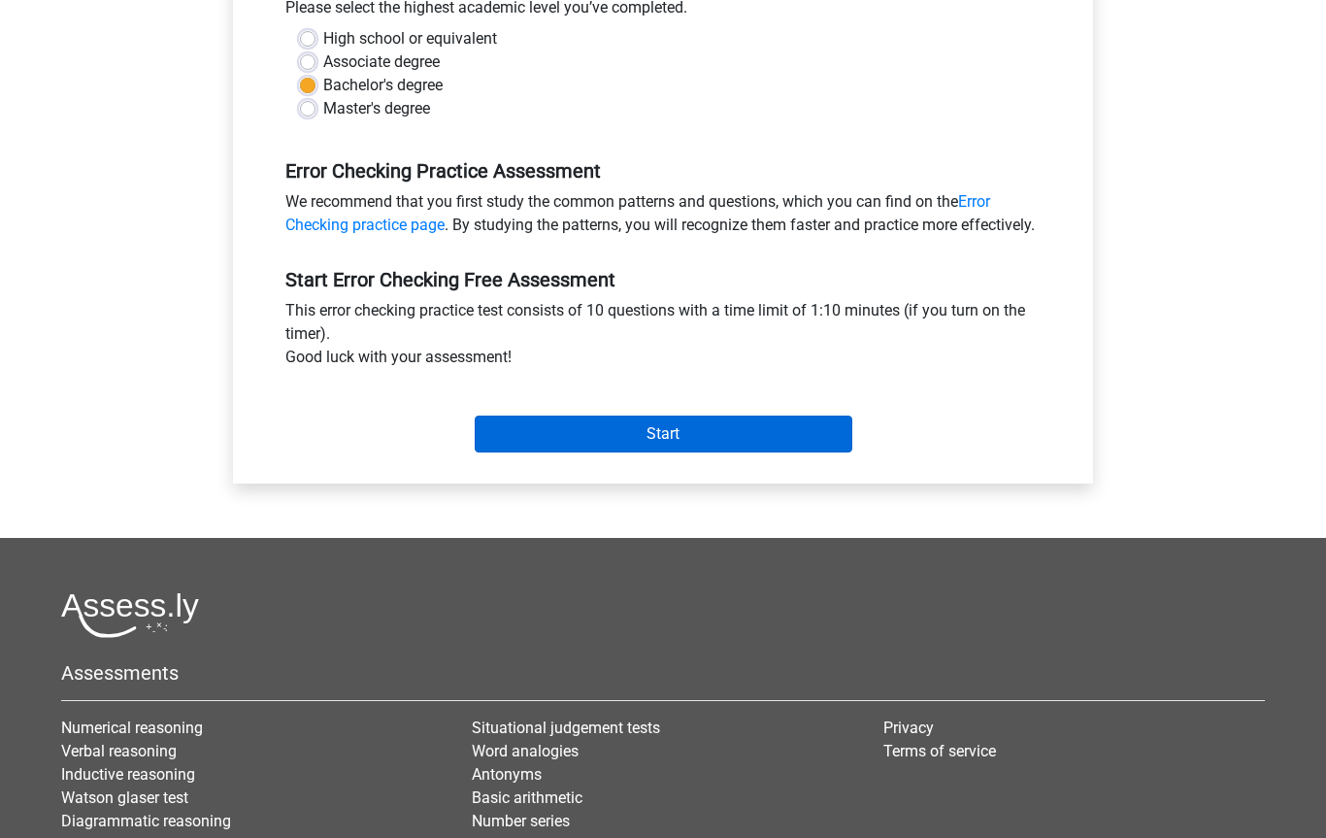
click at [809, 452] on input "Start" at bounding box center [664, 435] width 378 height 37
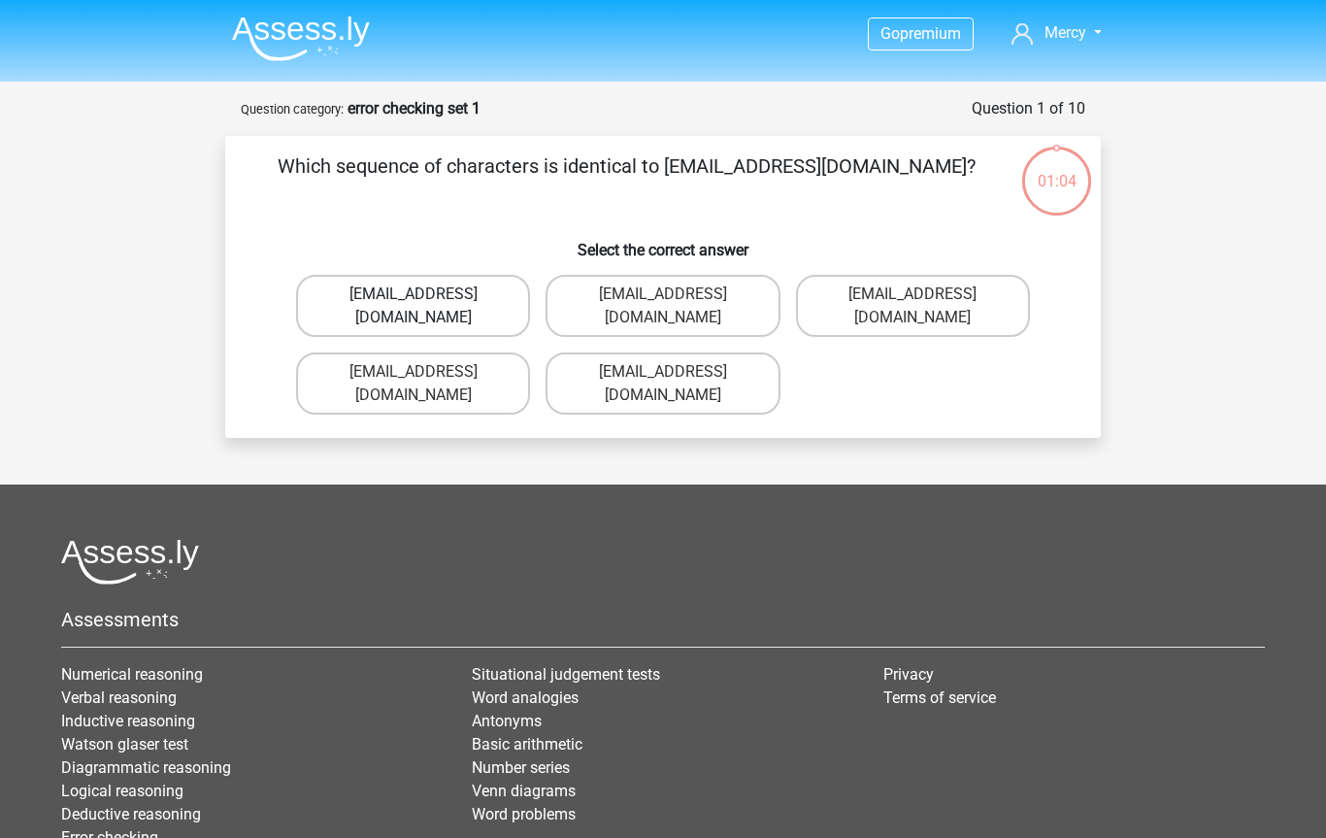
click at [494, 293] on label "[EMAIL_ADDRESS][DOMAIN_NAME]" at bounding box center [413, 306] width 234 height 62
click at [426, 294] on input "[EMAIL_ADDRESS][DOMAIN_NAME]" at bounding box center [420, 300] width 13 height 13
radio input "true"
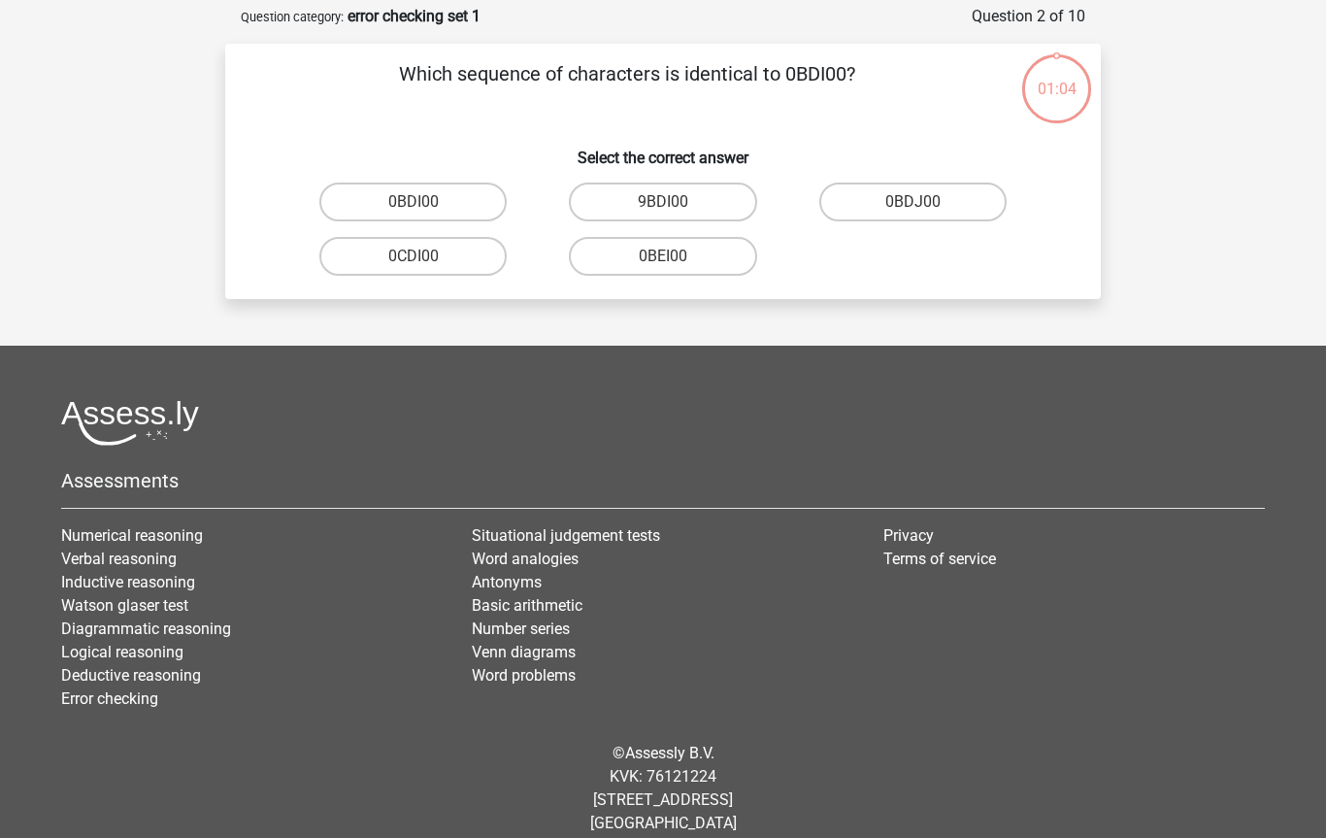
scroll to position [97, 0]
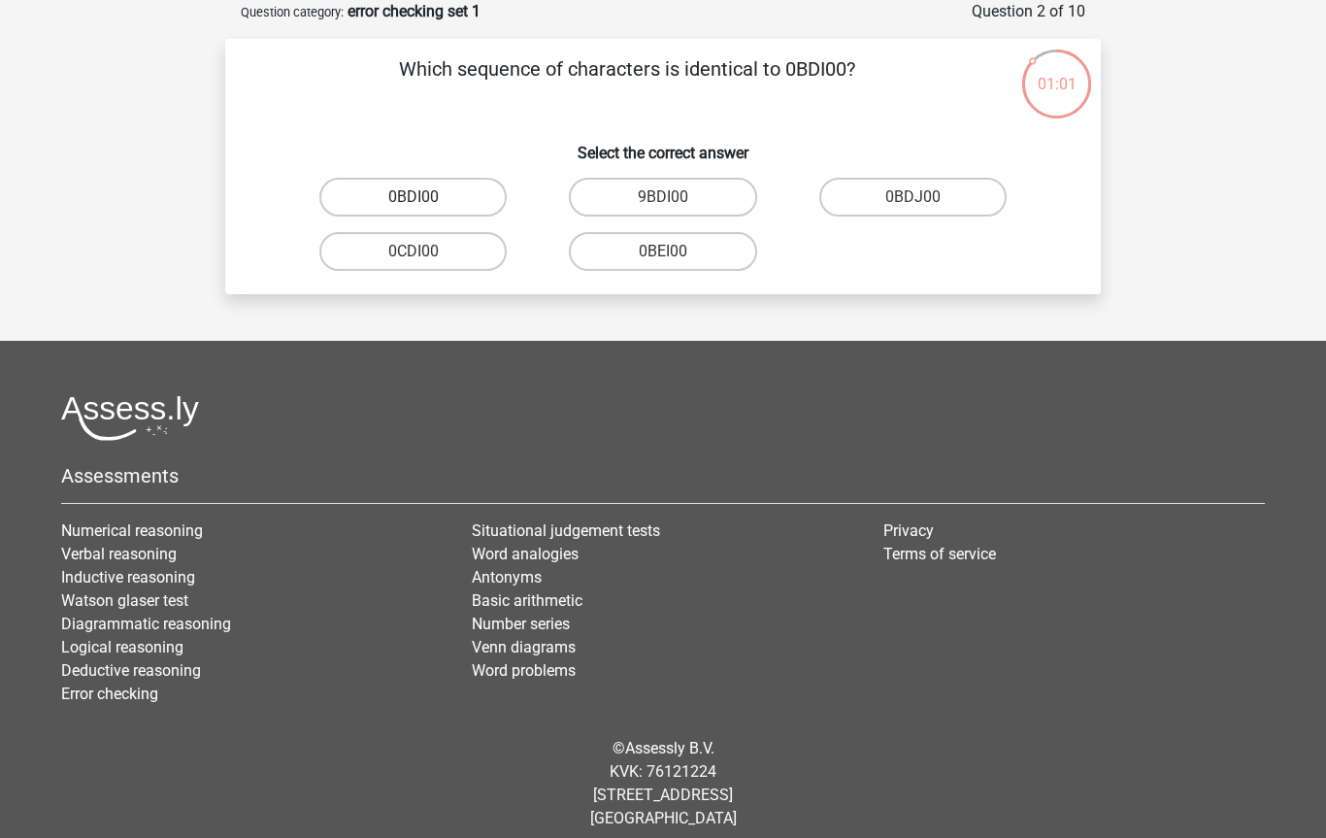
click at [486, 189] on label "0BDI00" at bounding box center [412, 197] width 187 height 39
click at [426, 197] on input "0BDI00" at bounding box center [420, 203] width 13 height 13
radio input "true"
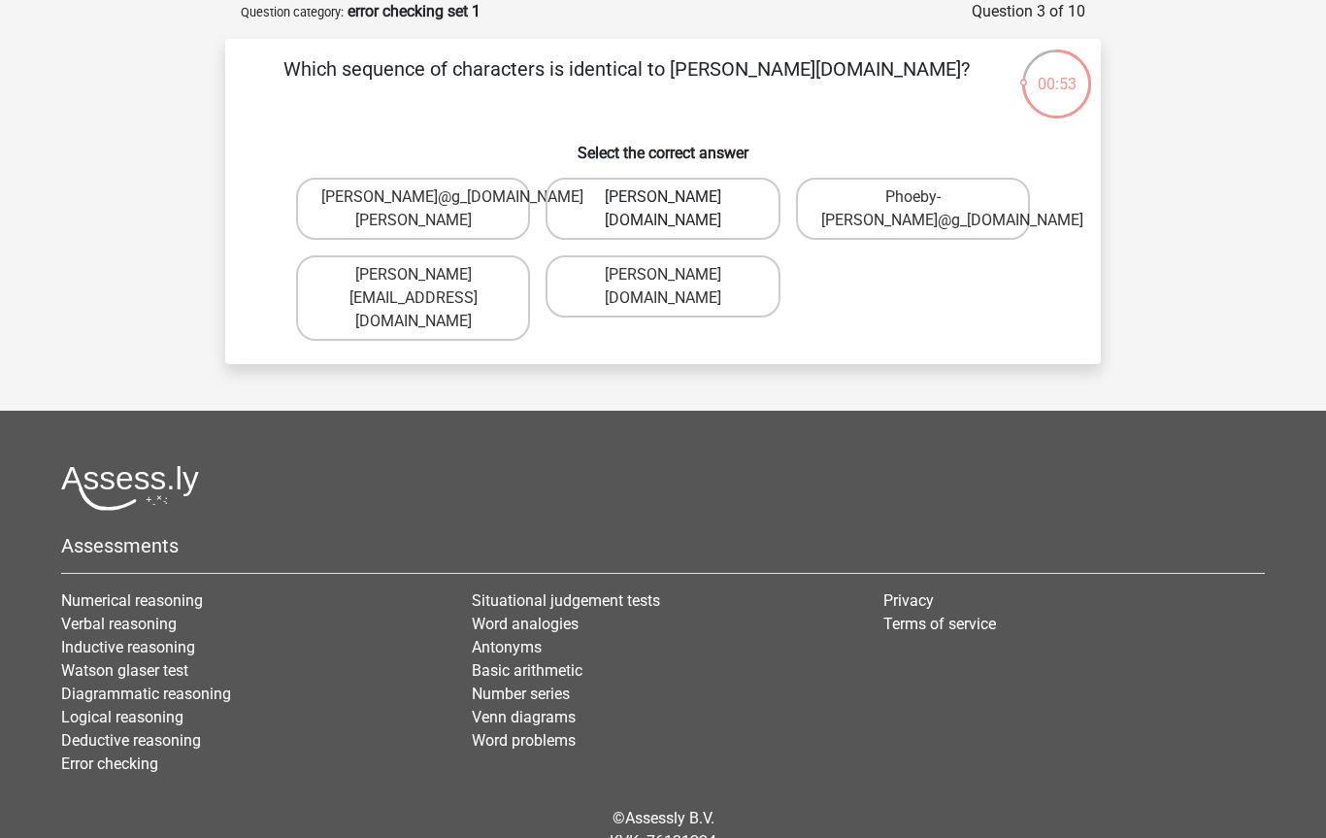
click at [737, 211] on label "[PERSON_NAME][DOMAIN_NAME]" at bounding box center [663, 209] width 234 height 62
click at [676, 210] on input "[PERSON_NAME][DOMAIN_NAME]" at bounding box center [669, 203] width 13 height 13
radio input "true"
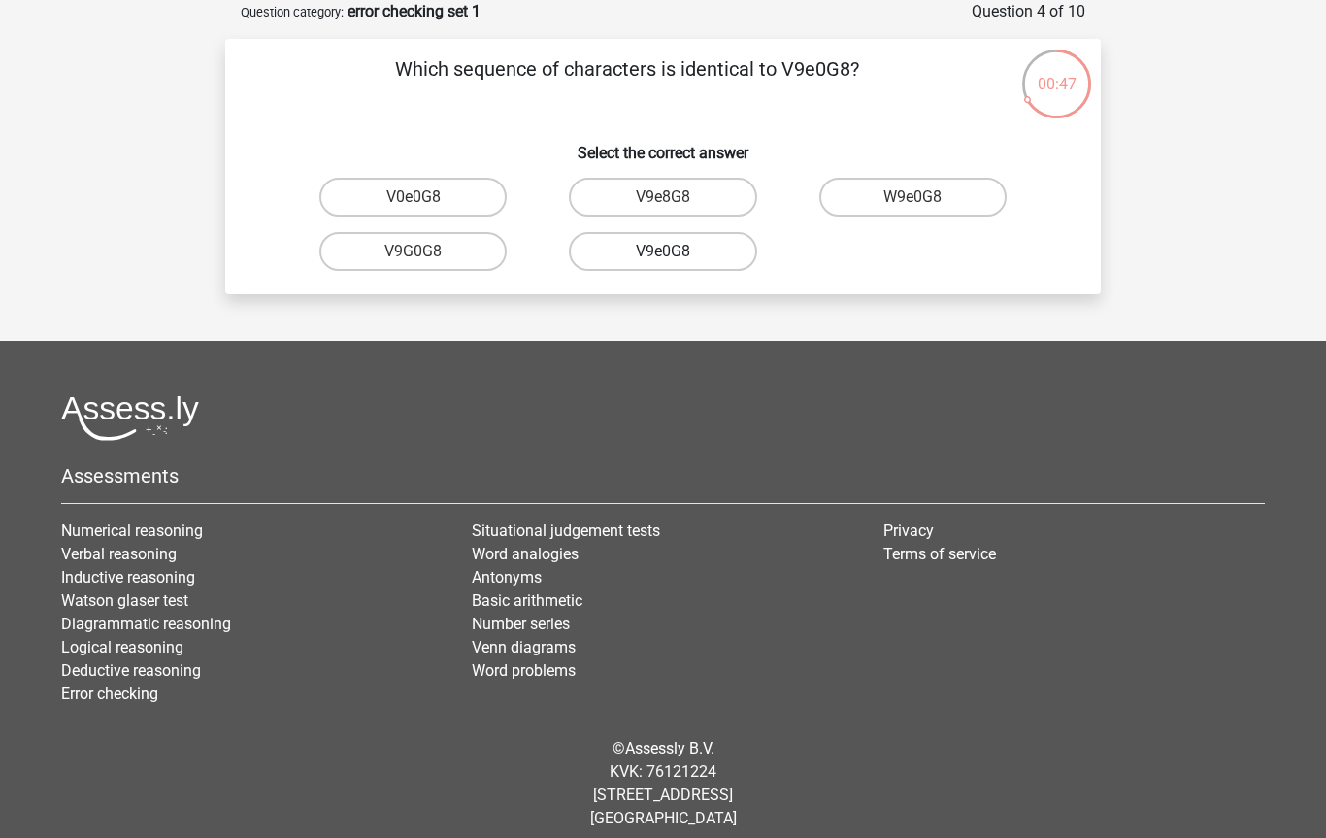
click at [737, 250] on label "V9e0G8" at bounding box center [662, 251] width 187 height 39
click at [676, 251] on input "V9e0G8" at bounding box center [669, 257] width 13 height 13
radio input "true"
click at [463, 253] on label "91051S" at bounding box center [412, 251] width 187 height 39
click at [426, 253] on input "91051S" at bounding box center [420, 257] width 13 height 13
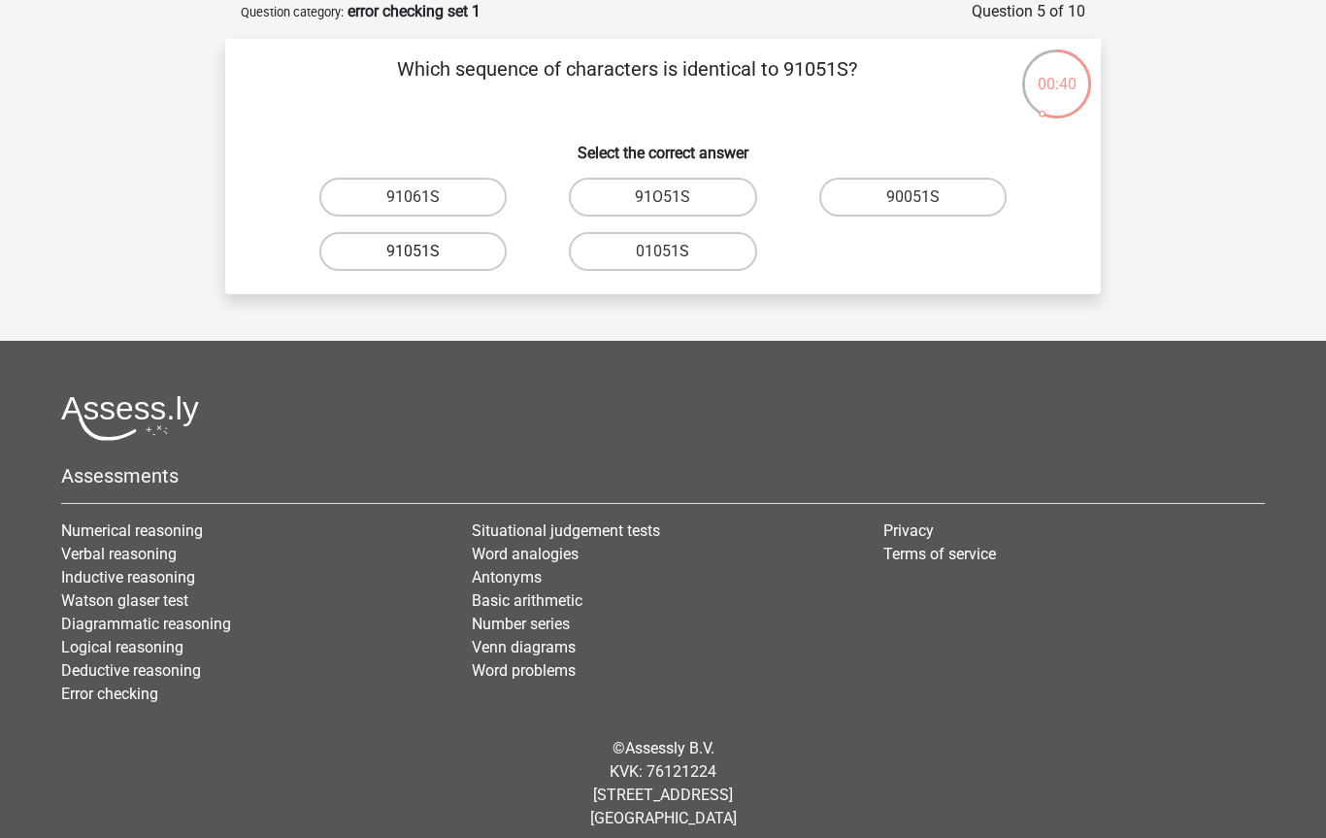
radio input "true"
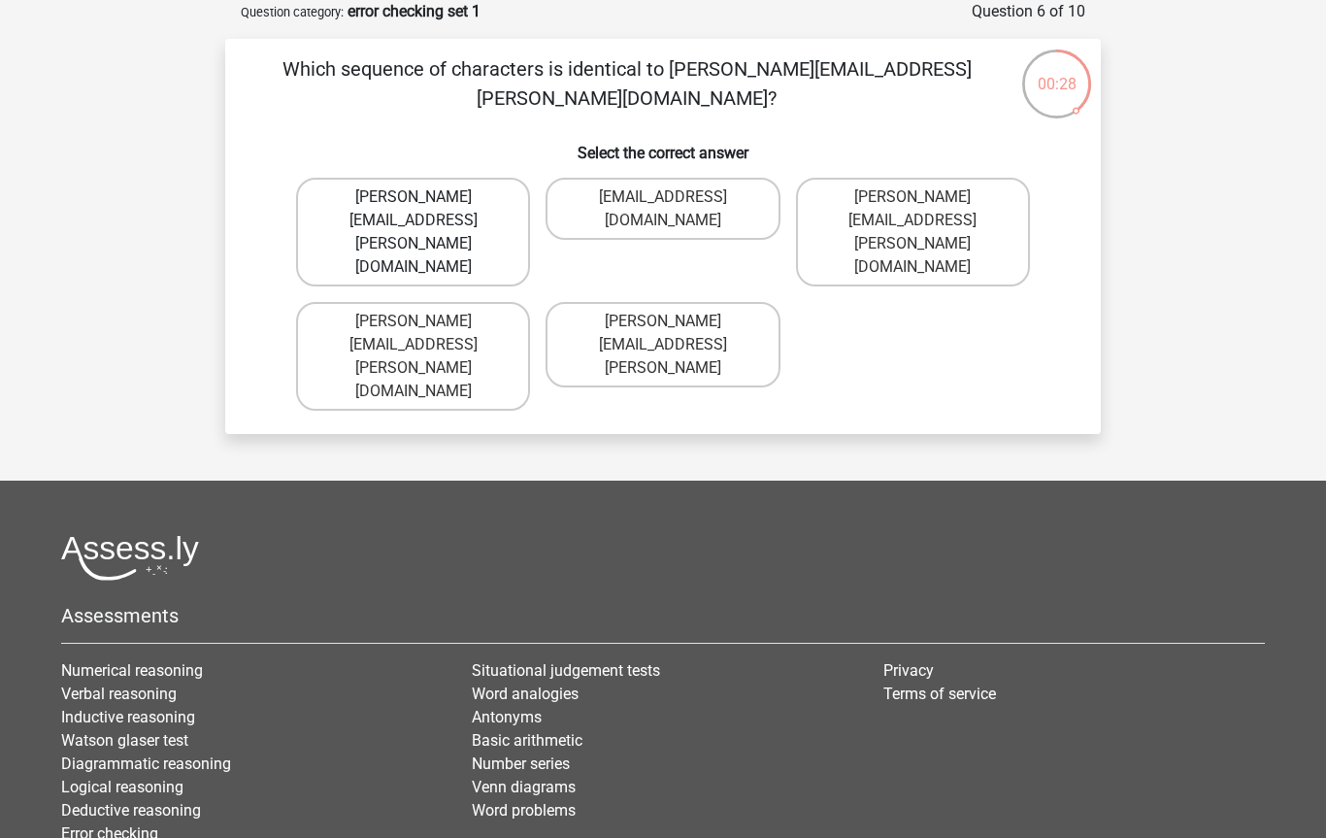
click at [500, 193] on label "Connor.Peterson@mailme.com" at bounding box center [413, 232] width 234 height 109
click at [426, 197] on input "Connor.Peterson@mailme.com" at bounding box center [420, 203] width 13 height 13
radio input "true"
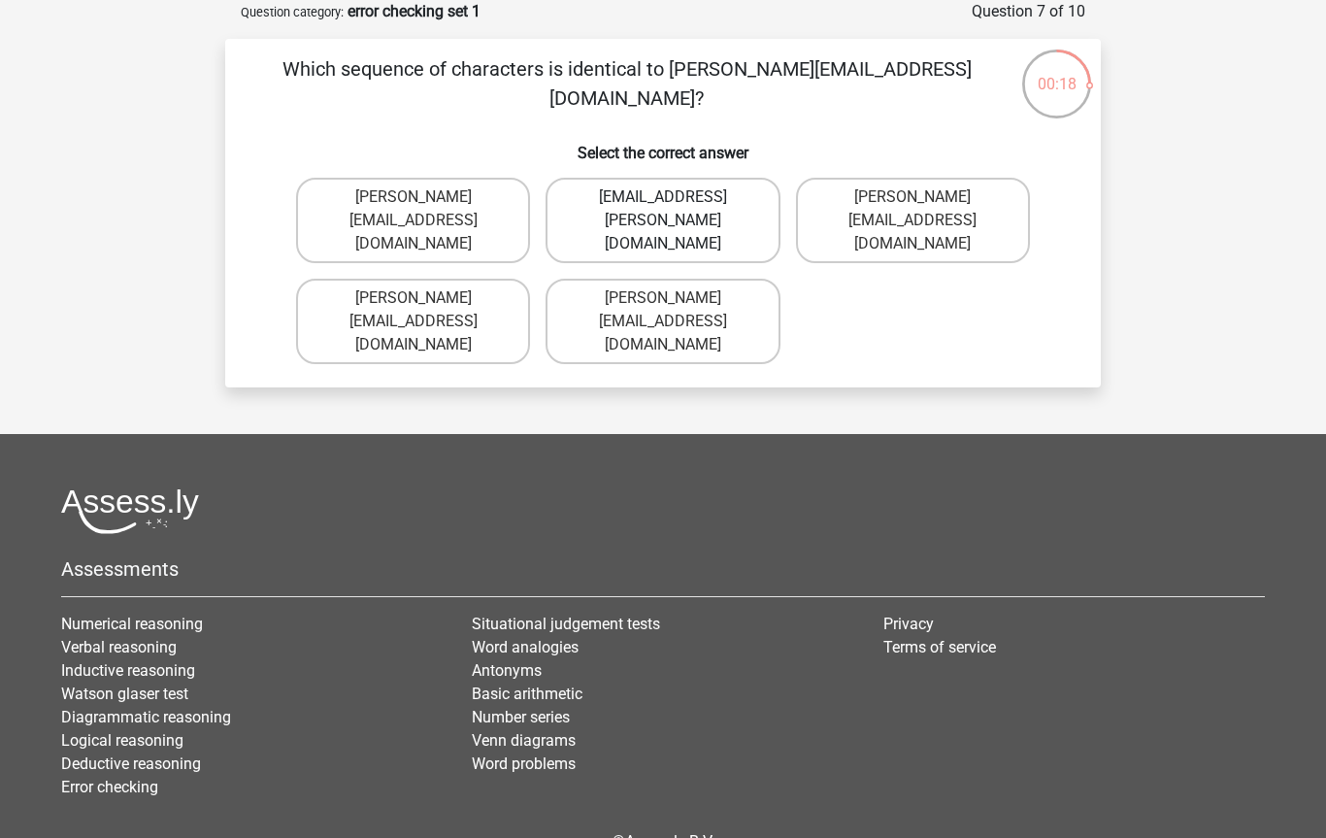
click at [740, 193] on label "Ave-Carroll@mailme.uk.com" at bounding box center [663, 220] width 234 height 85
click at [676, 197] on input "Ave-Carroll@mailme.uk.com" at bounding box center [669, 203] width 13 height 13
radio input "true"
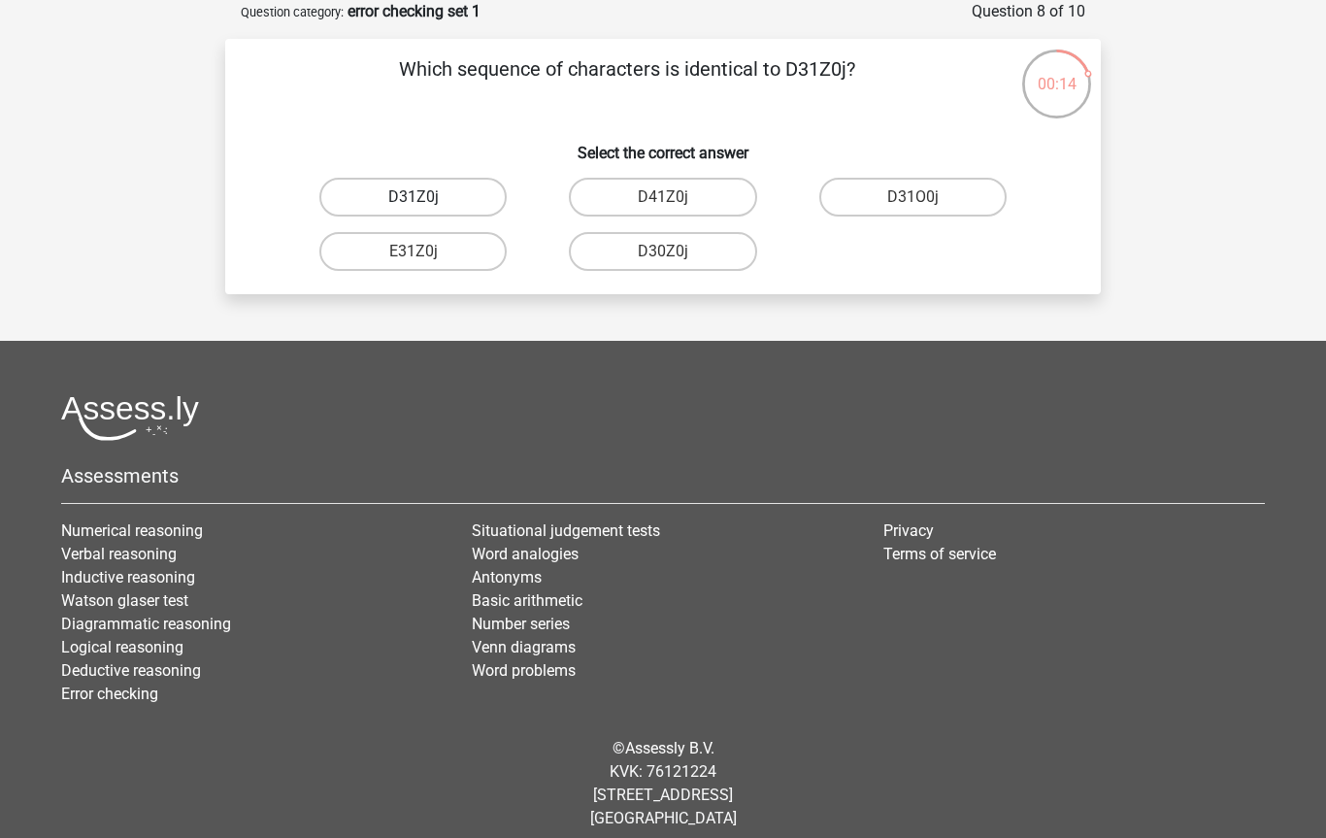
click at [486, 190] on label "D31Z0j" at bounding box center [412, 197] width 187 height 39
click at [426, 197] on input "D31Z0j" at bounding box center [420, 203] width 13 height 13
radio input "true"
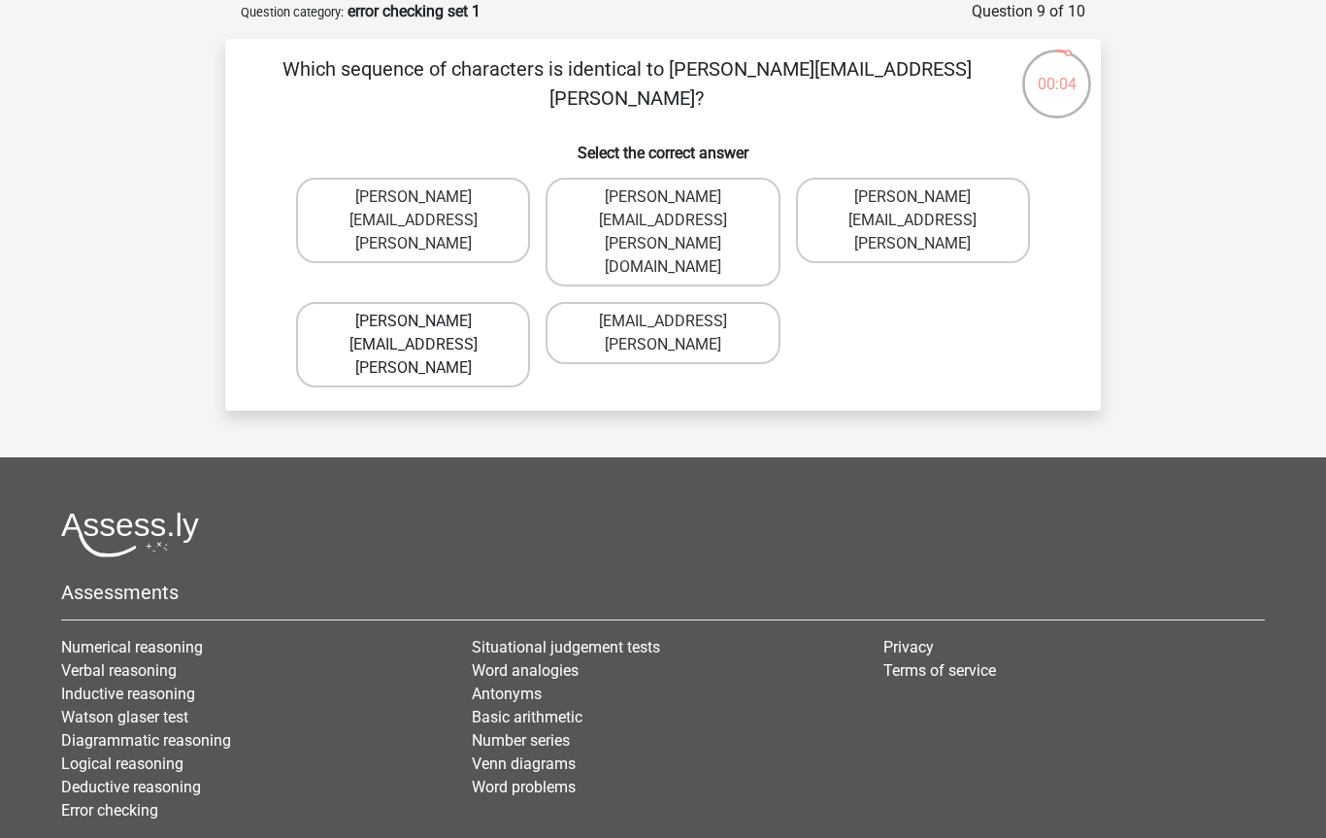
click at [488, 302] on label "Arthur.Bradley@mailme.coo" at bounding box center [413, 344] width 234 height 85
click at [426, 321] on input "Arthur.Bradley@mailme.coo" at bounding box center [420, 327] width 13 height 13
radio input "true"
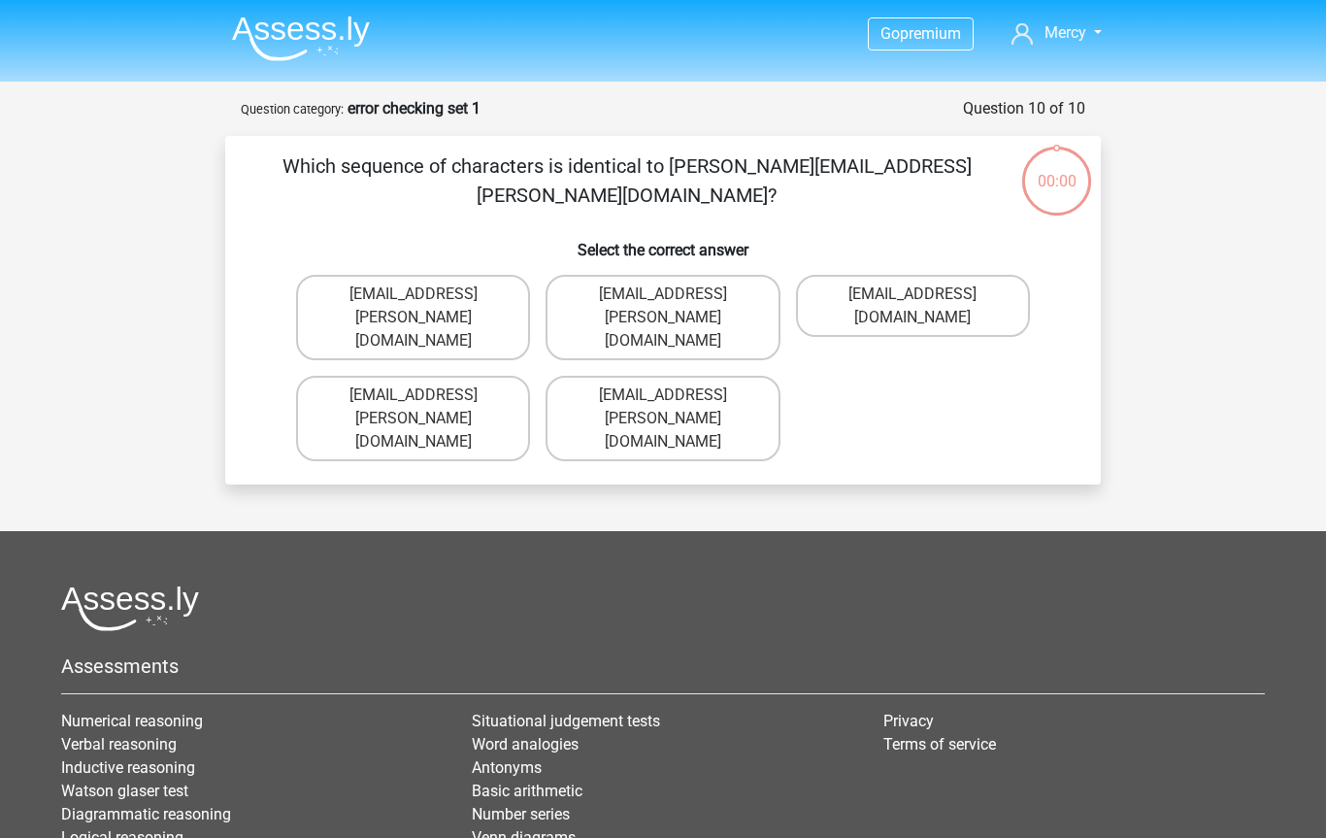
scroll to position [97, 0]
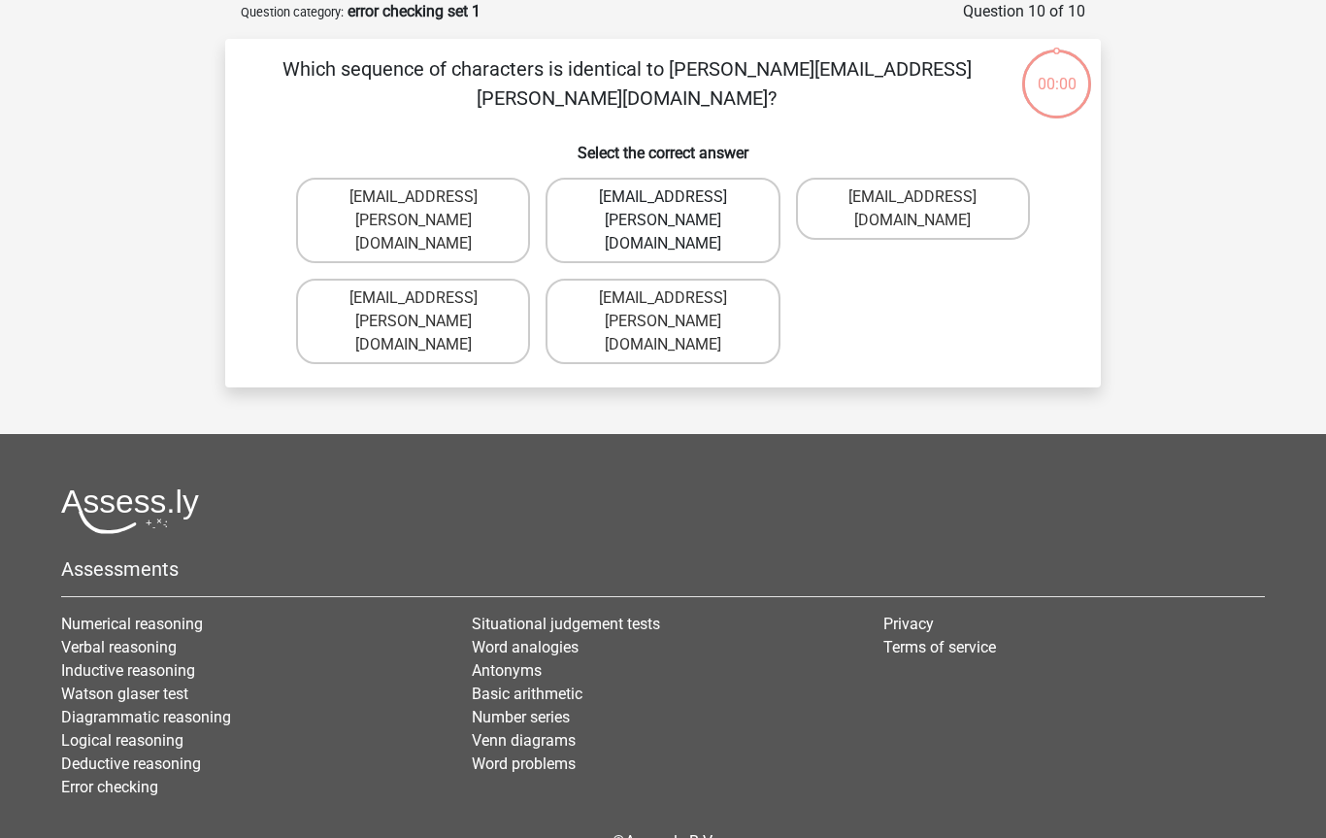
click at [643, 193] on label "[EMAIL_ADDRESS][PERSON_NAME][DOMAIN_NAME]" at bounding box center [663, 220] width 234 height 85
click at [663, 197] on input "[EMAIL_ADDRESS][PERSON_NAME][DOMAIN_NAME]" at bounding box center [669, 203] width 13 height 13
radio input "true"
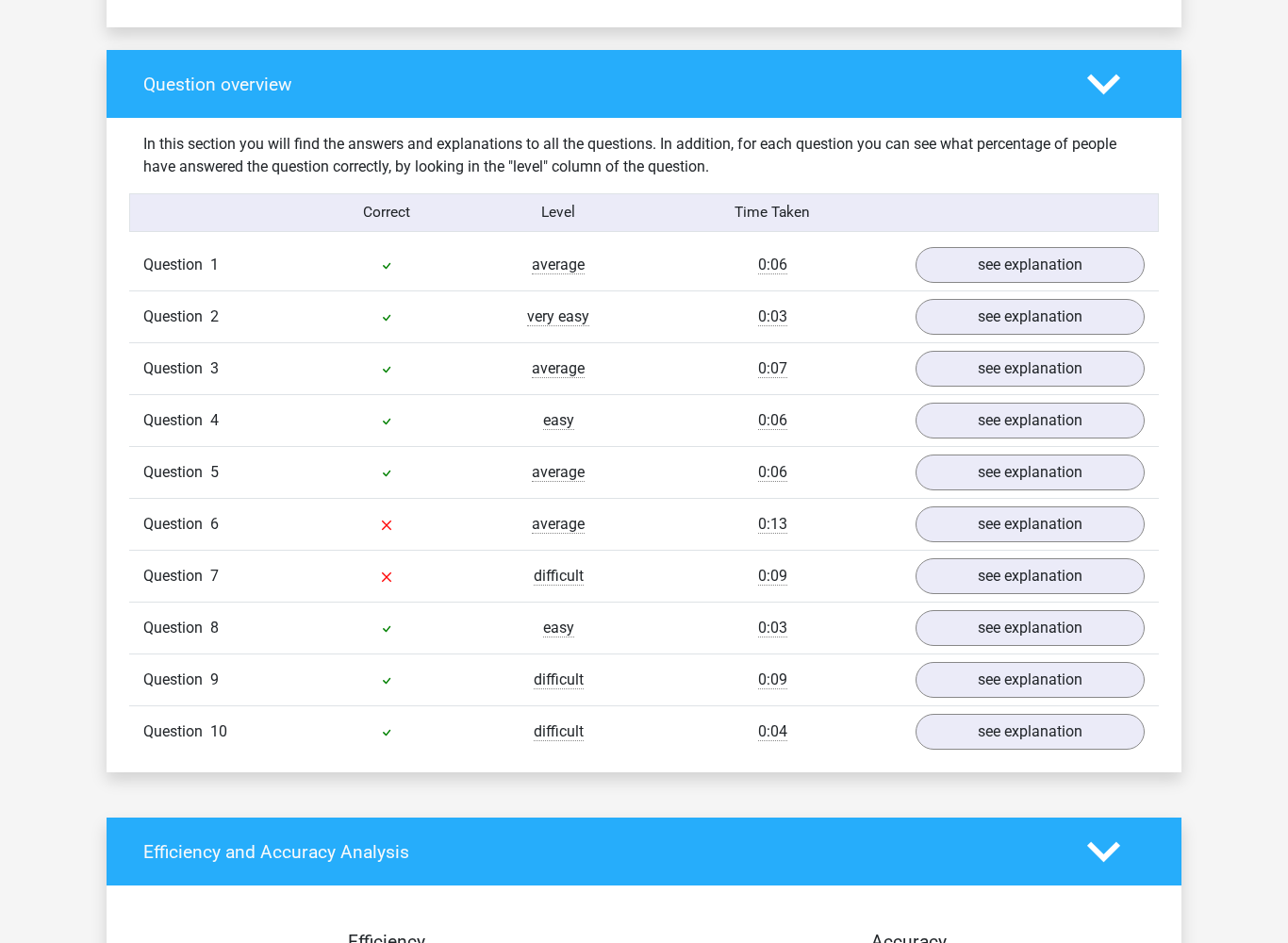
scroll to position [1364, 0]
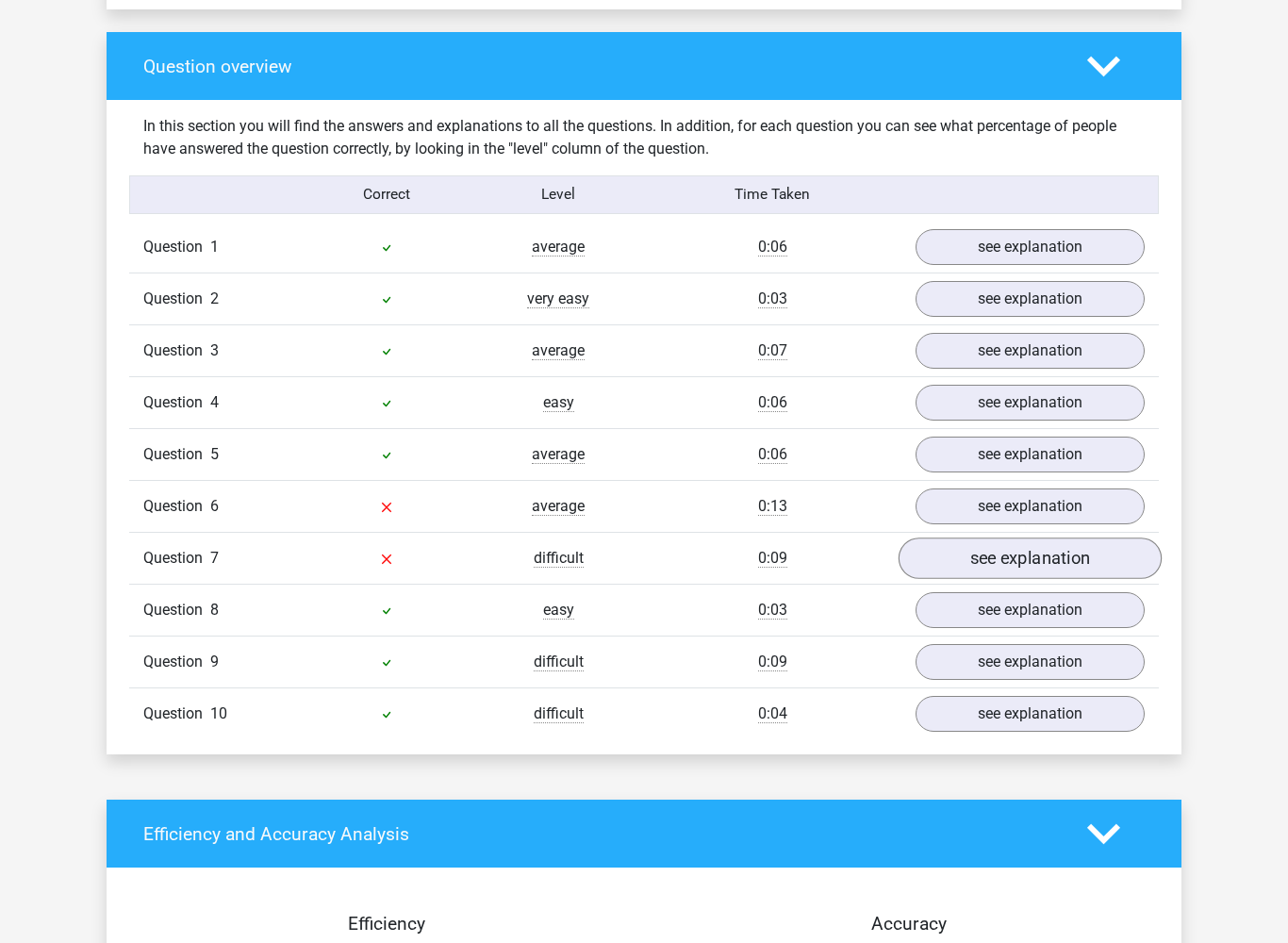
click at [1106, 556] on link "see explanation" at bounding box center [1030, 559] width 263 height 42
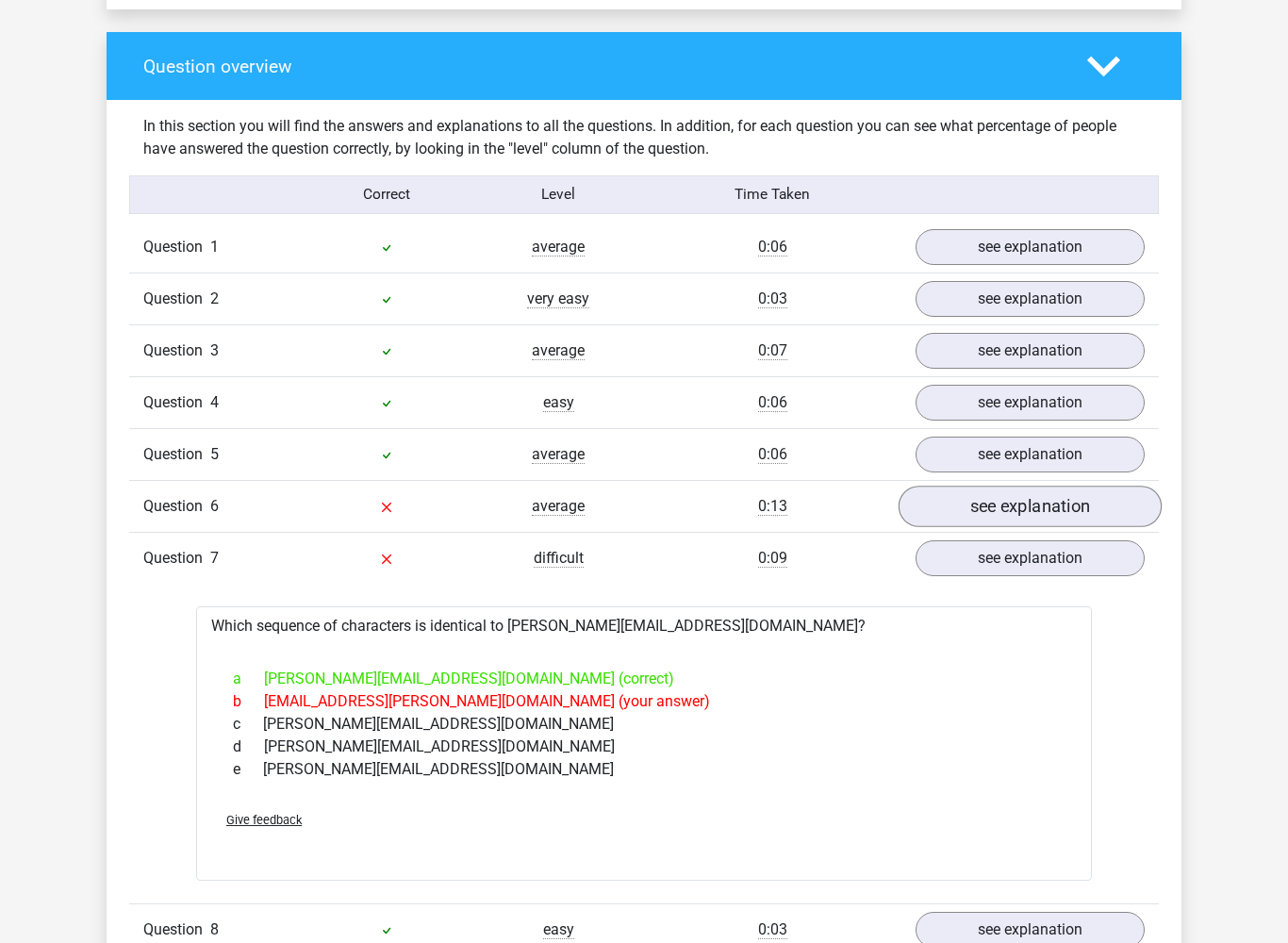
click at [1112, 508] on link "see explanation" at bounding box center [1030, 507] width 263 height 42
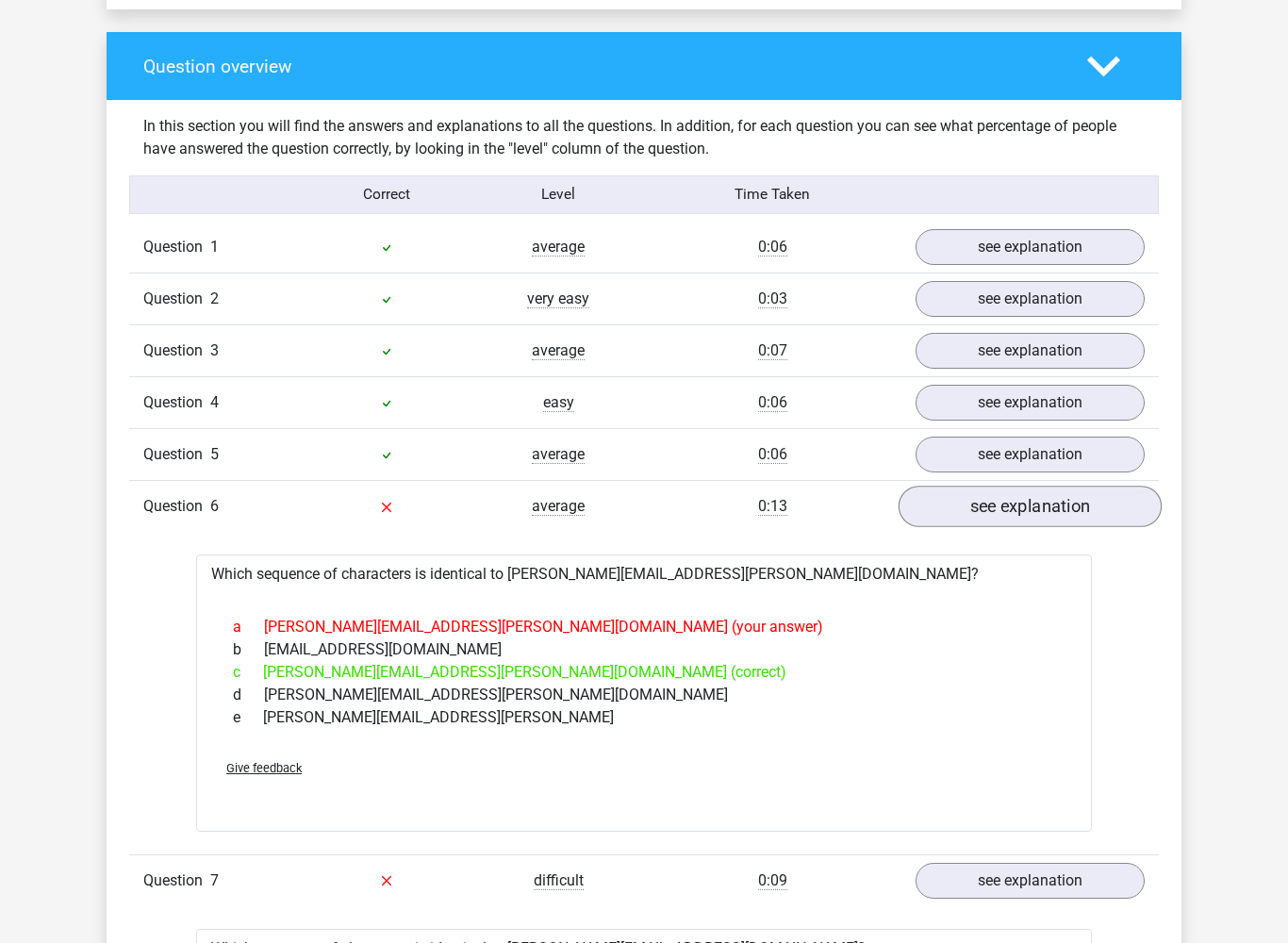
click at [1143, 514] on link "see explanation" at bounding box center [1030, 507] width 263 height 42
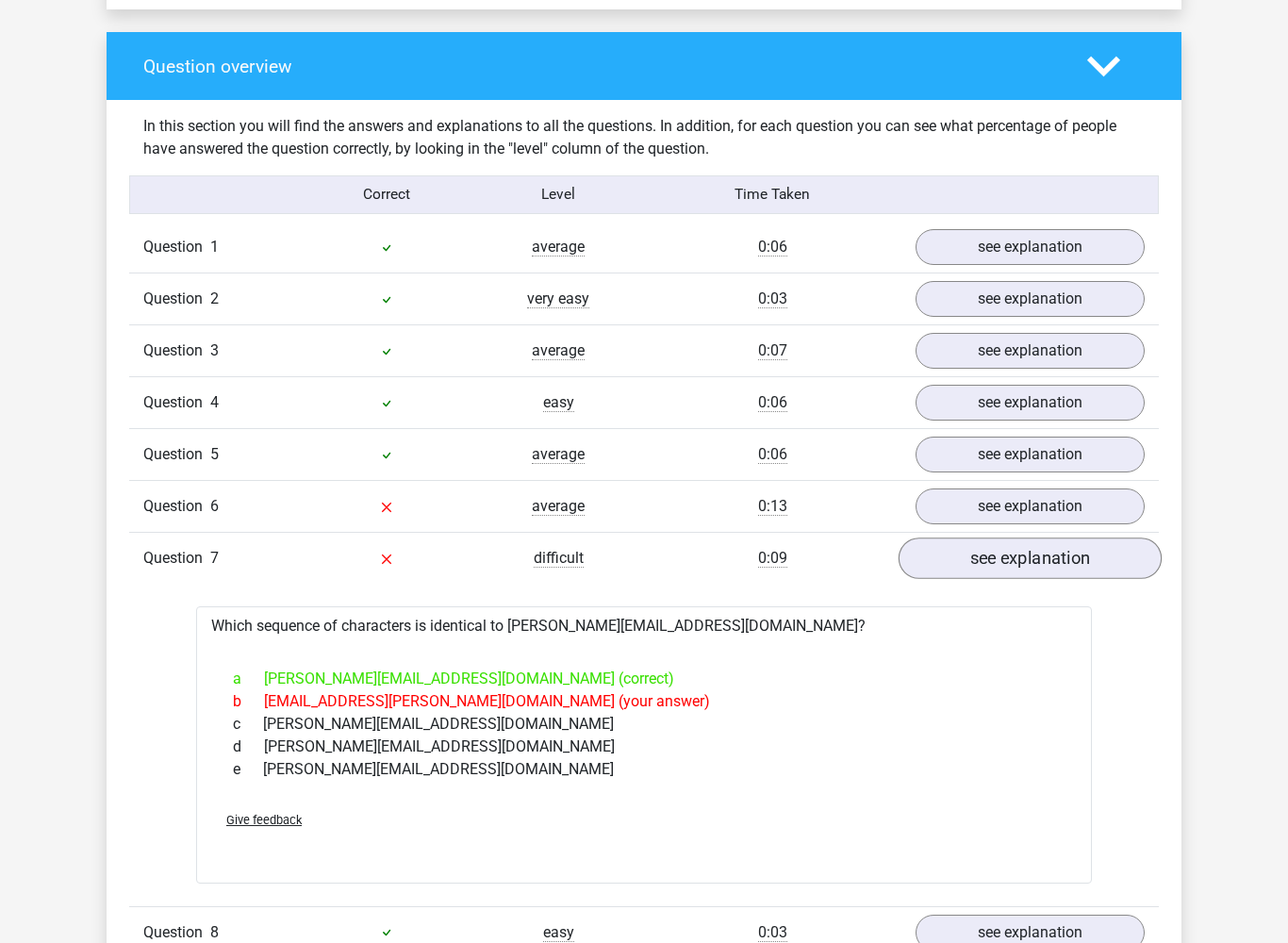
click at [1123, 560] on link "see explanation" at bounding box center [1030, 558] width 263 height 42
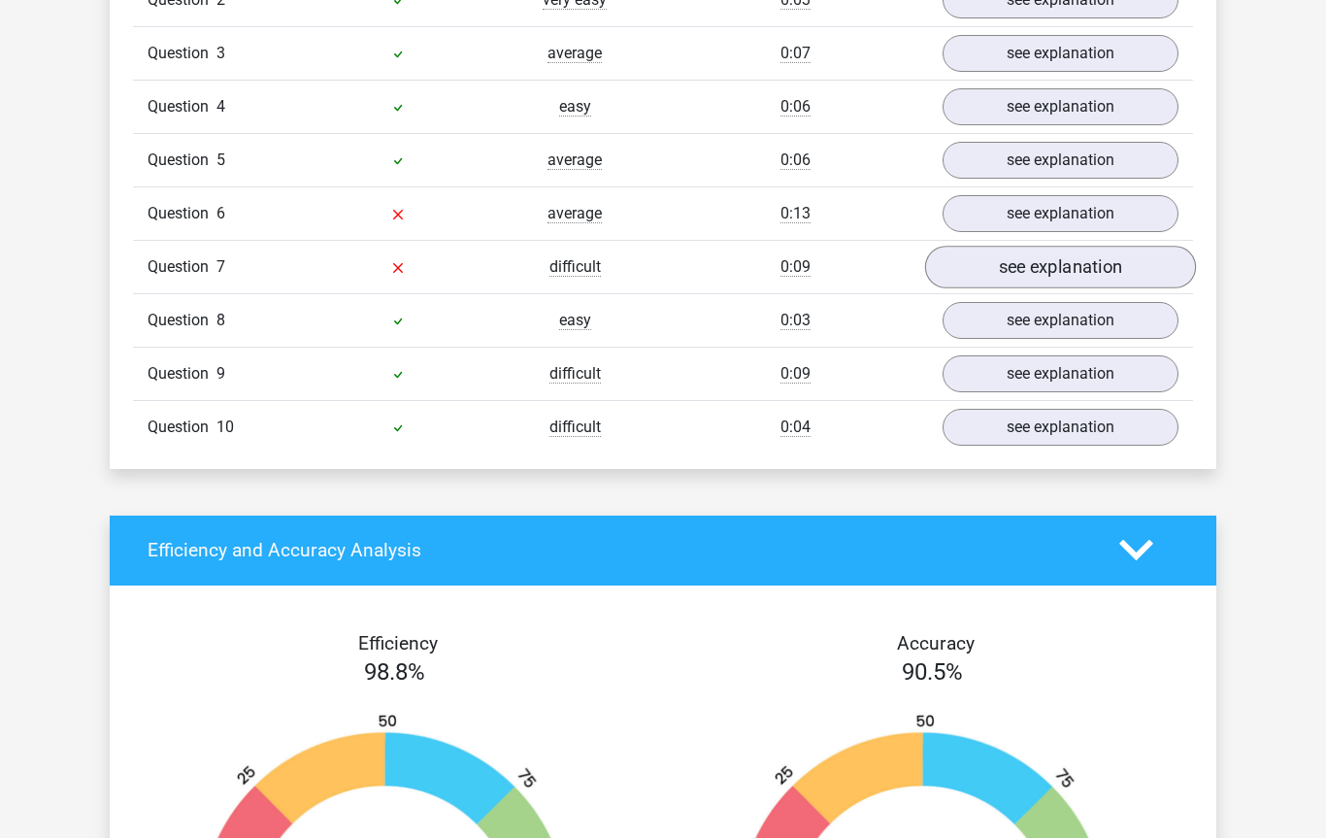
scroll to position [1704, 0]
